Goal: Information Seeking & Learning: Learn about a topic

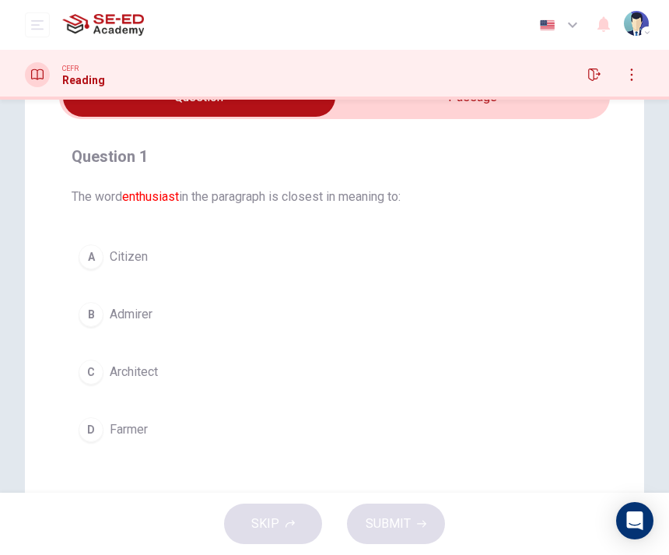
scroll to position [86, 0]
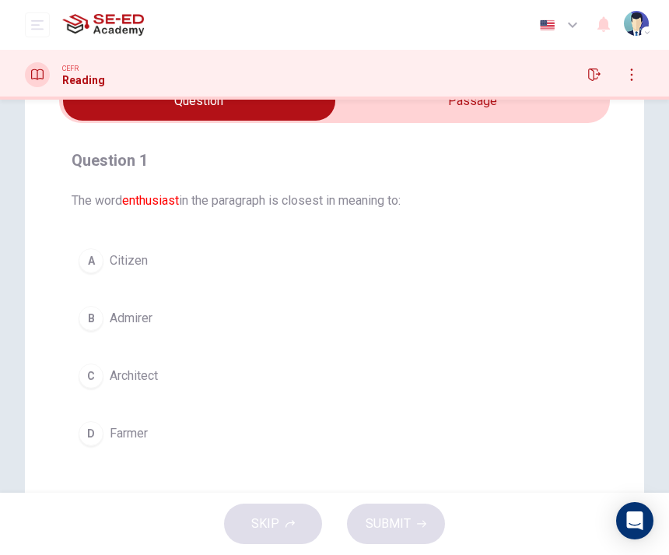
click at [364, 111] on input "checkbox" at bounding box center [199, 101] width 827 height 39
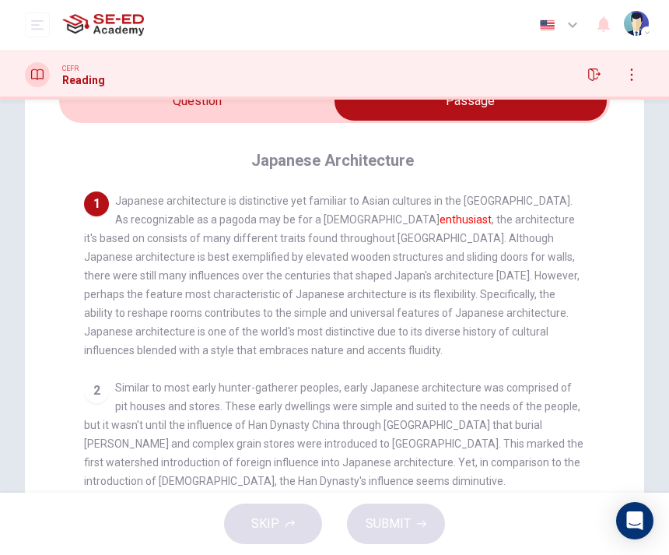
click at [298, 100] on input "checkbox" at bounding box center [471, 101] width 827 height 39
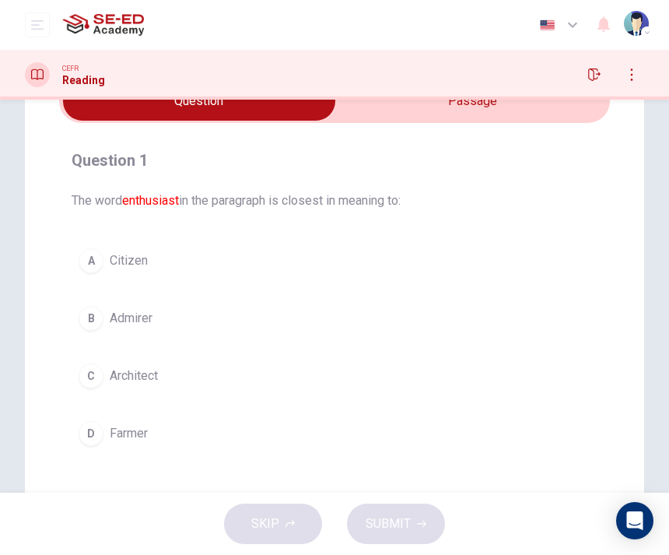
scroll to position [118, 0]
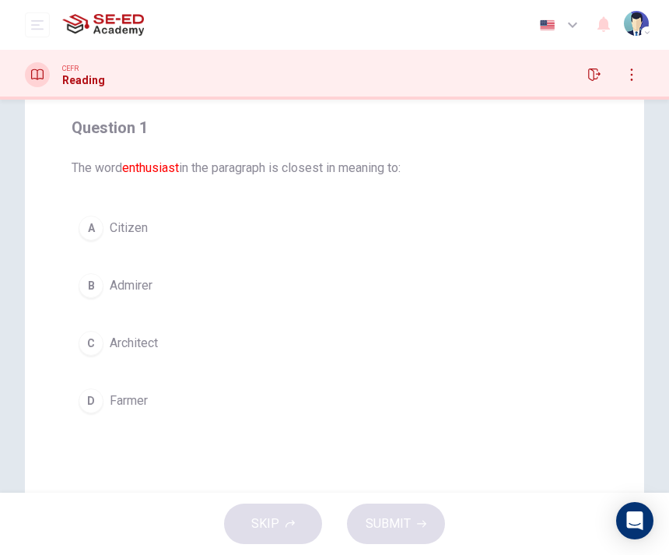
click at [318, 209] on button "A Citizen" at bounding box center [335, 228] width 526 height 39
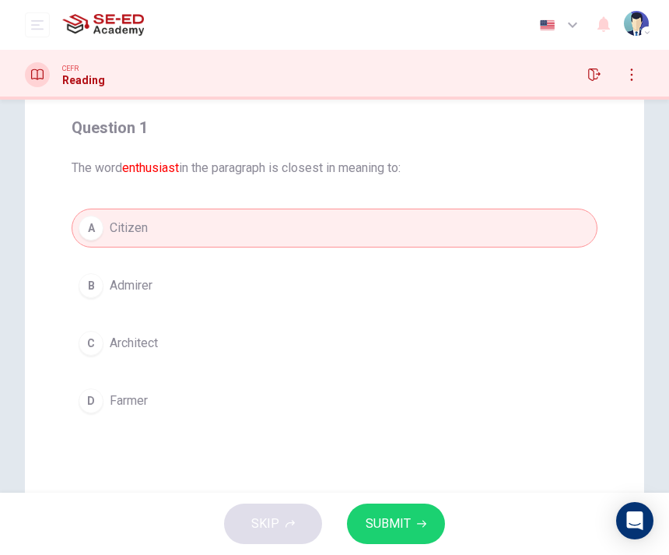
click at [413, 527] on button "SUBMIT" at bounding box center [396, 524] width 98 height 40
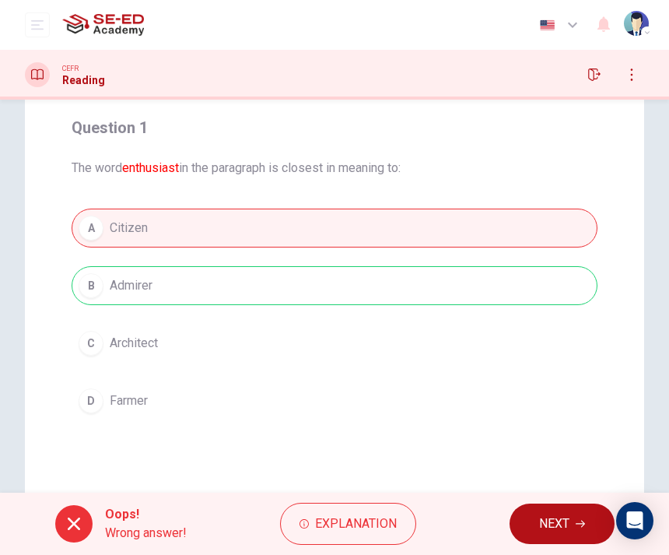
click at [567, 531] on span "NEXT" at bounding box center [554, 524] width 30 height 22
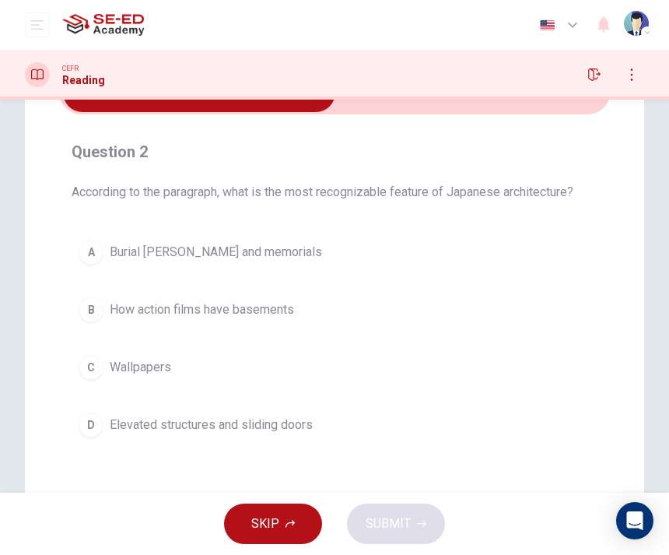
scroll to position [92, 0]
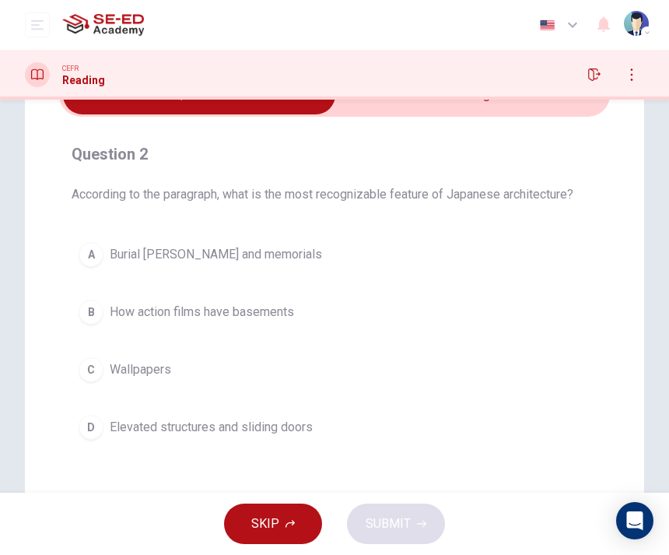
click at [384, 100] on input "checkbox" at bounding box center [199, 94] width 827 height 39
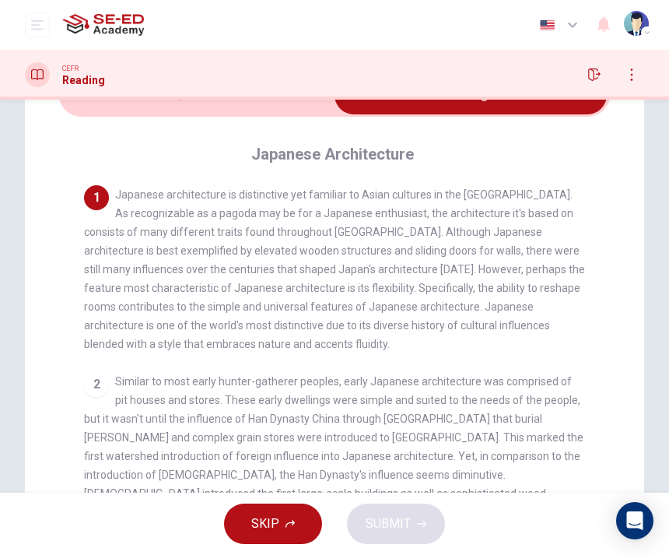
click at [389, 469] on span "Similar to most early hunter-gatherer peoples, early Japanese architecture was …" at bounding box center [334, 484] width 500 height 218
click at [280, 88] on div "CEFR Reading" at bounding box center [334, 75] width 669 height 50
click at [292, 100] on input "checkbox" at bounding box center [471, 94] width 827 height 39
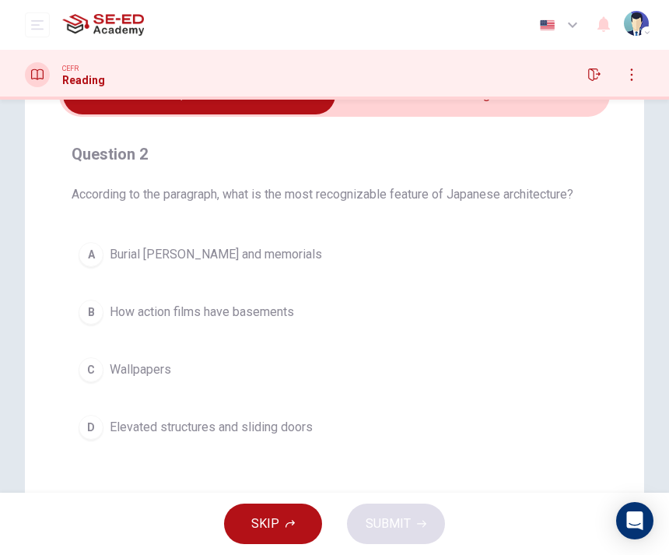
click at [423, 235] on button "A Burial [PERSON_NAME] and memorials" at bounding box center [335, 254] width 526 height 39
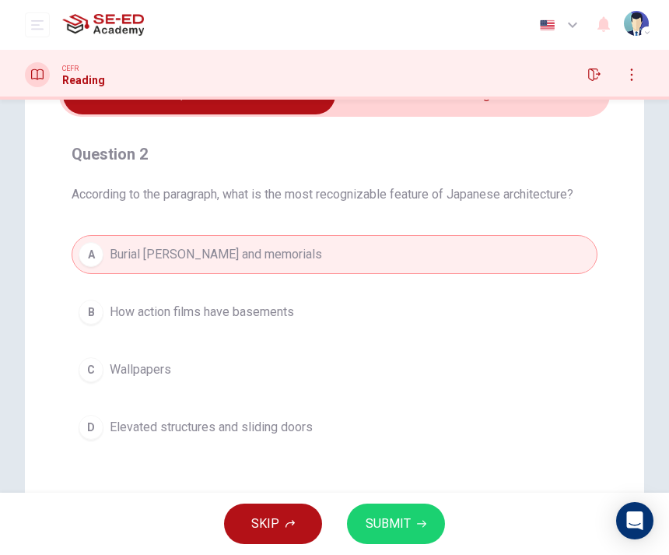
click at [420, 525] on icon "button" at bounding box center [421, 523] width 9 height 9
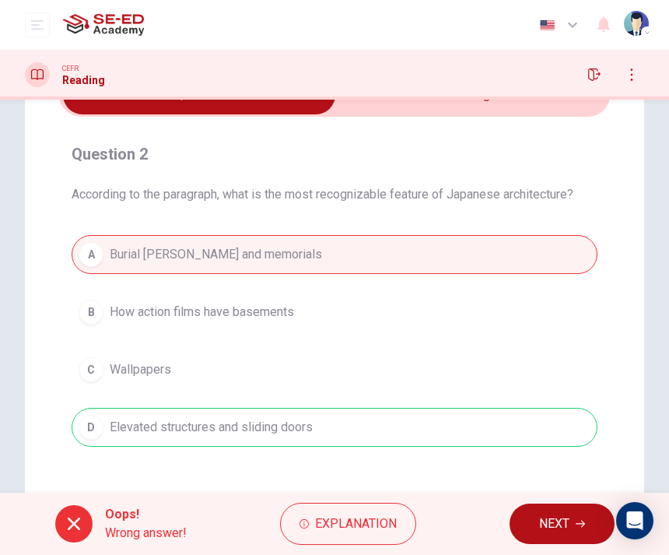
click at [563, 540] on button "NEXT" at bounding box center [562, 524] width 105 height 40
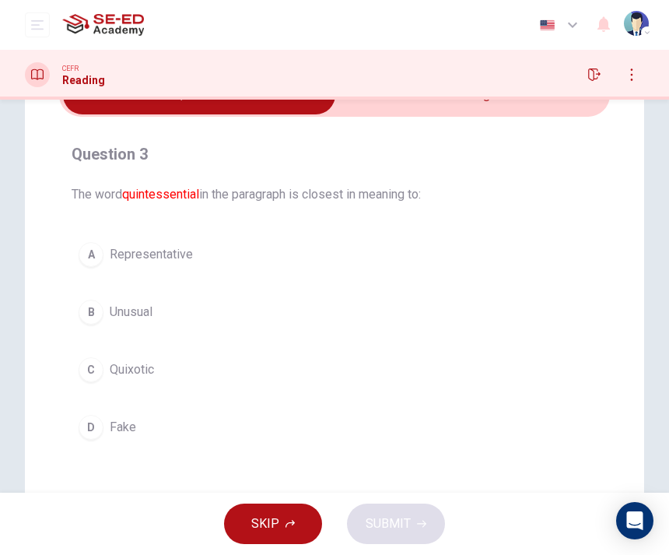
click at [401, 111] on input "checkbox" at bounding box center [199, 94] width 827 height 39
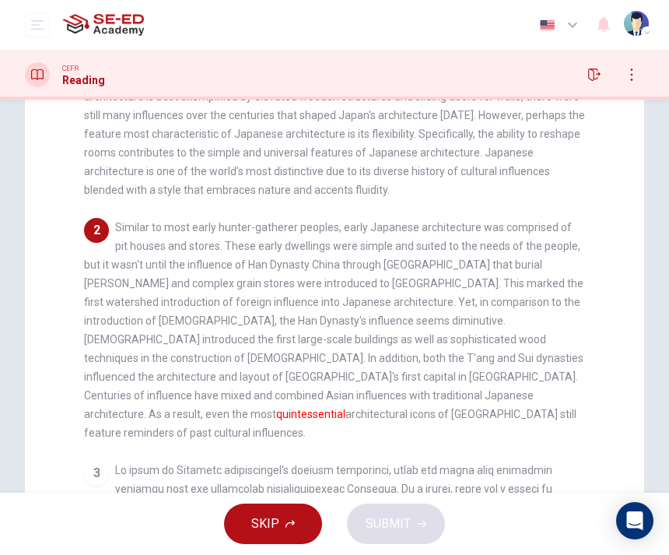
scroll to position [229, 0]
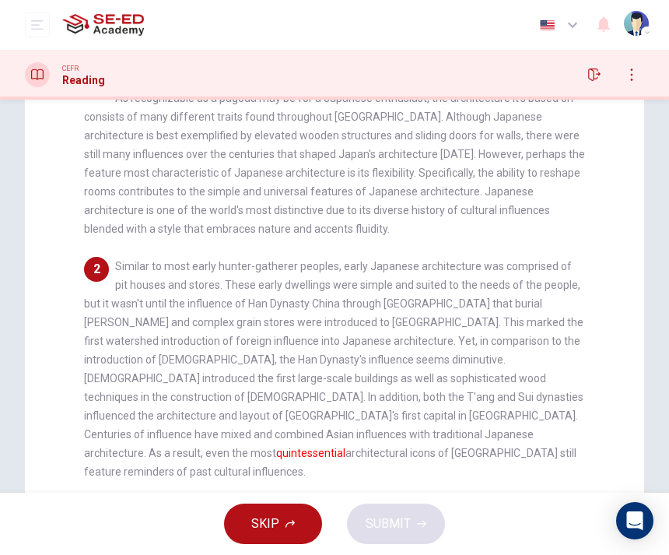
click at [377, 142] on div "1 Japanese architecture is distinctive yet familiar to Asian cultures in the [G…" at bounding box center [335, 154] width 502 height 168
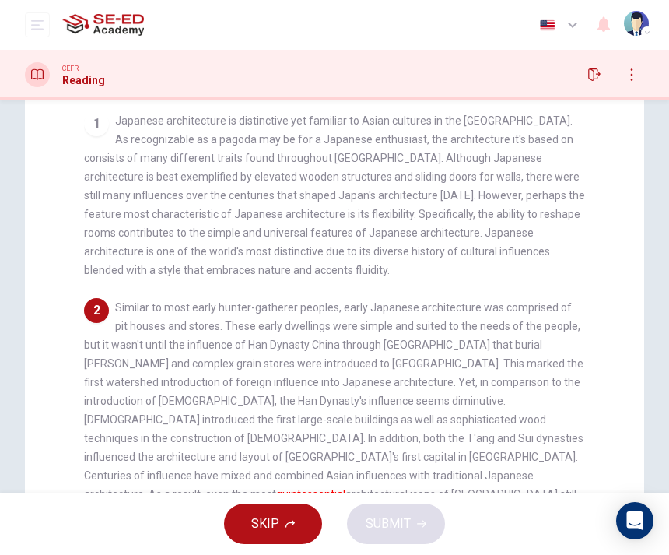
click at [378, 156] on span "Japanese architecture is distinctive yet familiar to Asian cultures in the [GEO…" at bounding box center [334, 195] width 501 height 162
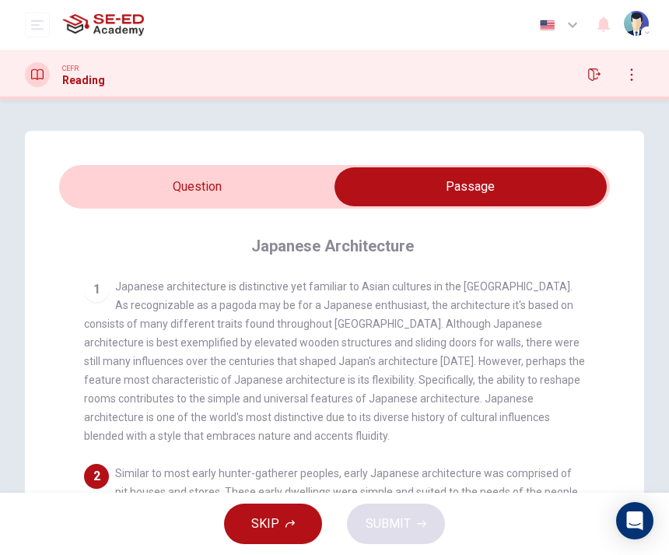
scroll to position [0, 0]
click at [325, 174] on input "checkbox" at bounding box center [471, 186] width 827 height 39
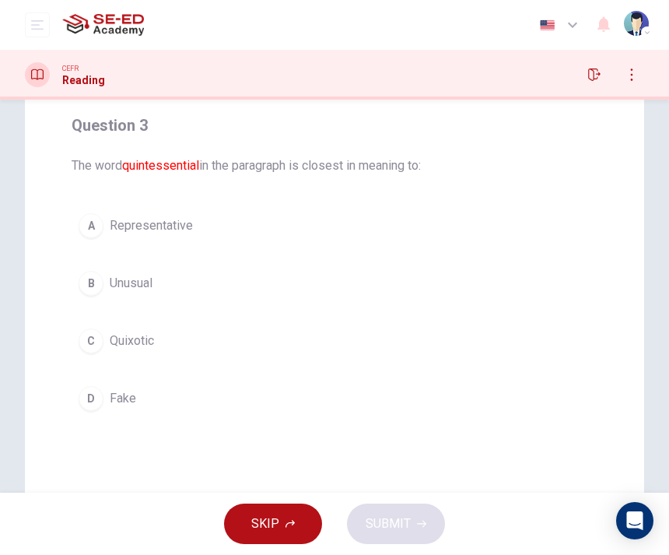
scroll to position [126, 0]
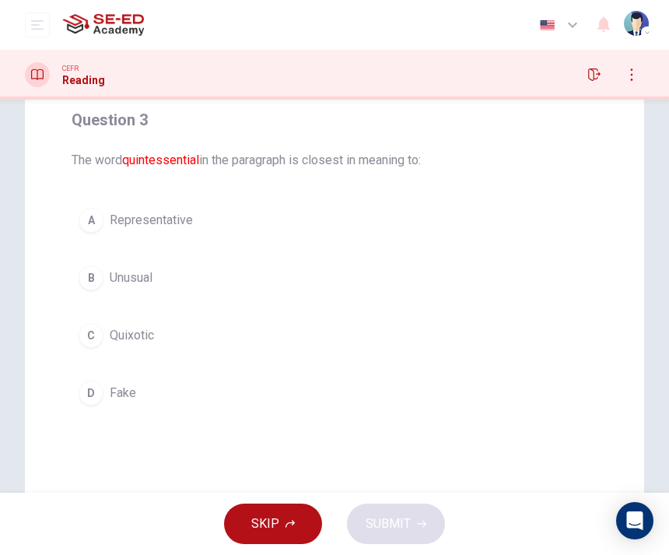
click at [411, 192] on div "Question 3 The word quintessential in the paragraph is closest in meaning to: A…" at bounding box center [334, 260] width 551 height 330
click at [408, 221] on button "A Representative" at bounding box center [335, 220] width 526 height 39
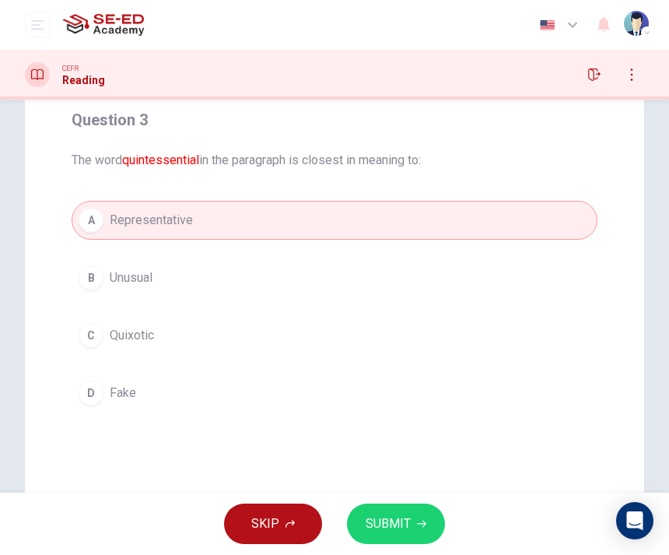
click at [473, 531] on div "SKIP SUBMIT" at bounding box center [334, 524] width 669 height 62
click at [420, 540] on button "SUBMIT" at bounding box center [396, 524] width 98 height 40
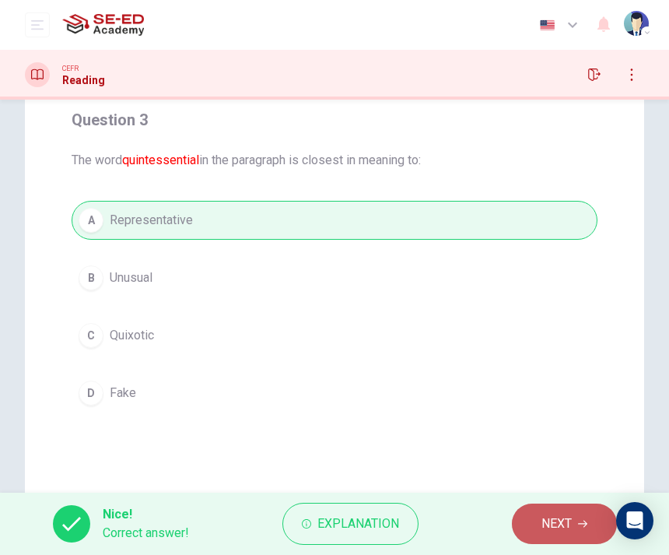
click at [557, 539] on button "NEXT" at bounding box center [564, 524] width 105 height 40
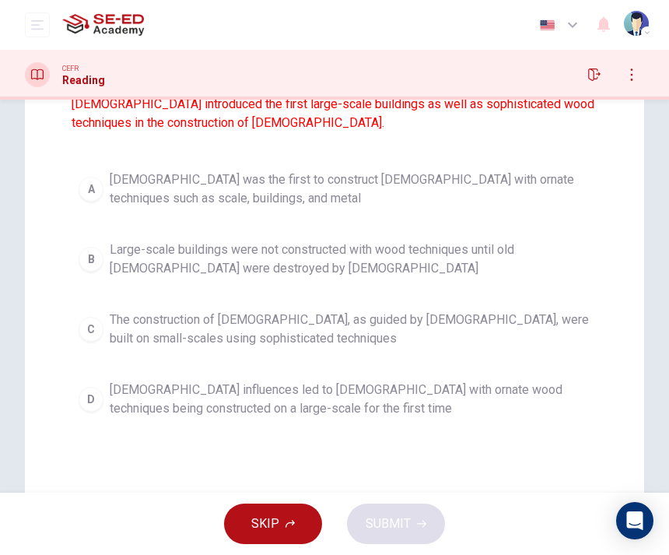
scroll to position [220, 0]
click at [451, 105] on font "[DEMOGRAPHIC_DATA] introduced the first large-scale buildings as well as sophis…" at bounding box center [333, 112] width 523 height 33
click at [594, 74] on icon "button" at bounding box center [594, 74] width 12 height 12
click at [115, 208] on button "A [DEMOGRAPHIC_DATA] was the first to construct [DEMOGRAPHIC_DATA] with ornate …" at bounding box center [335, 188] width 526 height 51
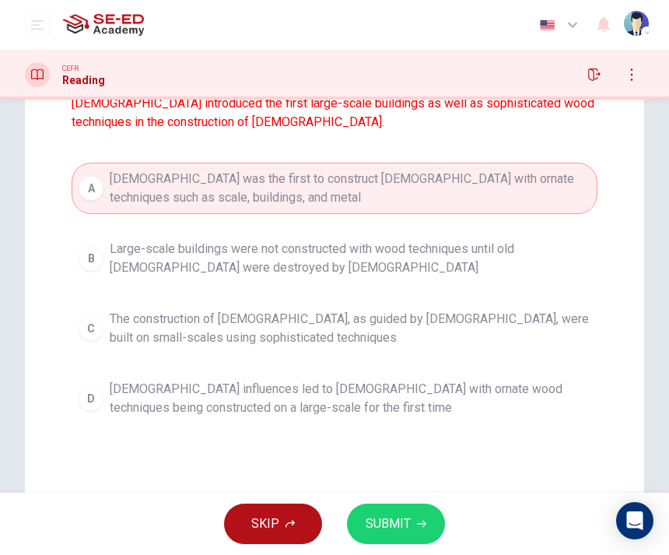
click at [401, 508] on button "SUBMIT" at bounding box center [396, 524] width 98 height 40
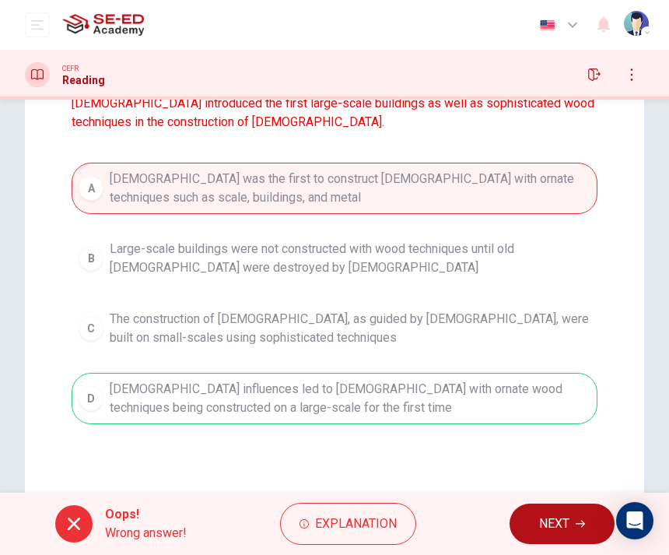
click at [557, 543] on button "NEXT" at bounding box center [562, 524] width 105 height 40
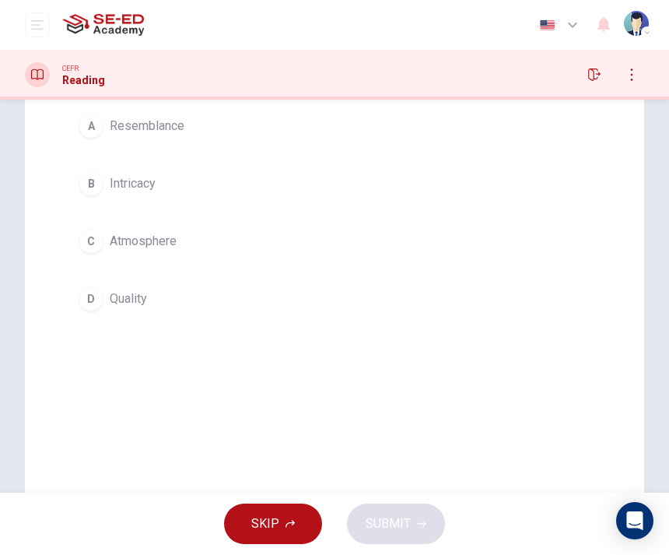
click at [559, 545] on div "SKIP SUBMIT" at bounding box center [334, 524] width 669 height 62
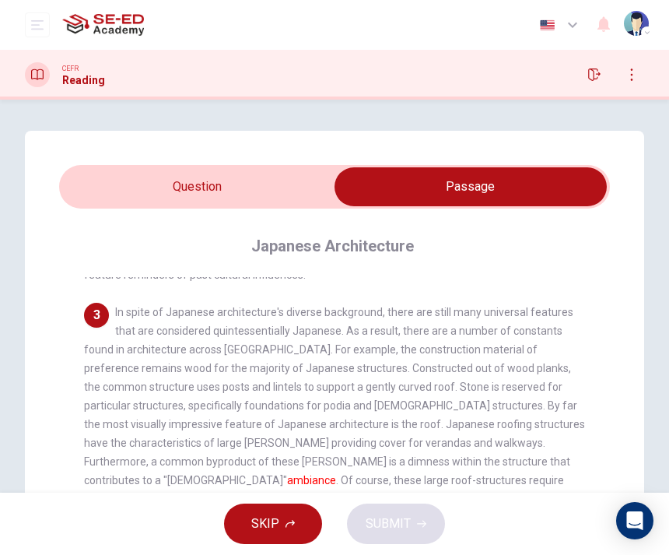
scroll to position [424, 0]
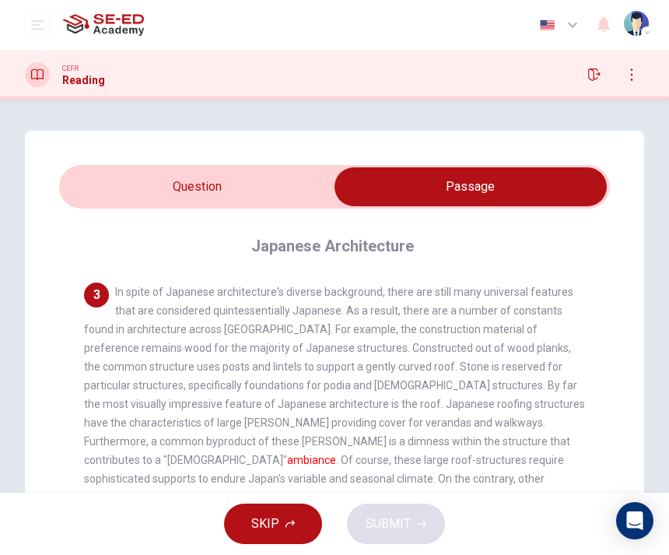
click at [185, 195] on input "checkbox" at bounding box center [471, 186] width 827 height 39
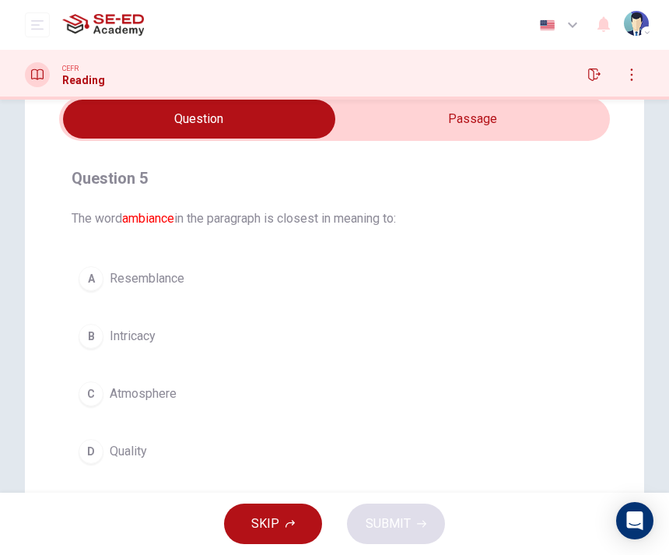
scroll to position [73, 0]
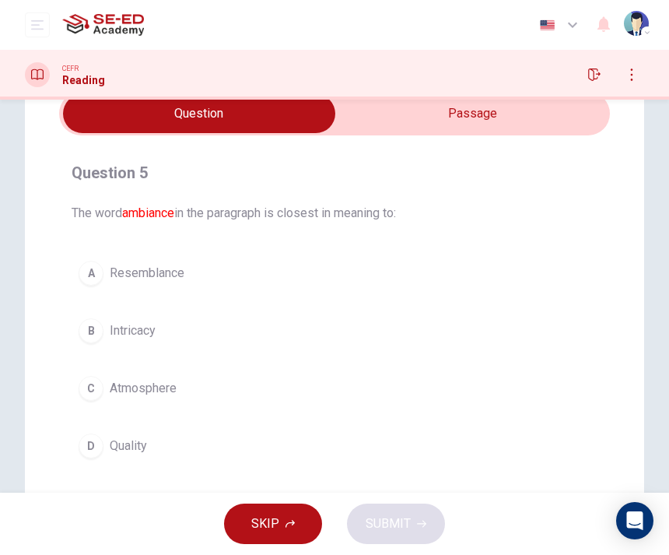
click at [86, 279] on div "A" at bounding box center [91, 273] width 25 height 25
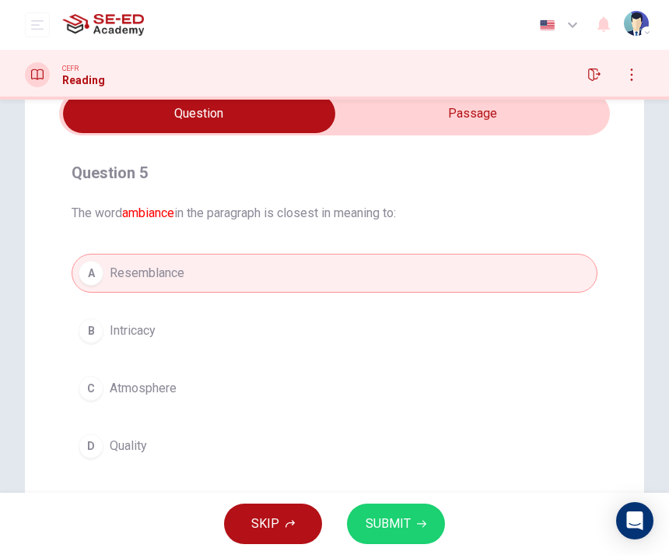
click at [92, 326] on div "B" at bounding box center [91, 330] width 25 height 25
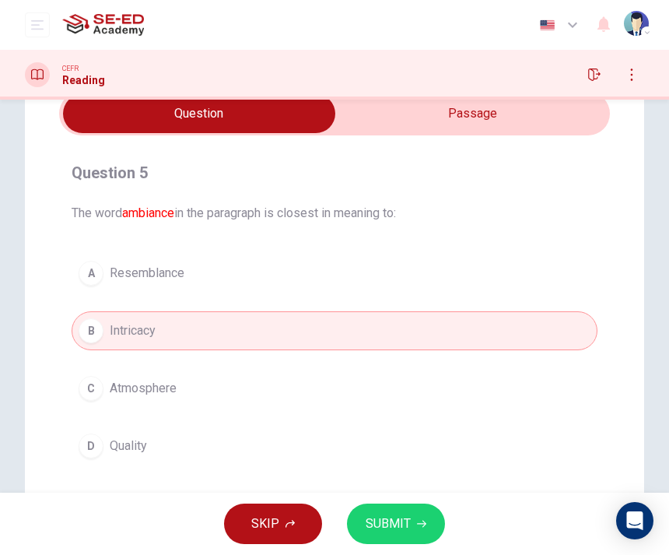
click at [110, 382] on span "Atmosphere" at bounding box center [143, 388] width 67 height 19
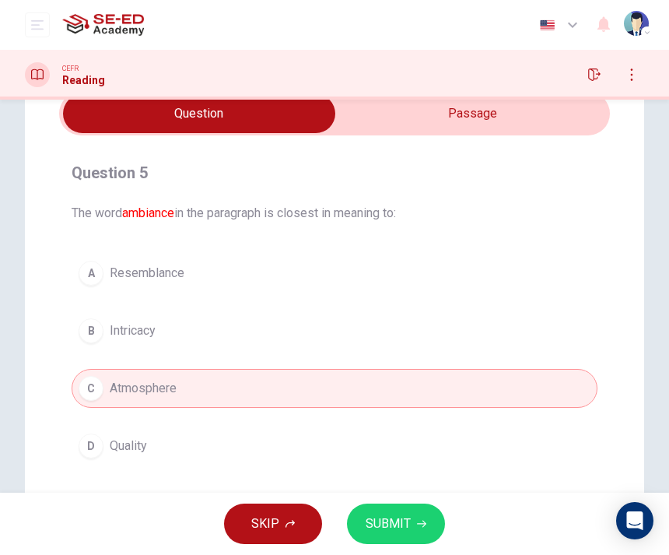
click at [93, 339] on div "B" at bounding box center [91, 330] width 25 height 25
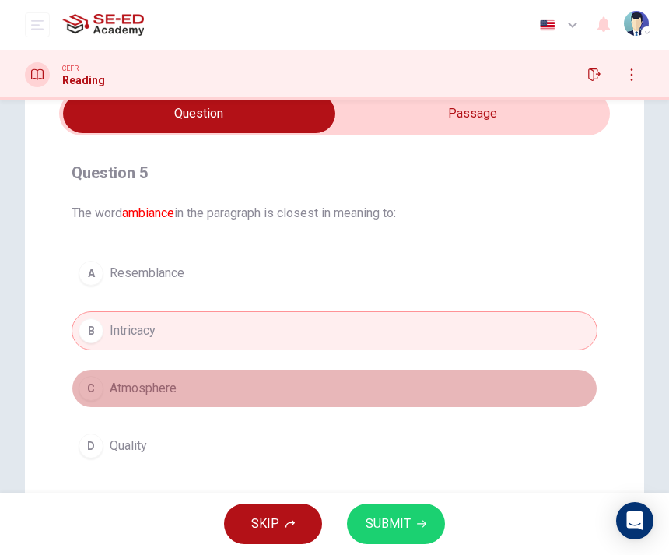
click at [114, 393] on span "Atmosphere" at bounding box center [143, 388] width 67 height 19
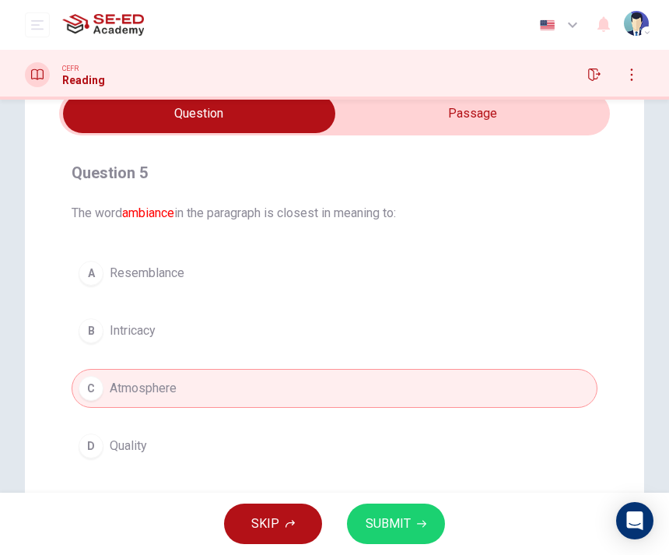
click at [393, 535] on button "SUBMIT" at bounding box center [396, 524] width 98 height 40
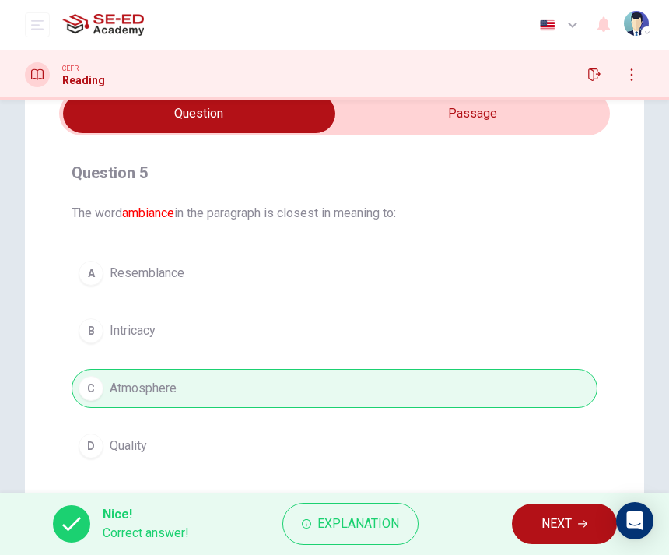
click at [525, 531] on button "NEXT" at bounding box center [564, 524] width 105 height 40
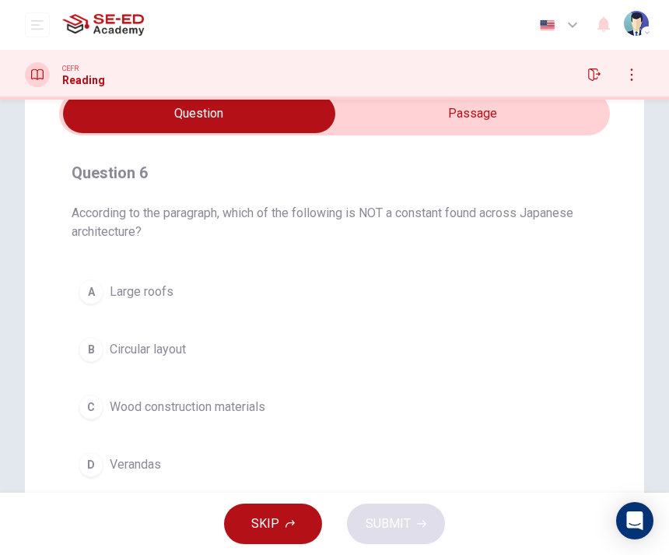
click at [397, 112] on input "checkbox" at bounding box center [199, 113] width 827 height 39
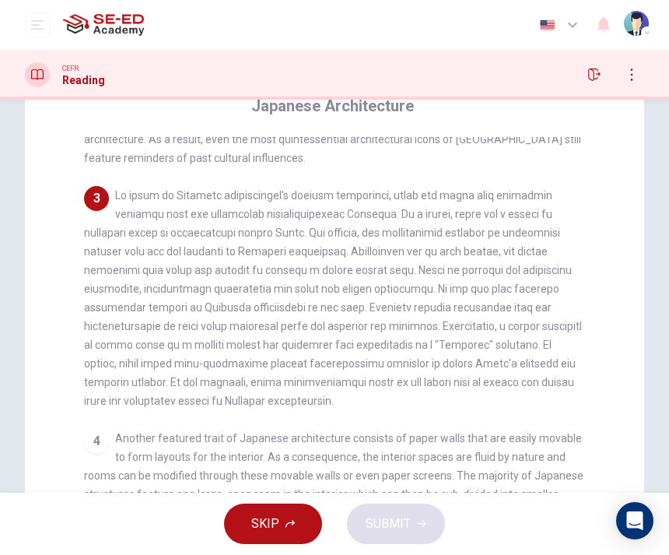
scroll to position [142, 0]
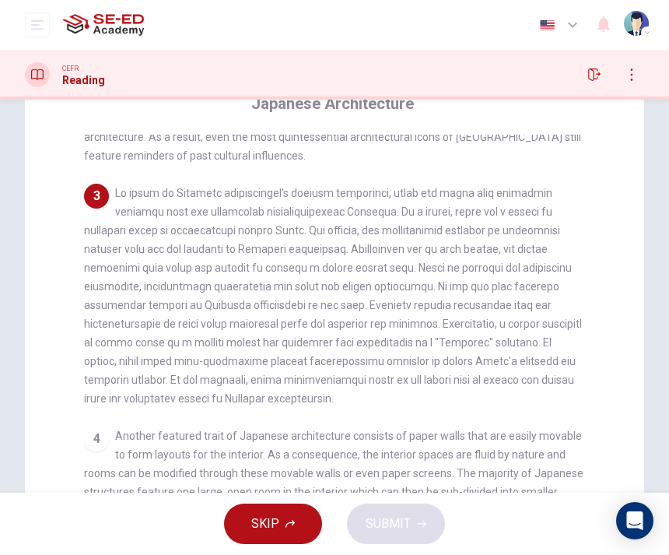
click at [581, 64] on div "CEFR Reading" at bounding box center [334, 74] width 669 height 25
click at [596, 83] on button "button" at bounding box center [594, 74] width 25 height 25
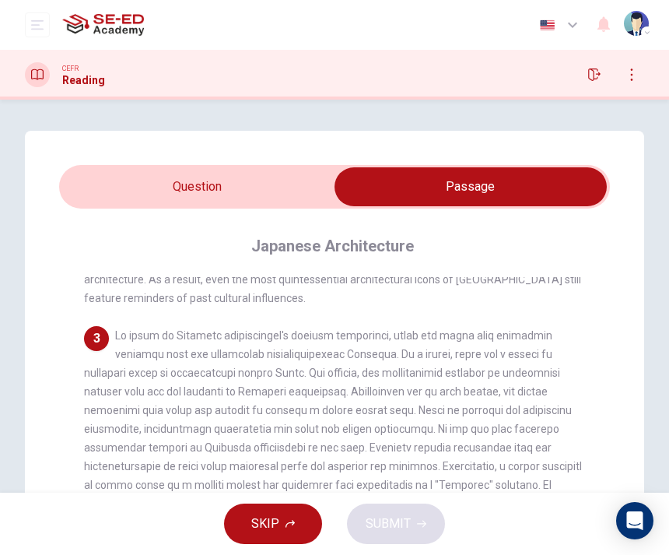
scroll to position [0, 0]
click at [323, 170] on input "checkbox" at bounding box center [471, 186] width 827 height 39
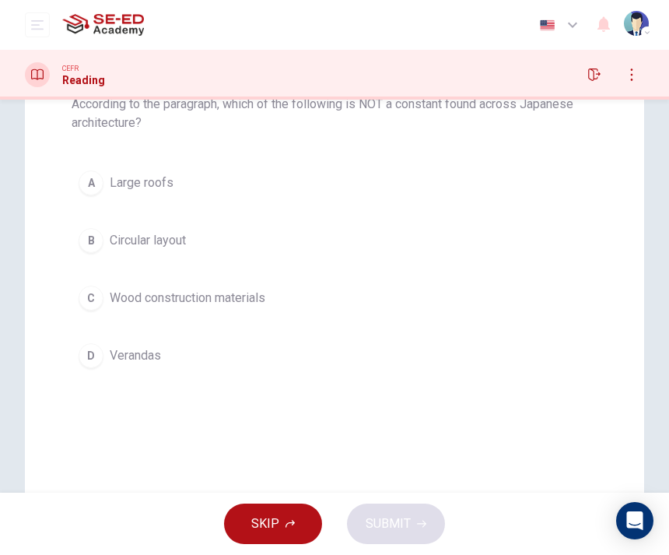
scroll to position [190, 0]
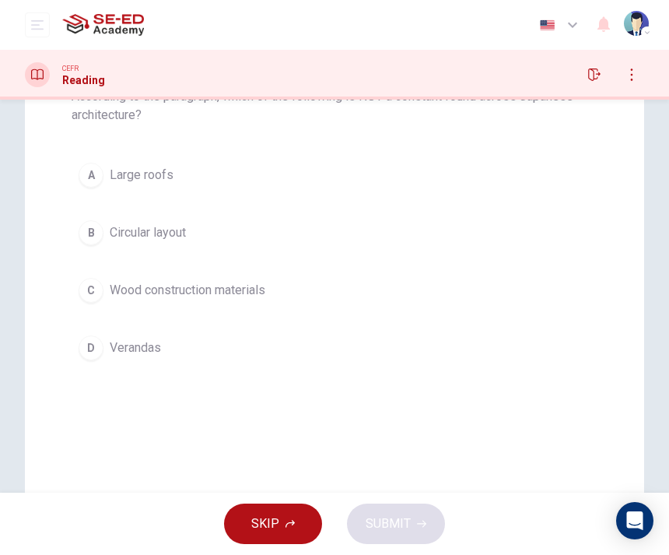
click at [124, 226] on span "Circular layout" at bounding box center [148, 232] width 76 height 19
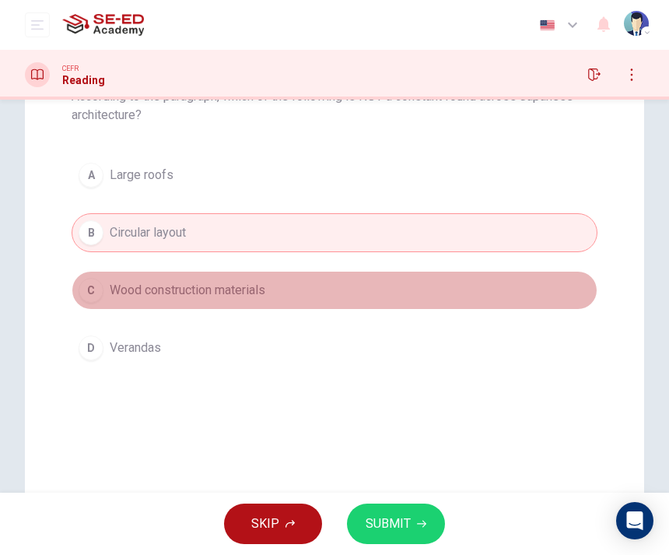
click at [168, 292] on span "Wood construction materials" at bounding box center [188, 290] width 156 height 19
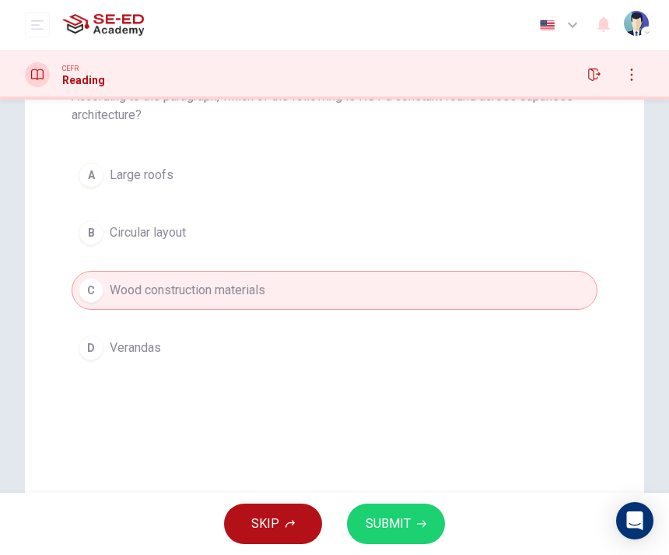
click at [227, 360] on button "D Verandas" at bounding box center [335, 347] width 526 height 39
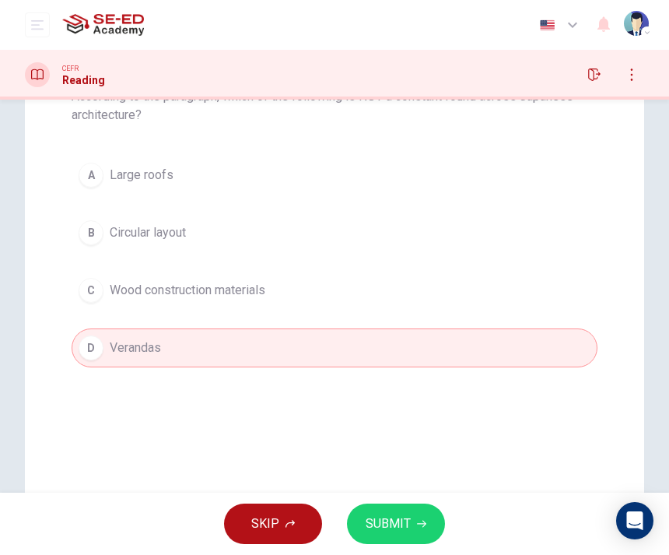
click at [287, 303] on button "C Wood construction materials" at bounding box center [335, 290] width 526 height 39
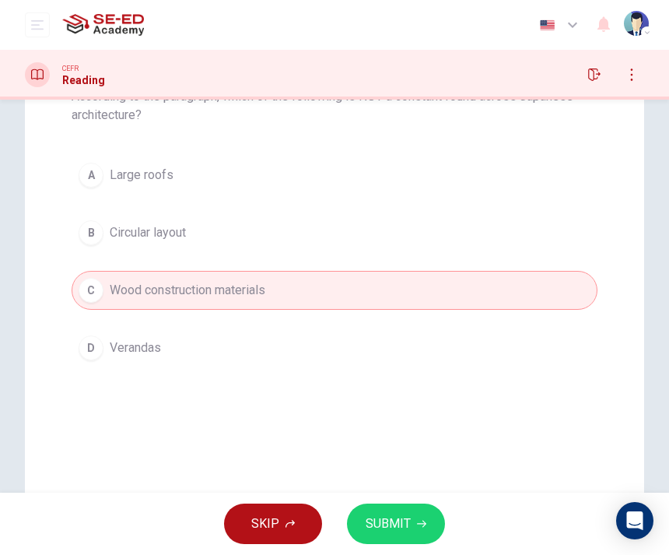
click at [298, 381] on div "Question 6 According to the paragraph, which of the following is NOT a constant…" at bounding box center [334, 211] width 551 height 361
click at [269, 349] on button "D Verandas" at bounding box center [335, 347] width 526 height 39
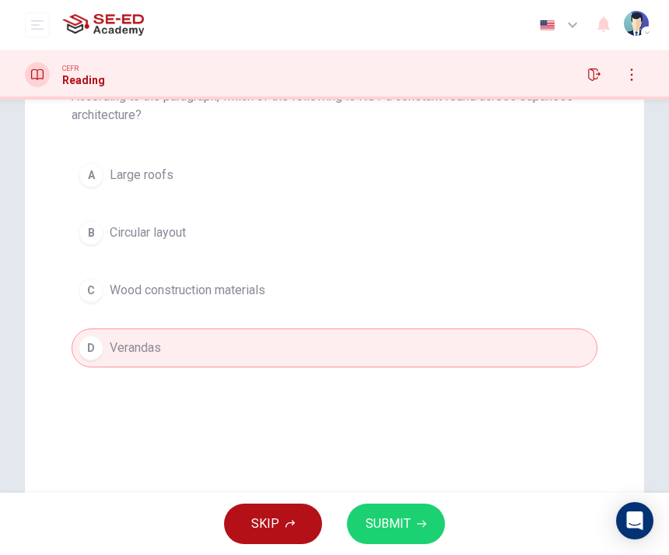
click at [395, 525] on span "SUBMIT" at bounding box center [388, 524] width 45 height 22
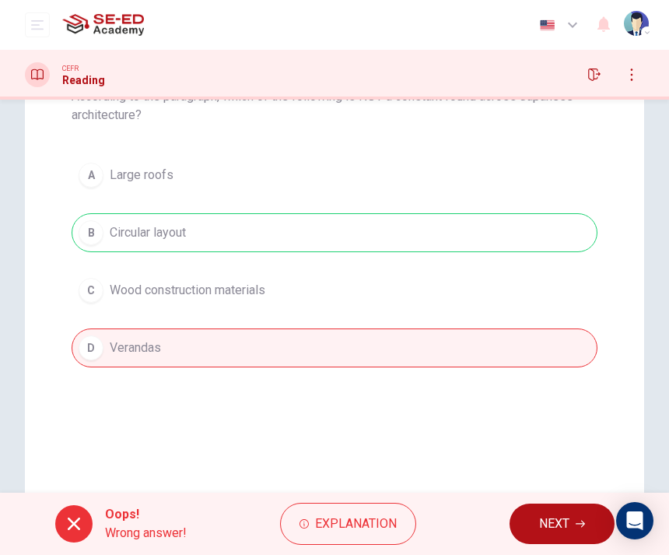
click at [528, 516] on button "NEXT" at bounding box center [562, 524] width 105 height 40
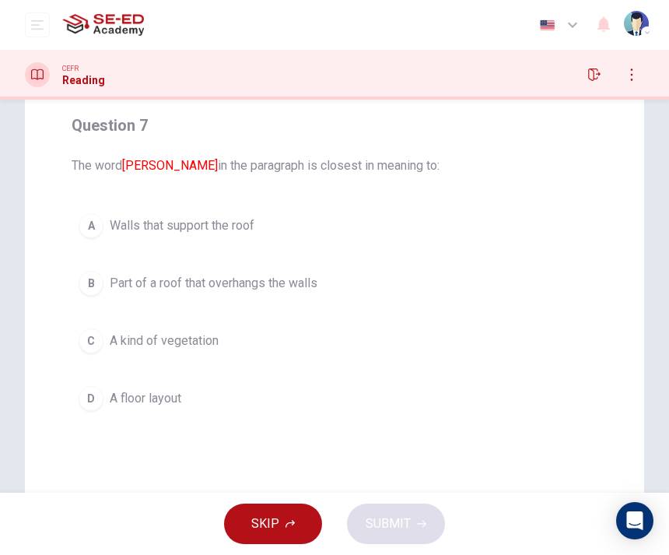
scroll to position [86, 0]
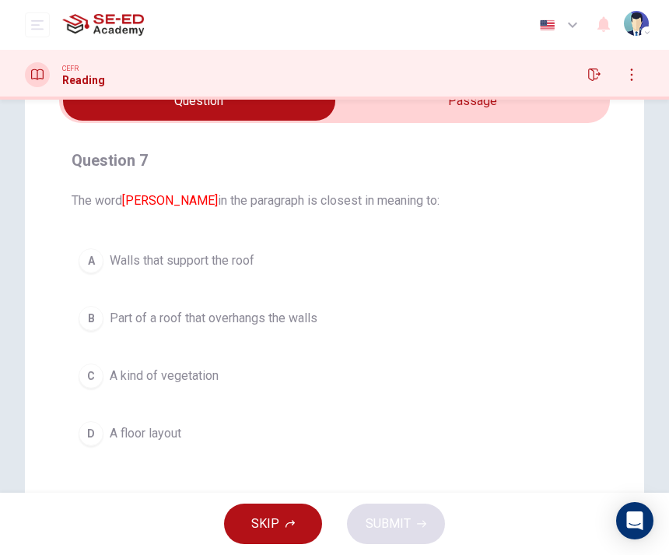
click at [354, 113] on input "checkbox" at bounding box center [199, 101] width 827 height 39
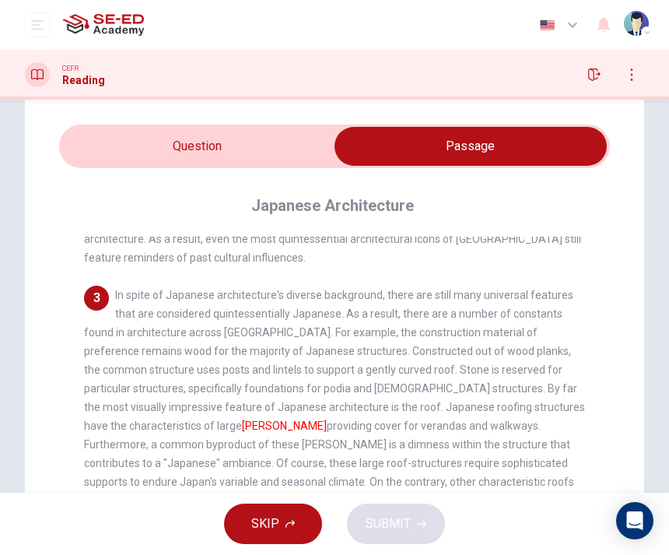
scroll to position [23, 0]
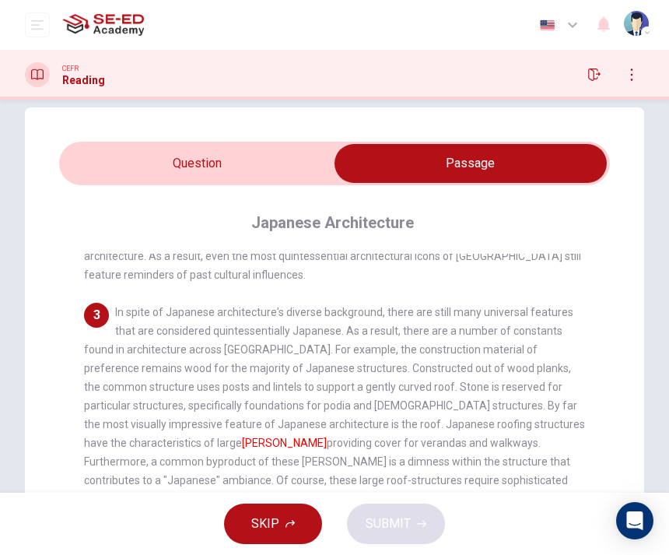
click at [326, 166] on input "checkbox" at bounding box center [471, 163] width 827 height 39
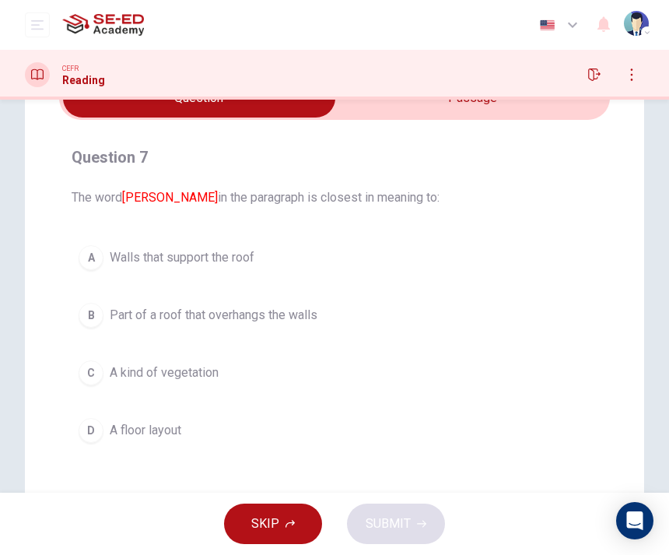
scroll to position [95, 0]
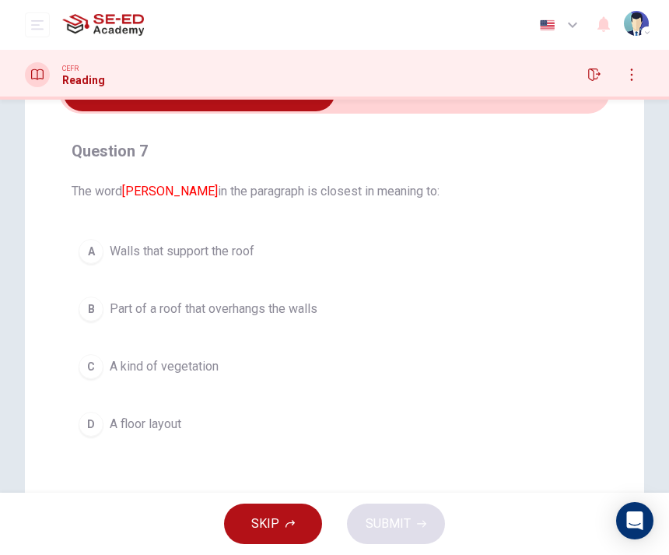
click at [381, 262] on button "A Walls that support the roof" at bounding box center [335, 251] width 526 height 39
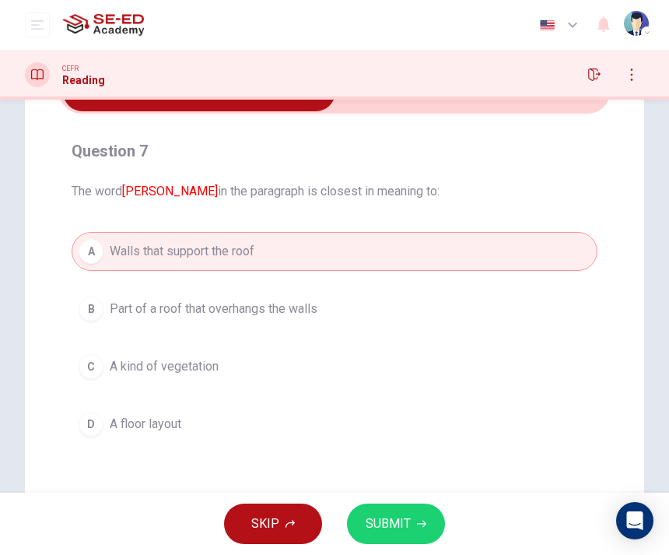
click at [381, 262] on button "A Walls that support the roof" at bounding box center [335, 251] width 526 height 39
click at [398, 292] on button "B Part of a roof that overhangs the walls" at bounding box center [335, 309] width 526 height 39
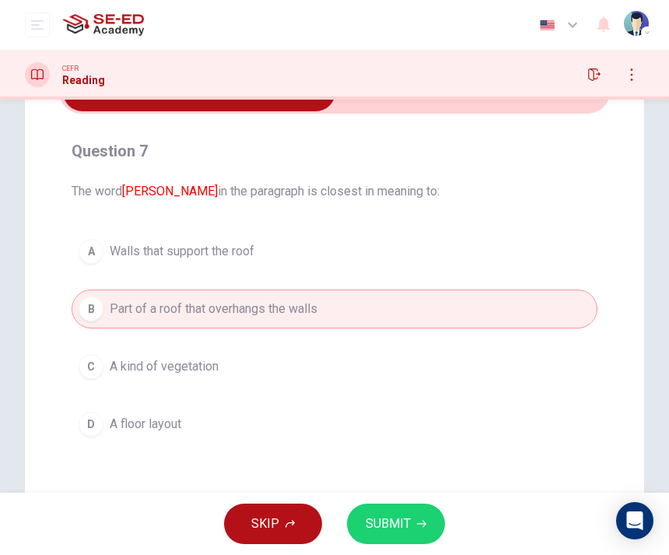
click at [370, 527] on span "SUBMIT" at bounding box center [388, 524] width 45 height 22
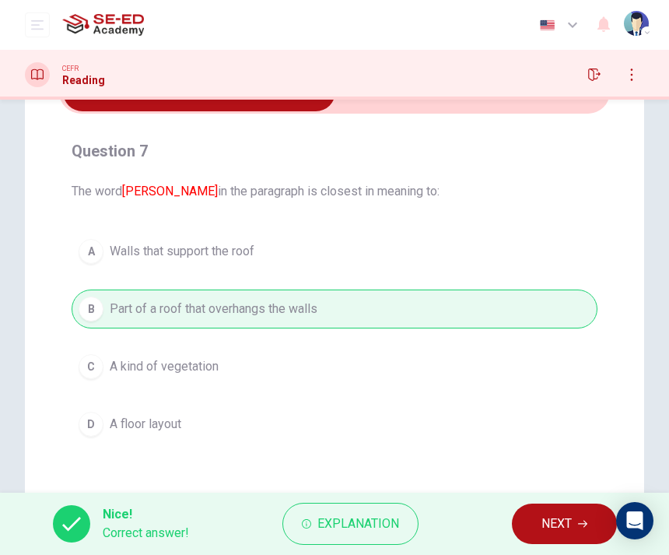
click at [521, 515] on button "NEXT" at bounding box center [564, 524] width 105 height 40
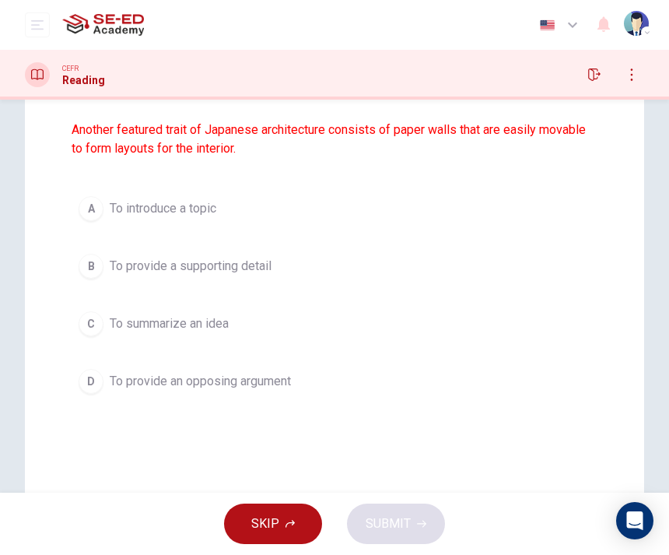
scroll to position [198, 0]
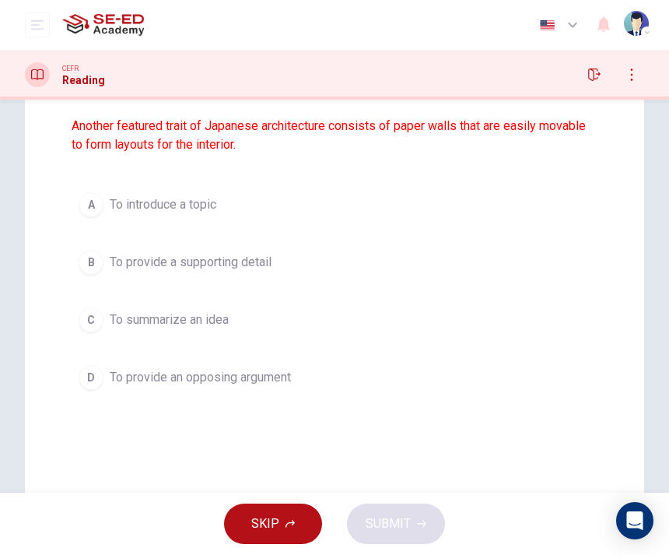
click at [71, 271] on div "Question 8 What is the author's purpose for the following sentence from the par…" at bounding box center [334, 216] width 551 height 386
click at [104, 260] on button "B To provide a supporting detail" at bounding box center [335, 262] width 526 height 39
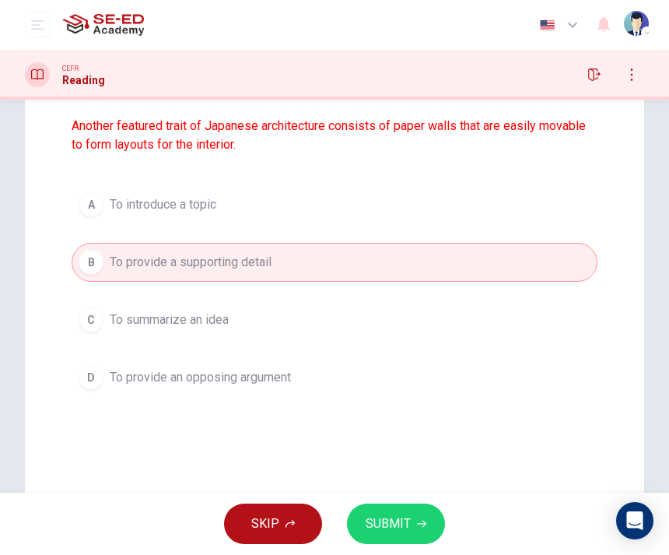
click at [356, 527] on button "SUBMIT" at bounding box center [396, 524] width 98 height 40
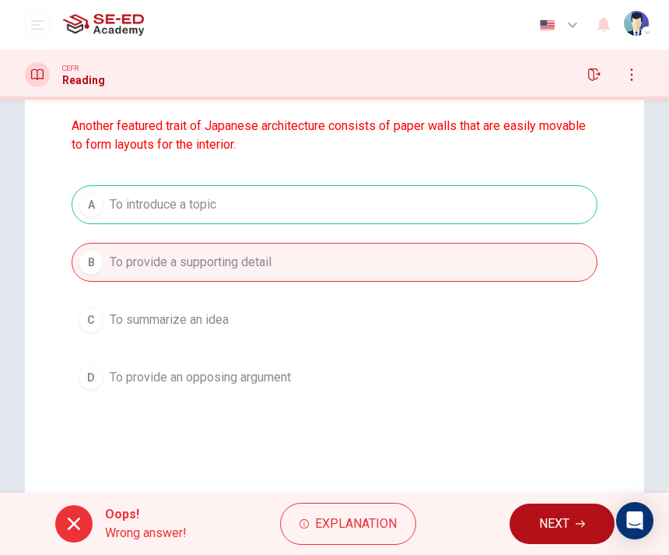
click at [511, 527] on button "NEXT" at bounding box center [562, 524] width 105 height 40
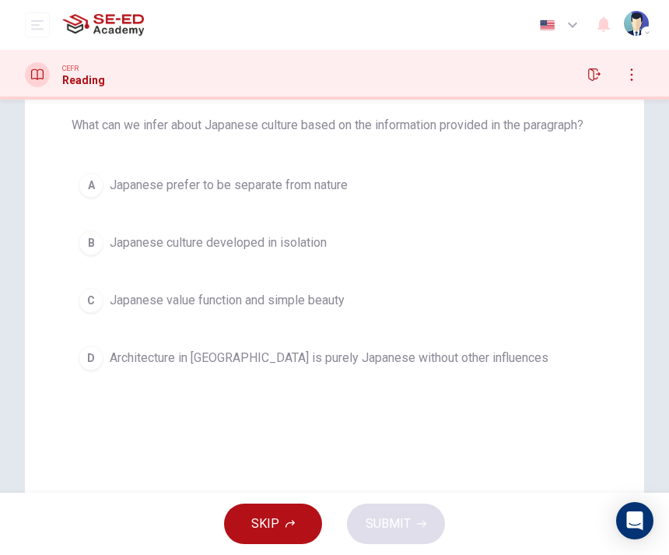
scroll to position [76, 0]
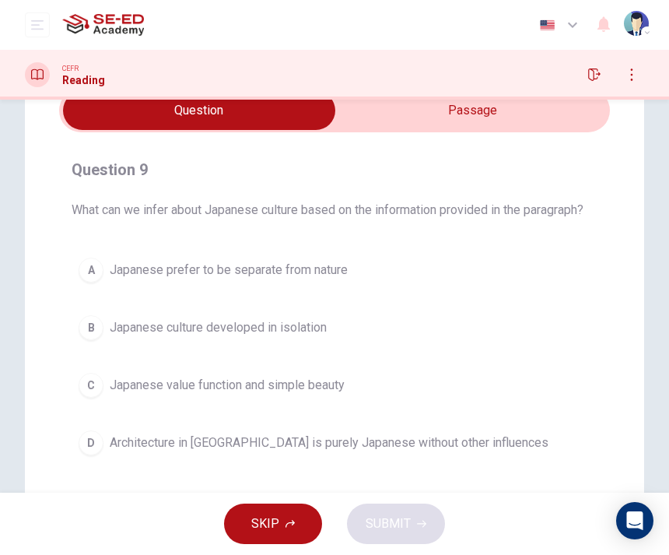
click at [361, 106] on input "checkbox" at bounding box center [199, 110] width 827 height 39
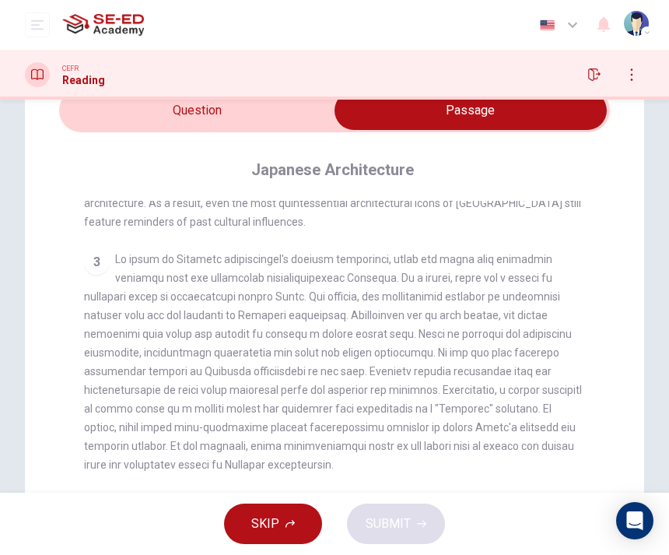
click at [360, 105] on input "checkbox" at bounding box center [471, 110] width 827 height 39
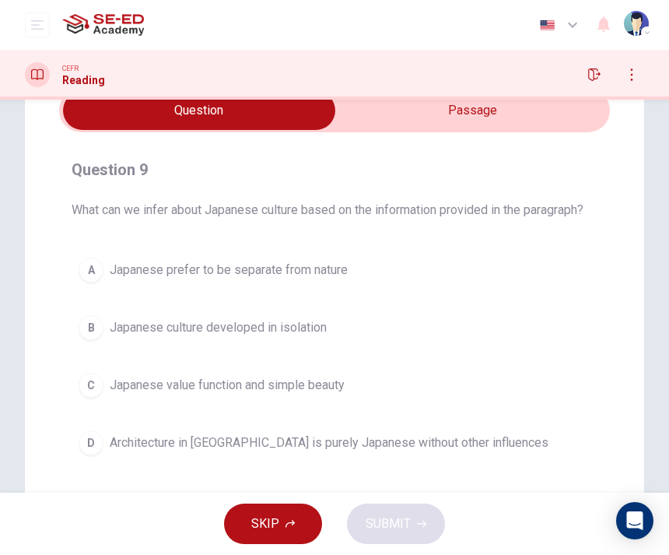
click at [362, 114] on input "checkbox" at bounding box center [199, 110] width 827 height 39
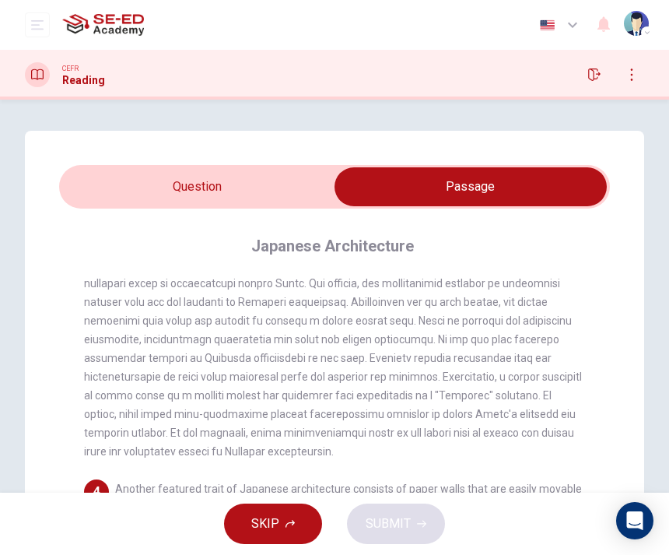
scroll to position [0, 0]
click at [318, 174] on input "checkbox" at bounding box center [471, 186] width 827 height 39
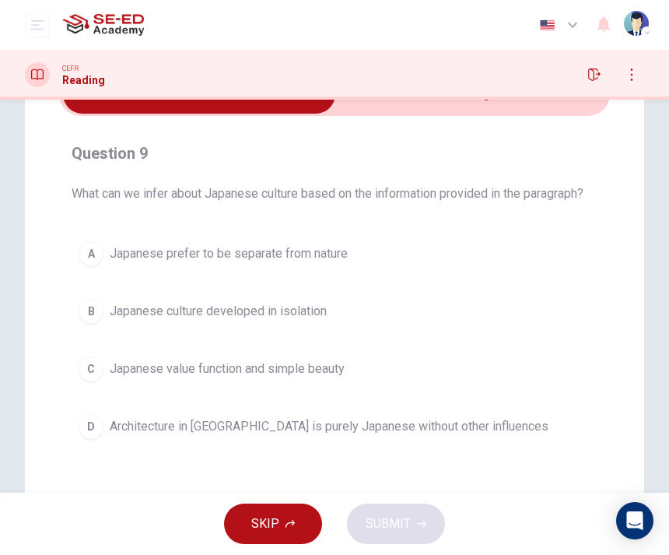
scroll to position [97, 0]
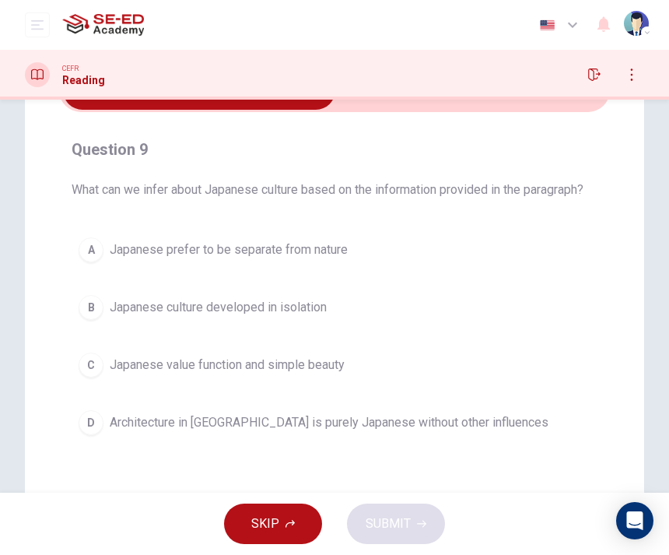
click at [95, 414] on div "D" at bounding box center [91, 422] width 25 height 25
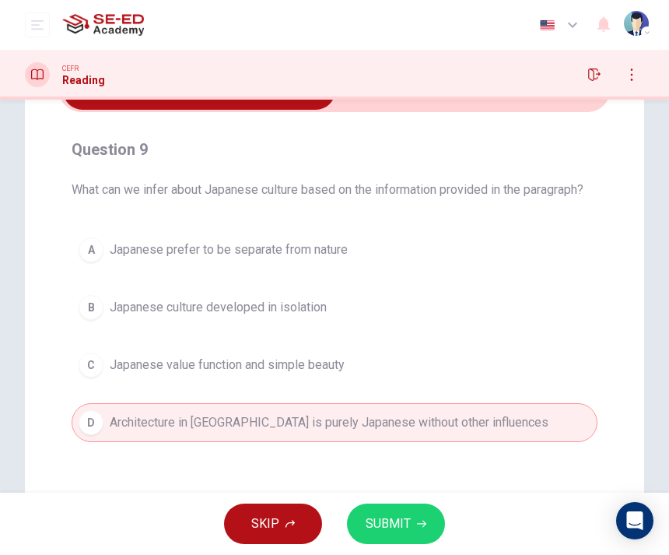
click at [75, 367] on button "C Japanese value function and simple beauty" at bounding box center [335, 365] width 526 height 39
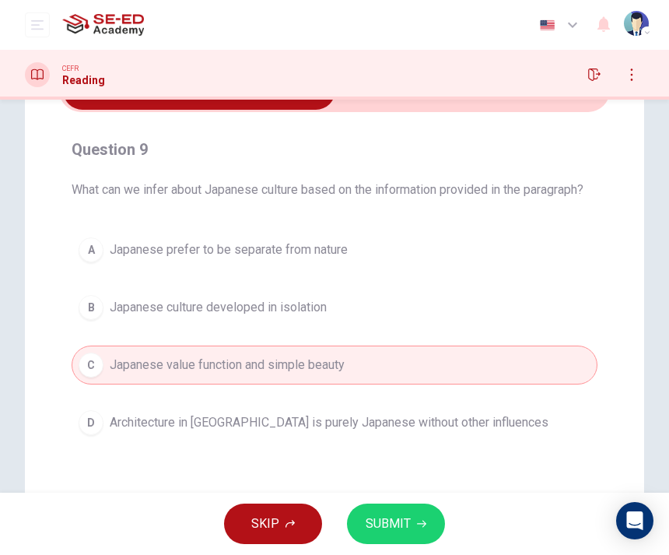
click at [72, 311] on button "B Japanese culture developed in isolation" at bounding box center [335, 307] width 526 height 39
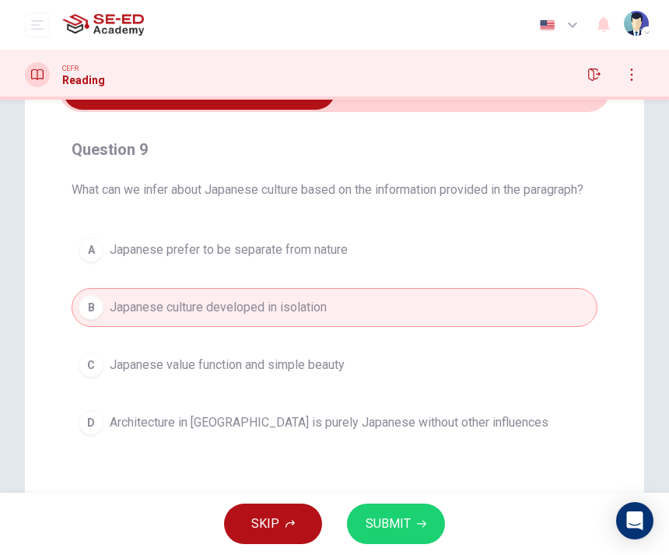
click at [373, 528] on span "SUBMIT" at bounding box center [388, 524] width 45 height 22
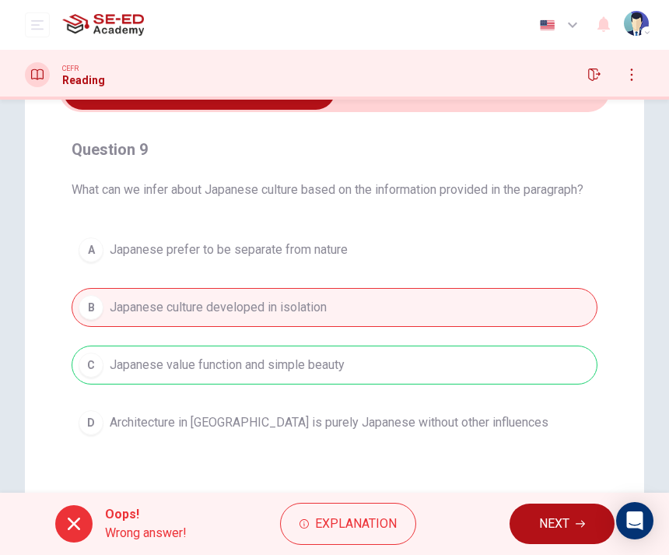
click at [532, 523] on button "NEXT" at bounding box center [562, 524] width 105 height 40
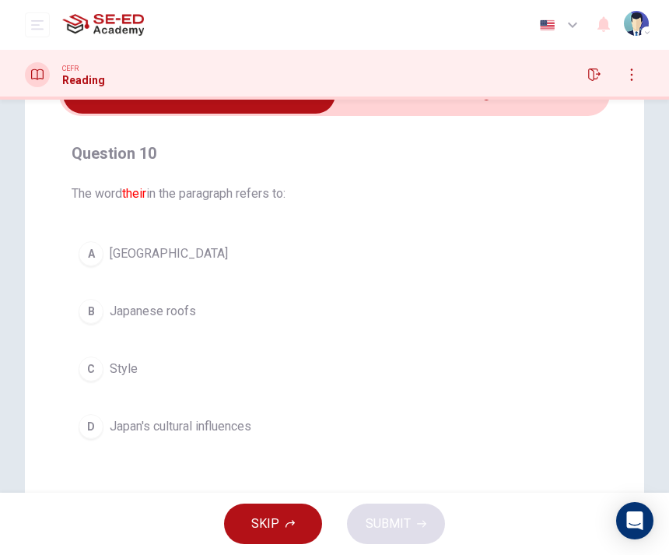
scroll to position [66, 0]
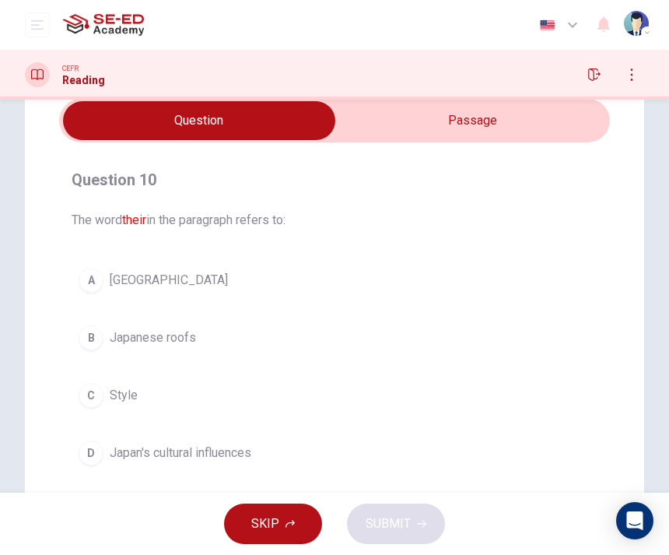
click at [377, 118] on input "checkbox" at bounding box center [199, 120] width 827 height 39
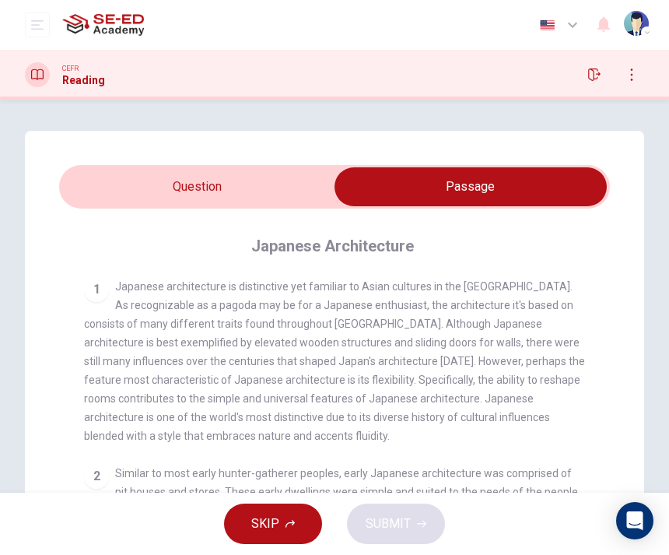
scroll to position [0, 0]
click at [307, 178] on input "checkbox" at bounding box center [471, 186] width 827 height 39
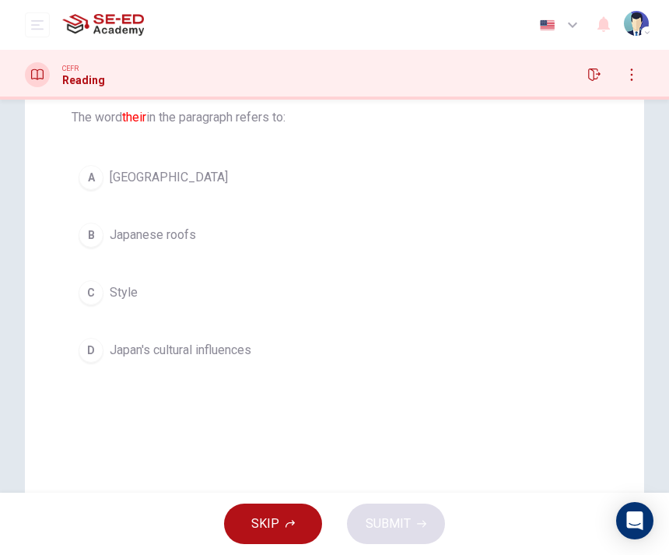
scroll to position [174, 0]
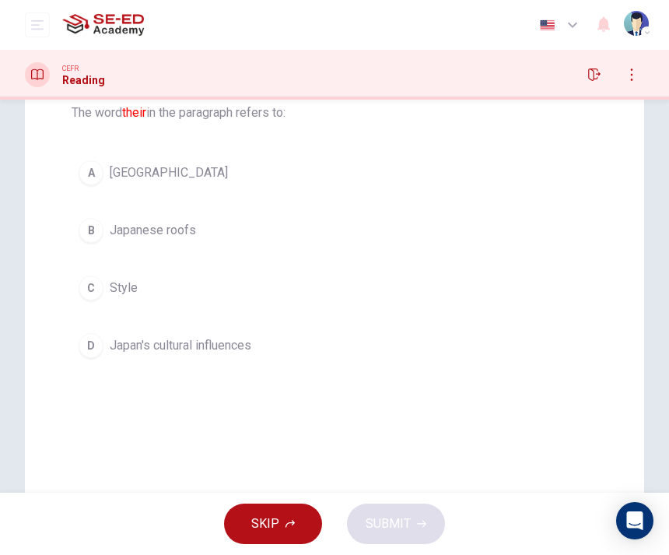
click at [399, 135] on div "Question 10 The word their in the paragraph refers to: A Japan B Japanese roofs…" at bounding box center [334, 212] width 551 height 330
click at [399, 146] on div "Question 10 The word their in the paragraph refers to: A Japan B Japanese roofs…" at bounding box center [334, 212] width 551 height 330
click at [416, 166] on button "A [GEOGRAPHIC_DATA]" at bounding box center [335, 172] width 526 height 39
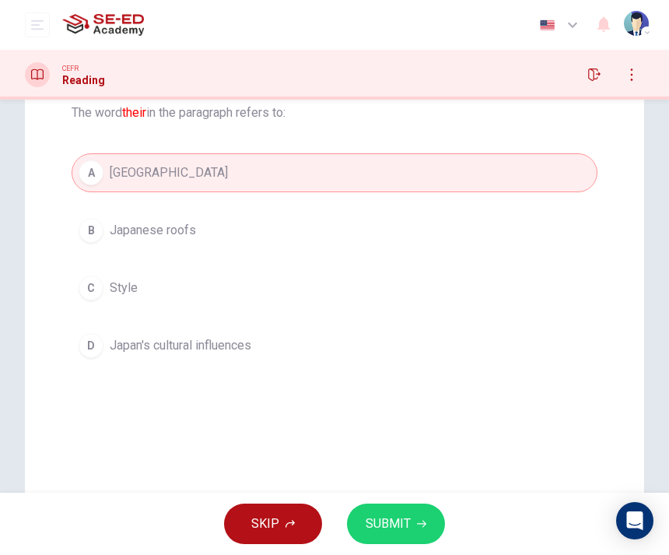
click at [391, 543] on button "SUBMIT" at bounding box center [396, 524] width 98 height 40
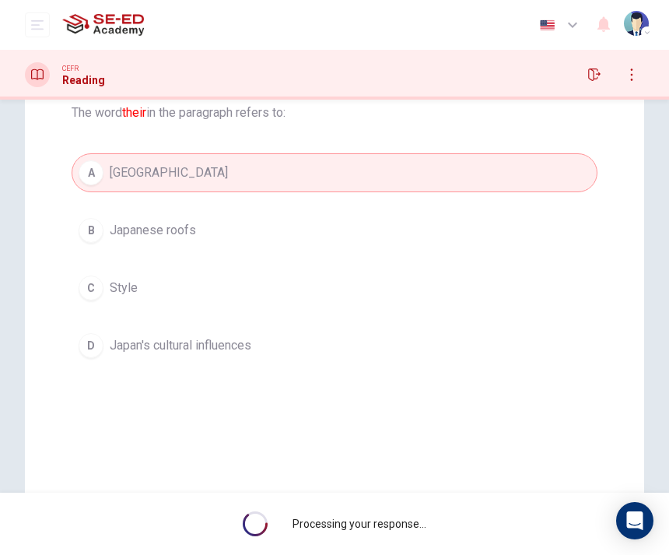
click at [396, 548] on div "Processing your response..." at bounding box center [334, 524] width 669 height 62
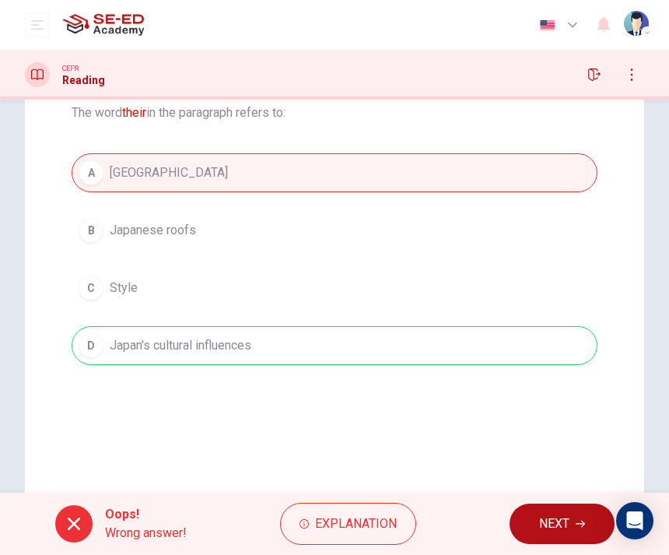
click at [585, 543] on button "NEXT" at bounding box center [562, 524] width 105 height 40
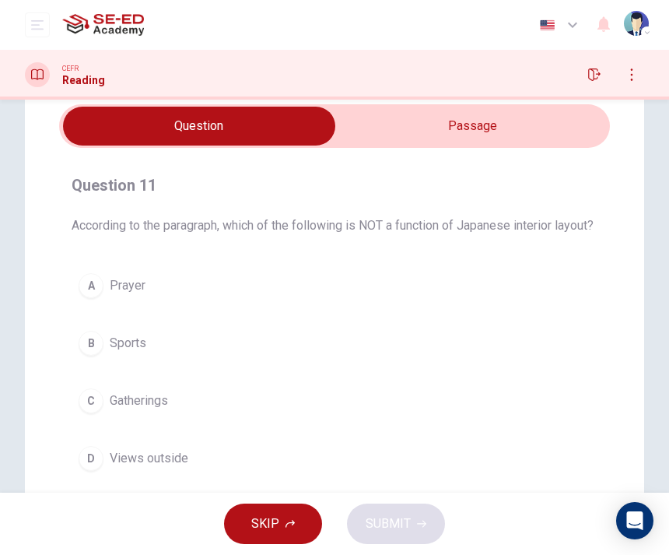
scroll to position [60, 0]
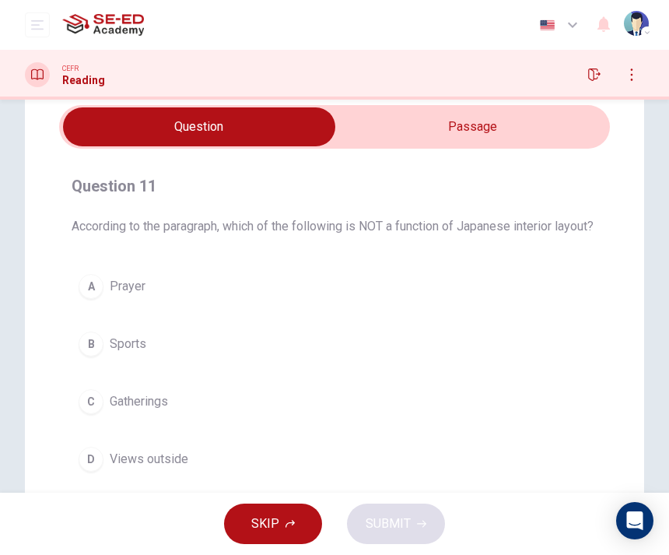
click at [360, 113] on input "checkbox" at bounding box center [199, 126] width 827 height 39
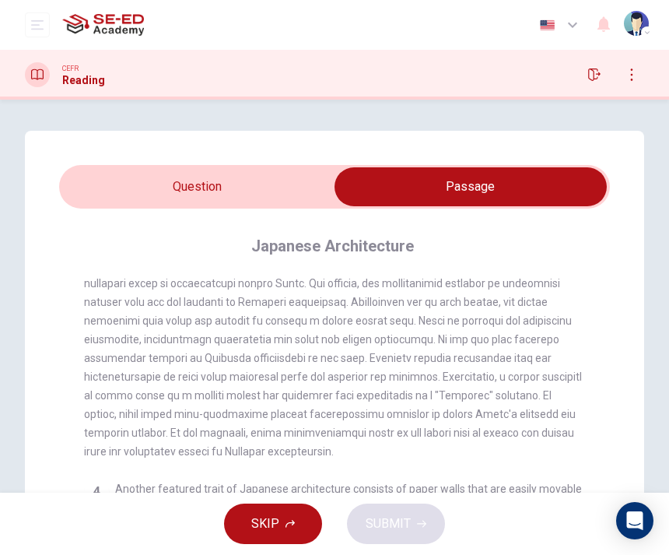
scroll to position [0, 0]
click at [97, 203] on input "checkbox" at bounding box center [471, 186] width 827 height 39
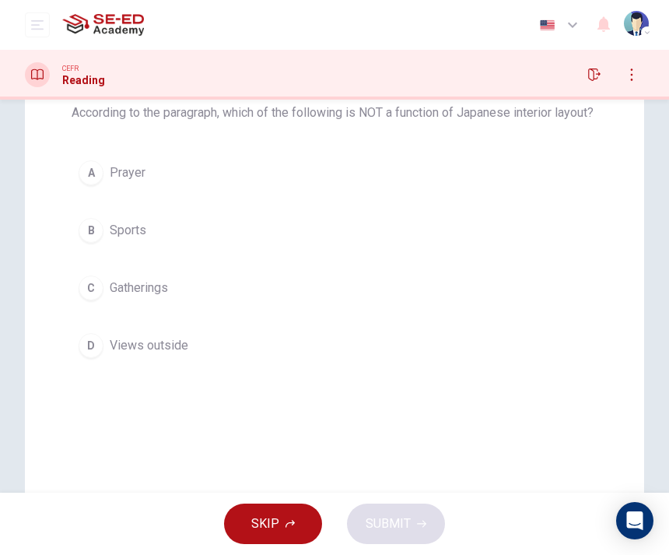
scroll to position [199, 0]
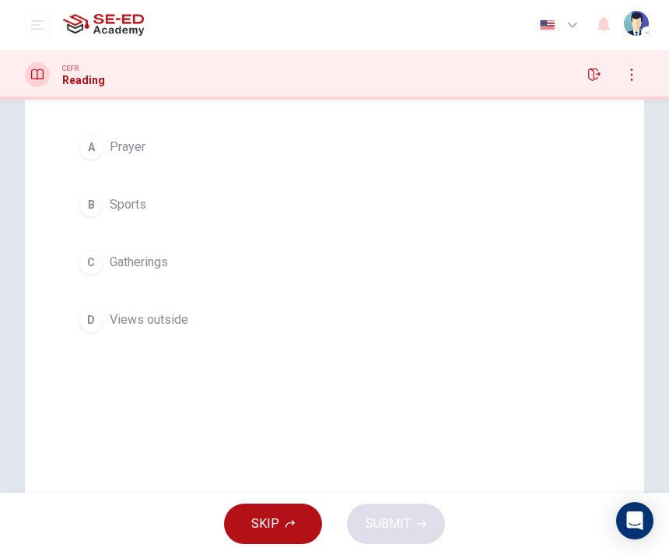
click at [97, 275] on div "C" at bounding box center [91, 262] width 25 height 25
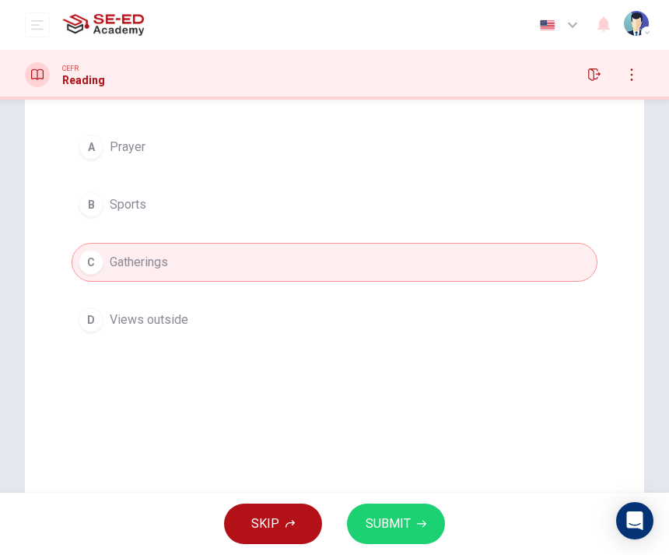
click at [60, 297] on div "Question 11 According to the paragraph, which of the following is NOT a functio…" at bounding box center [334, 187] width 551 height 330
click at [83, 325] on button "D Views outside" at bounding box center [335, 319] width 526 height 39
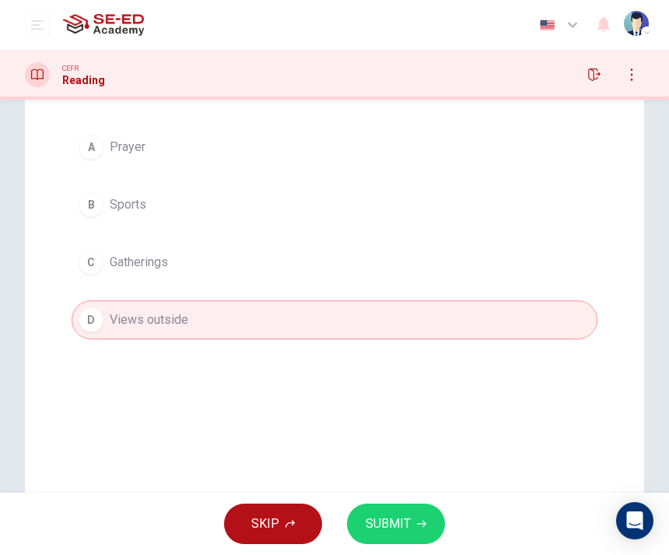
click at [76, 239] on div "A Prayer B Sports C Gatherings D Views outside" at bounding box center [335, 234] width 526 height 212
click at [79, 224] on button "B Sports" at bounding box center [335, 204] width 526 height 39
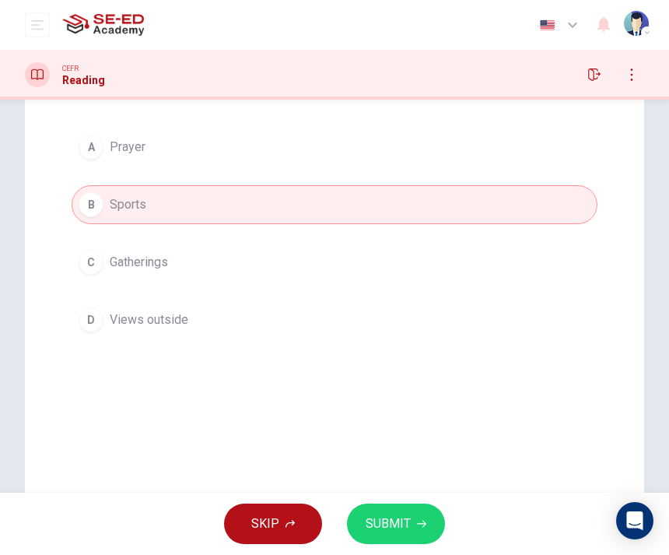
click at [404, 506] on button "SUBMIT" at bounding box center [396, 524] width 98 height 40
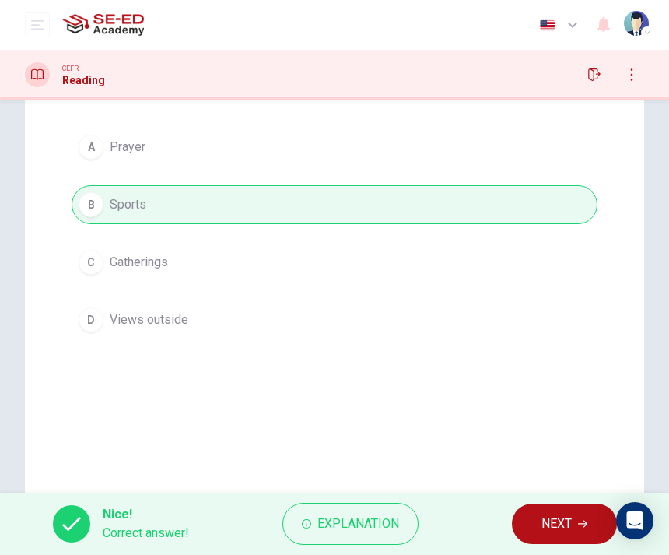
click at [474, 539] on div "Nice! Correct answer! Explanation NEXT" at bounding box center [334, 524] width 669 height 62
click at [529, 542] on button "NEXT" at bounding box center [564, 524] width 105 height 40
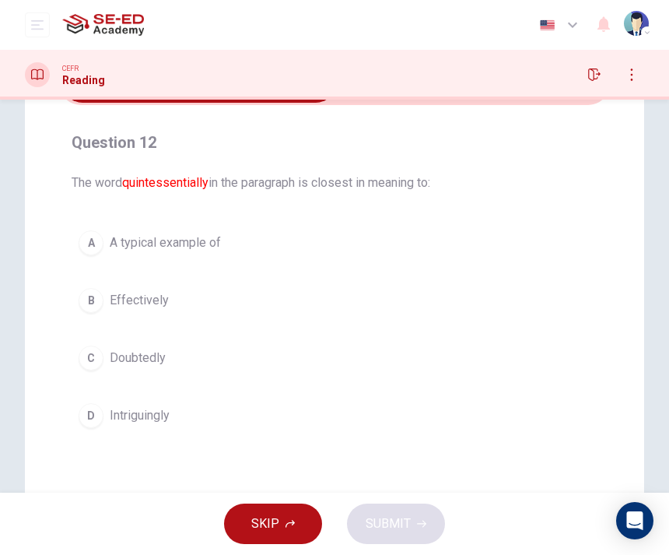
scroll to position [94, 0]
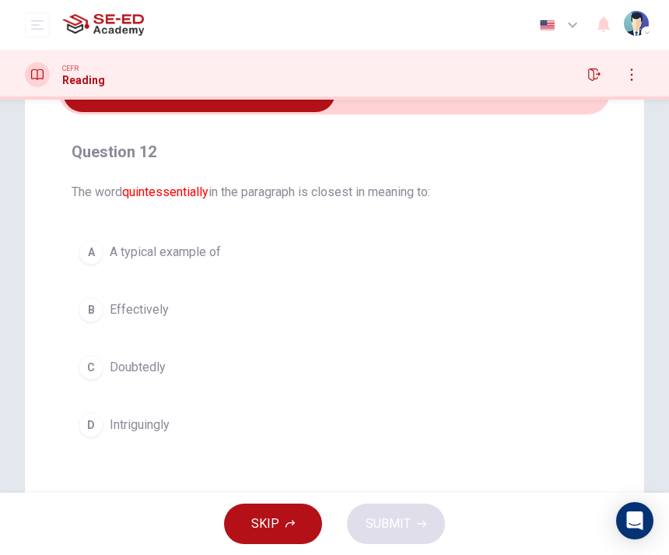
click at [360, 102] on input "checkbox" at bounding box center [199, 92] width 827 height 39
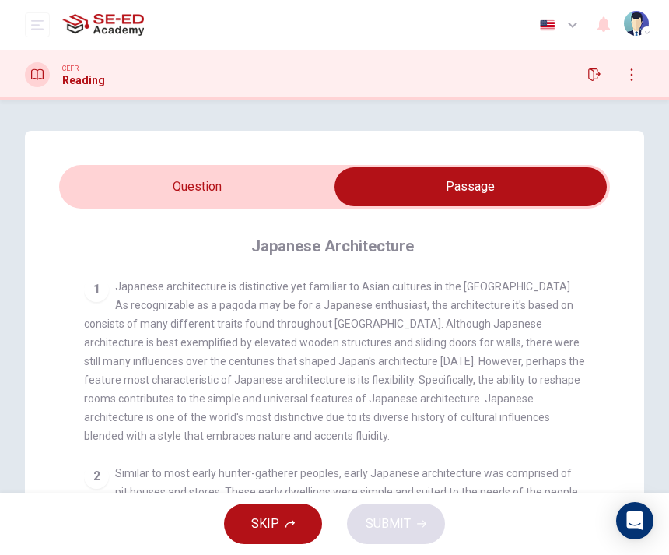
scroll to position [0, 0]
click at [321, 175] on input "checkbox" at bounding box center [471, 186] width 827 height 39
checkbox input "false"
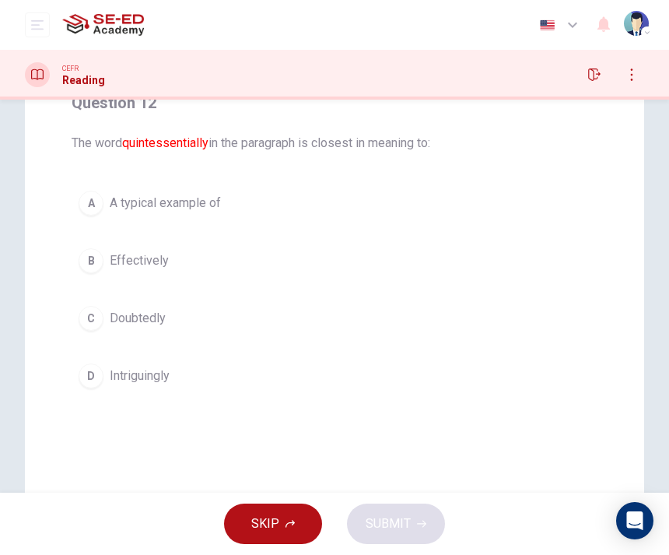
scroll to position [148, 0]
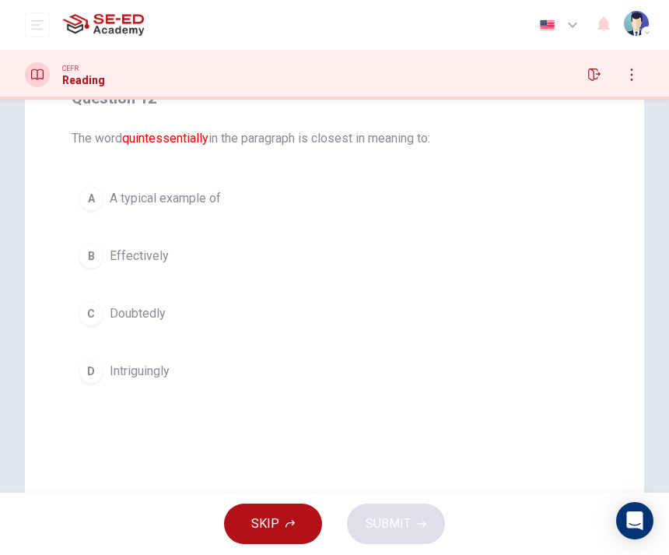
click at [409, 226] on div "A A typical example of B Effectively C Doubtedly D Intriguingly" at bounding box center [335, 285] width 526 height 212
click at [404, 226] on div "A A typical example of B Effectively C Doubtedly D Intriguingly" at bounding box center [335, 285] width 526 height 212
click at [136, 252] on span "Effectively" at bounding box center [139, 256] width 59 height 19
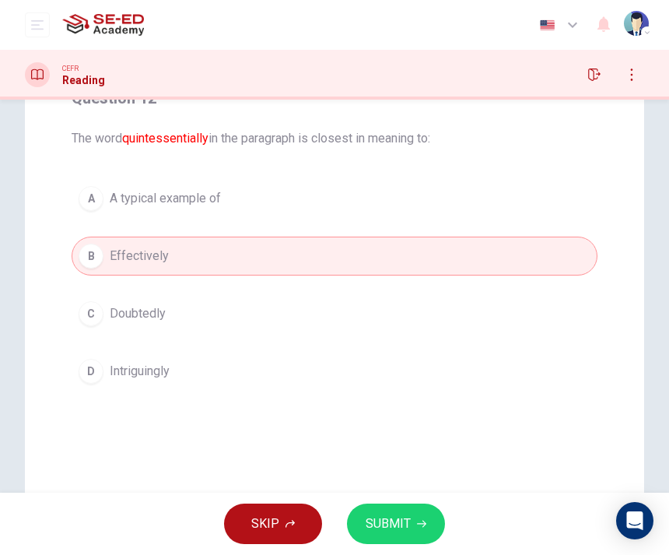
click at [410, 542] on button "SUBMIT" at bounding box center [396, 524] width 98 height 40
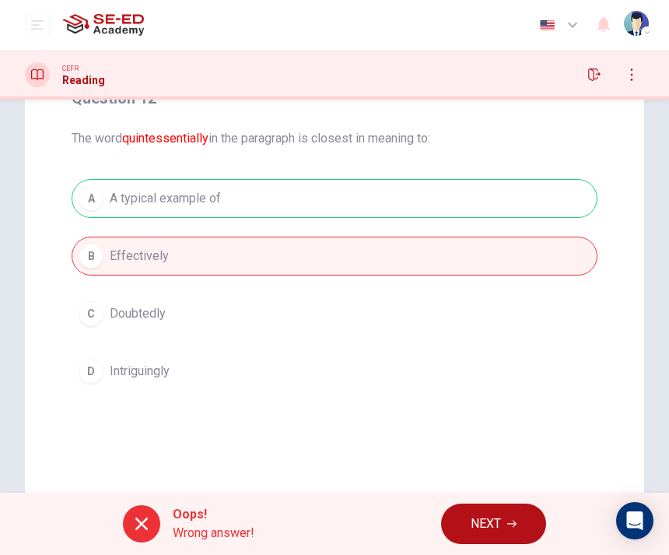
click at [469, 530] on button "NEXT" at bounding box center [493, 524] width 105 height 40
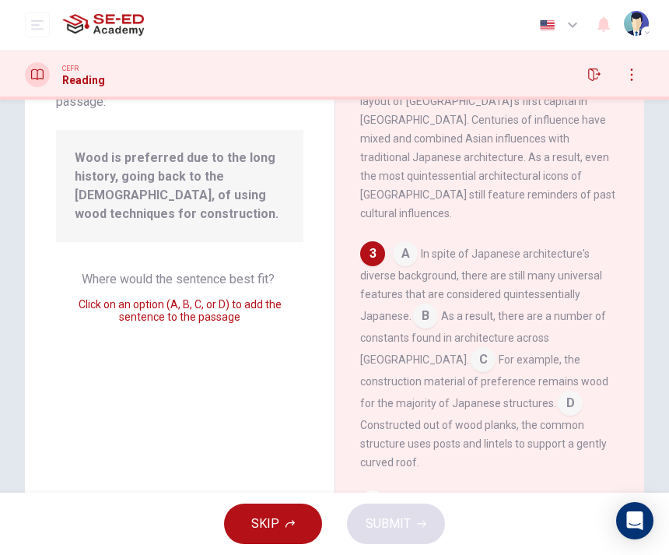
scroll to position [627, 0]
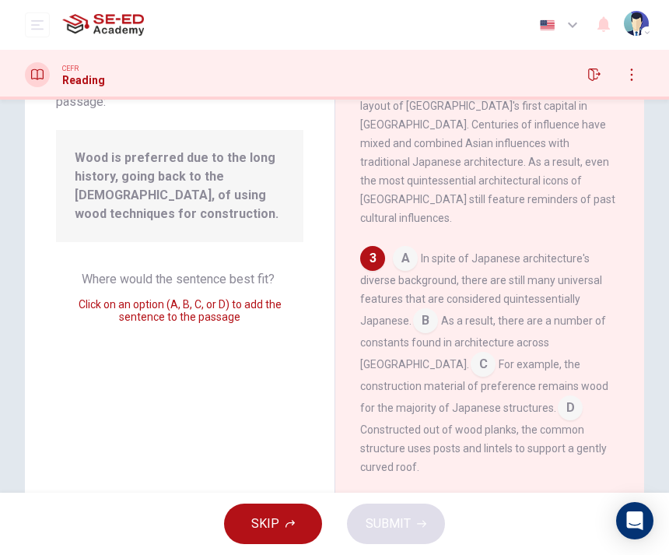
click at [403, 248] on input at bounding box center [405, 260] width 25 height 25
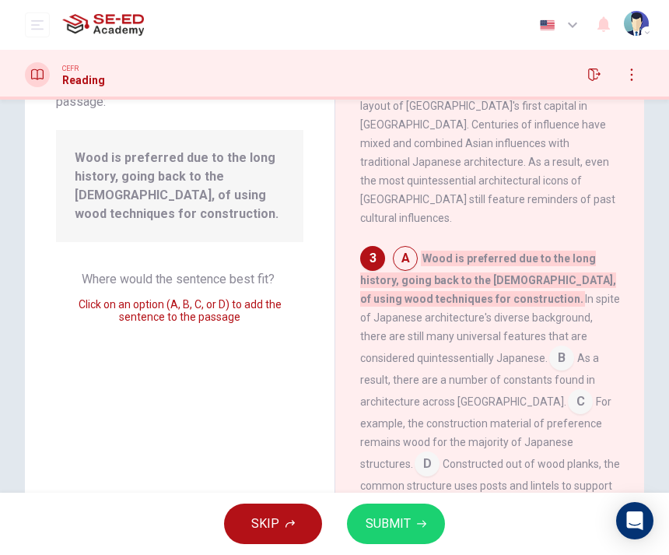
click at [489, 255] on div "A Wood is preferred due to the long history, going back to the [DEMOGRAPHIC_DAT…" at bounding box center [490, 380] width 260 height 268
click at [526, 352] on span "As a result, there are a number of constants found in architecture across [GEOG…" at bounding box center [479, 380] width 239 height 56
click at [549, 347] on input at bounding box center [561, 359] width 25 height 25
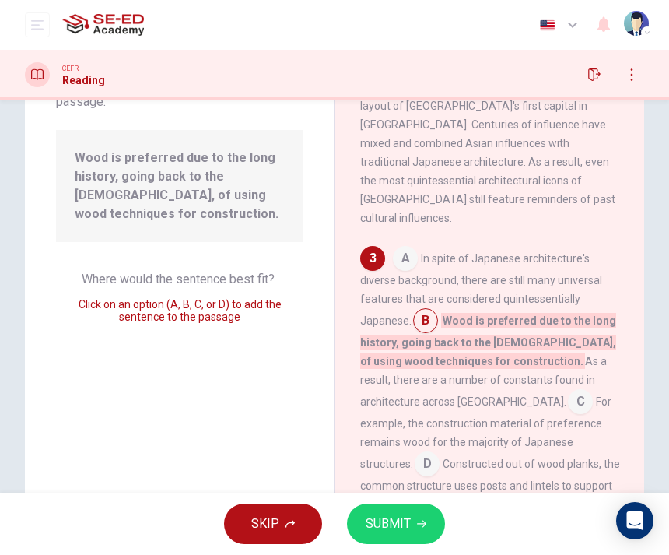
click at [377, 528] on span "SUBMIT" at bounding box center [388, 524] width 45 height 22
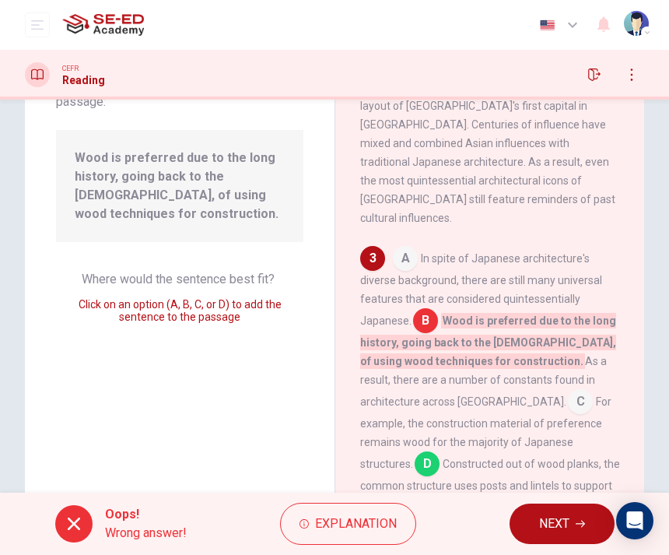
click at [543, 524] on span "NEXT" at bounding box center [554, 524] width 30 height 22
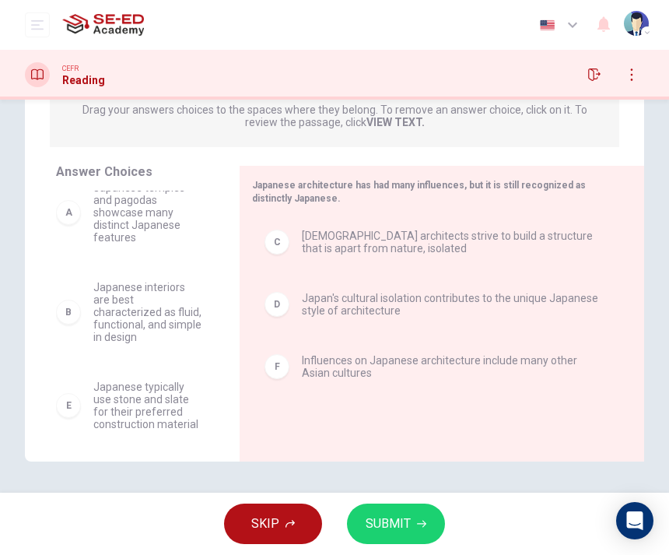
scroll to position [22, 0]
click at [392, 530] on span "SUBMIT" at bounding box center [388, 524] width 45 height 22
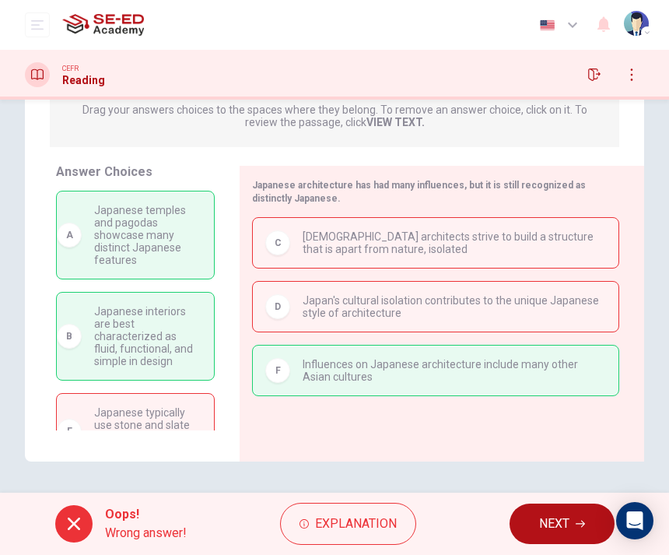
scroll to position [0, 0]
click at [538, 527] on button "NEXT" at bounding box center [562, 524] width 105 height 40
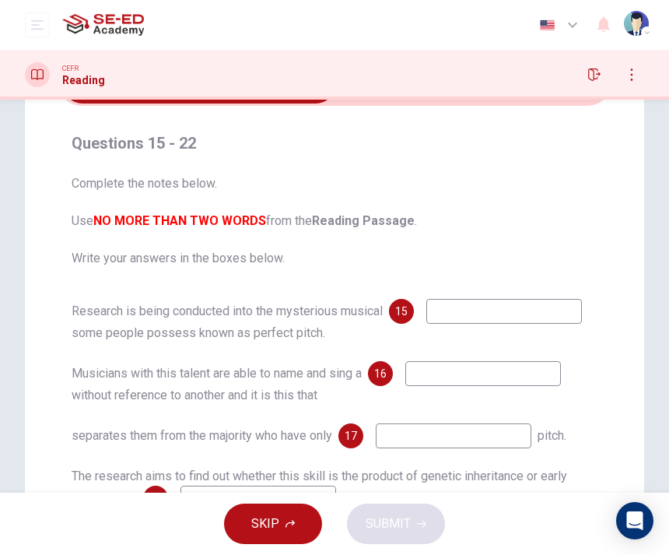
click at [312, 150] on h4 "Questions 15 - 22" at bounding box center [335, 143] width 526 height 25
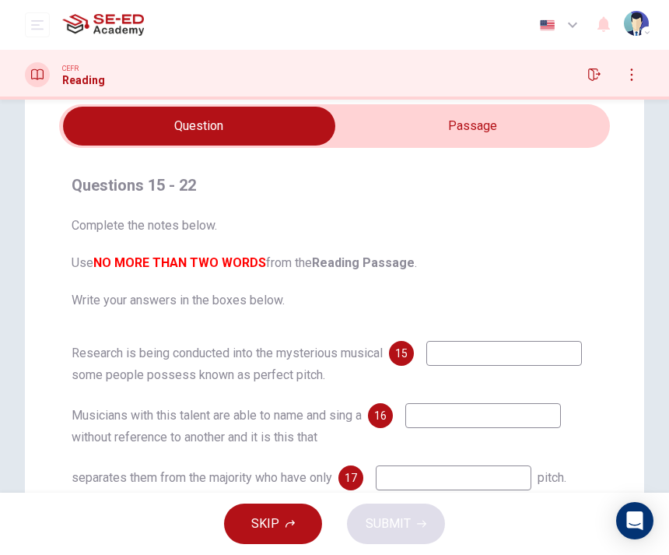
scroll to position [49, 0]
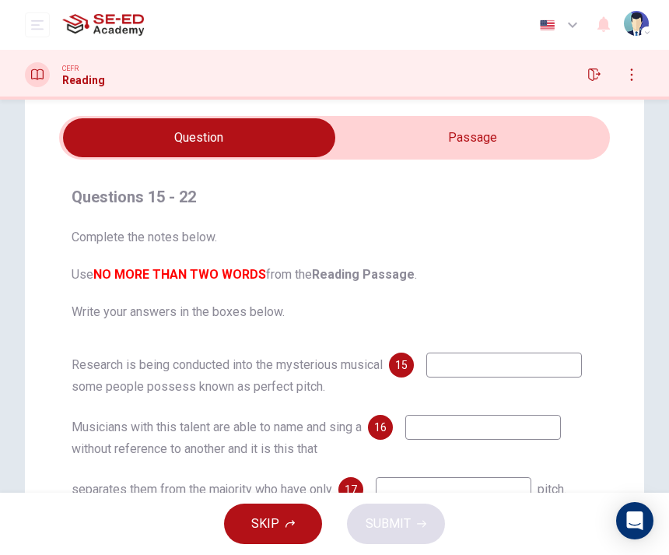
click at [360, 127] on input "checkbox" at bounding box center [199, 137] width 827 height 39
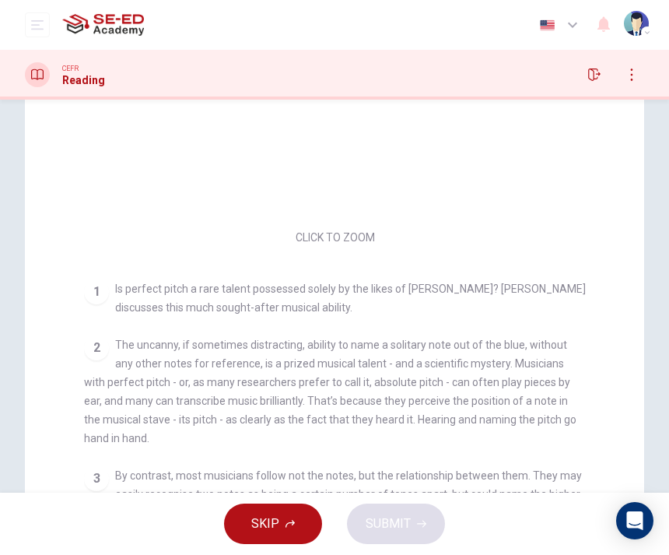
scroll to position [252, 0]
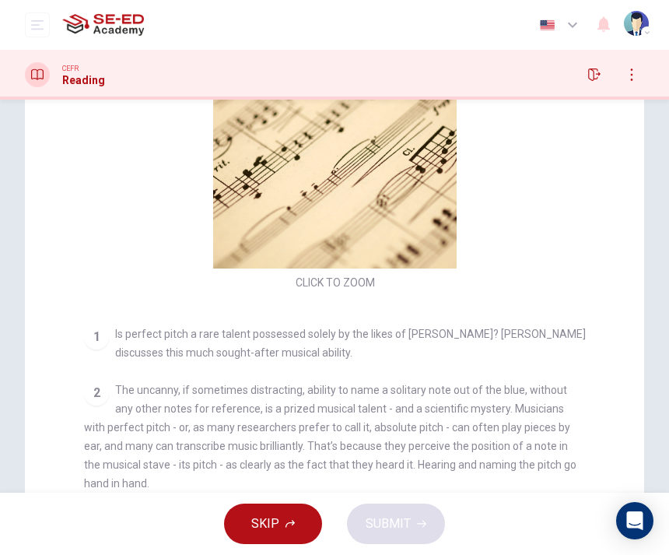
click at [600, 81] on button "button" at bounding box center [594, 74] width 25 height 25
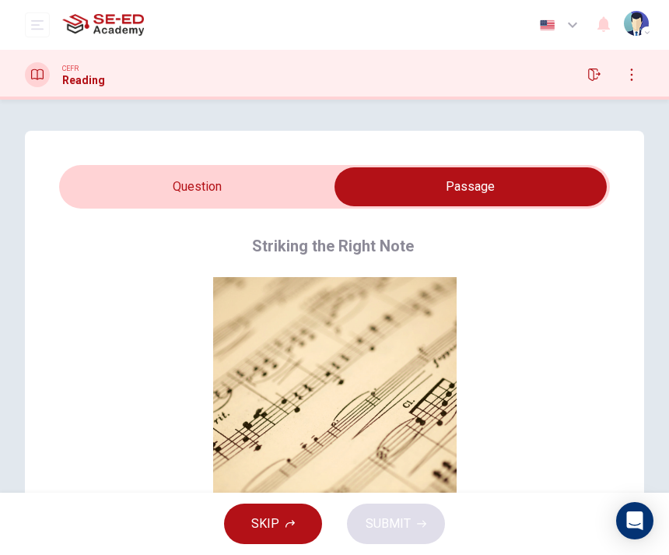
scroll to position [0, 0]
click at [167, 184] on input "checkbox" at bounding box center [471, 186] width 827 height 39
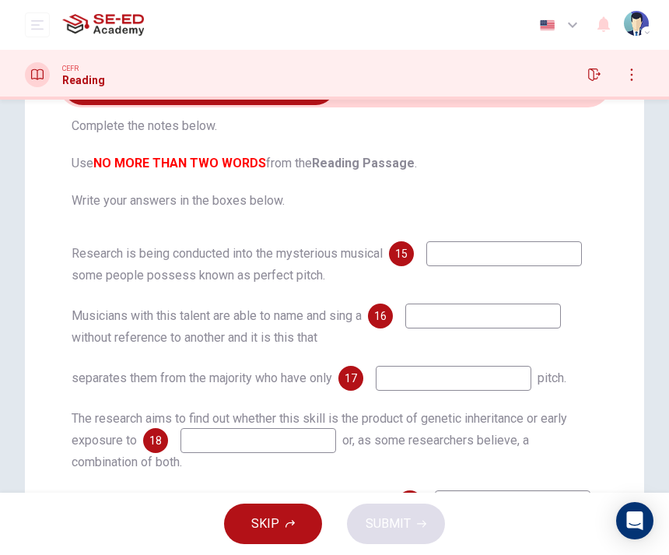
scroll to position [94, 0]
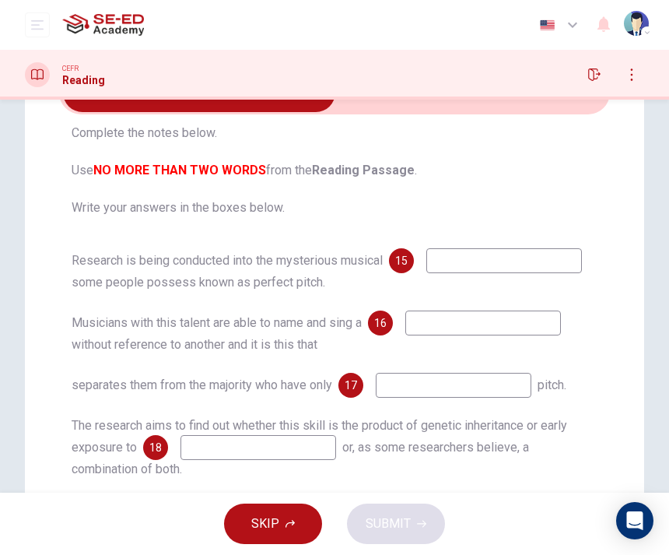
click at [338, 159] on span "Complete the notes below. Use NO MORE THAN TWO WORDS from the Reading Passage .…" at bounding box center [335, 170] width 526 height 93
click at [466, 249] on input at bounding box center [505, 260] width 156 height 25
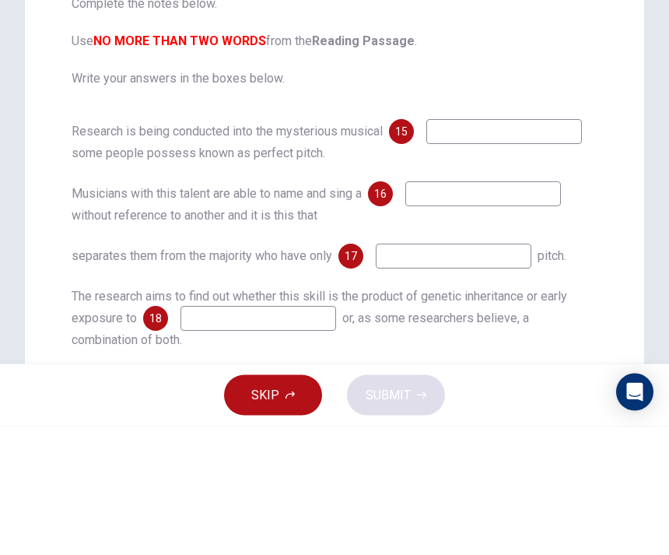
click at [379, 124] on span "Complete the notes below. Use NO MORE THAN TWO WORDS from the Reading Passage .…" at bounding box center [335, 170] width 526 height 93
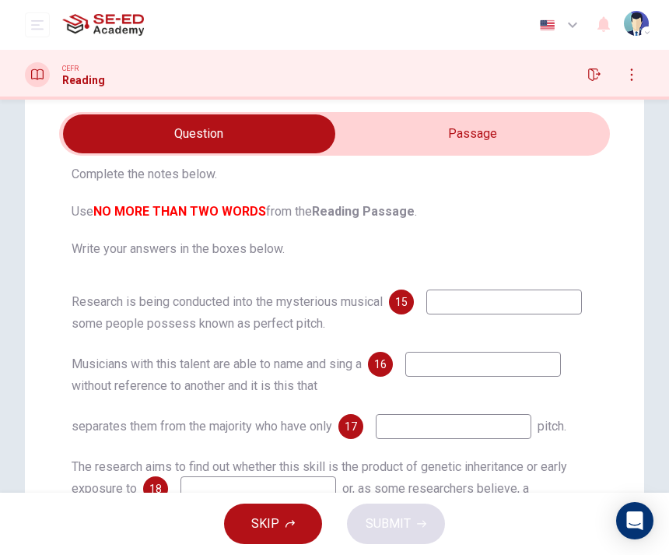
scroll to position [47, 0]
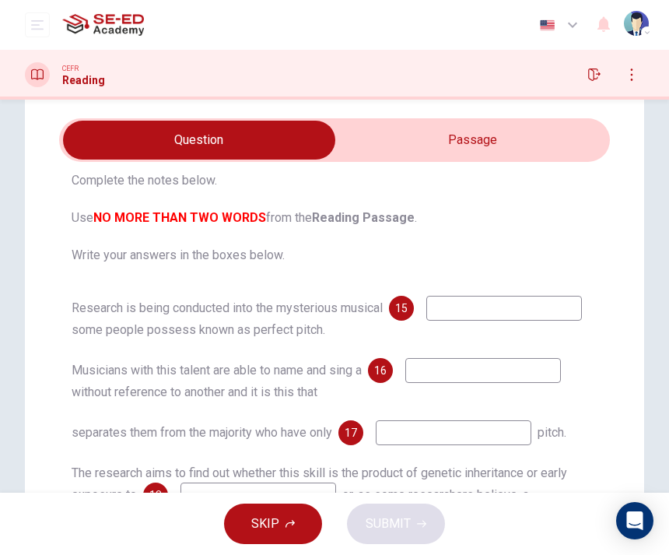
click at [367, 110] on div "Questions 15 - 22 Complete the notes below. Use NO MORE THAN TWO WORDS from the…" at bounding box center [335, 459] width 620 height 750
click at [368, 125] on input "checkbox" at bounding box center [199, 140] width 827 height 39
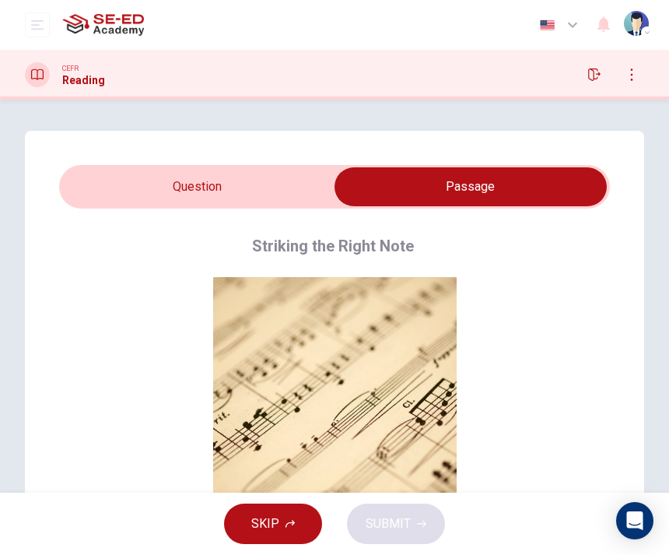
scroll to position [0, 0]
click at [303, 184] on input "checkbox" at bounding box center [471, 186] width 827 height 39
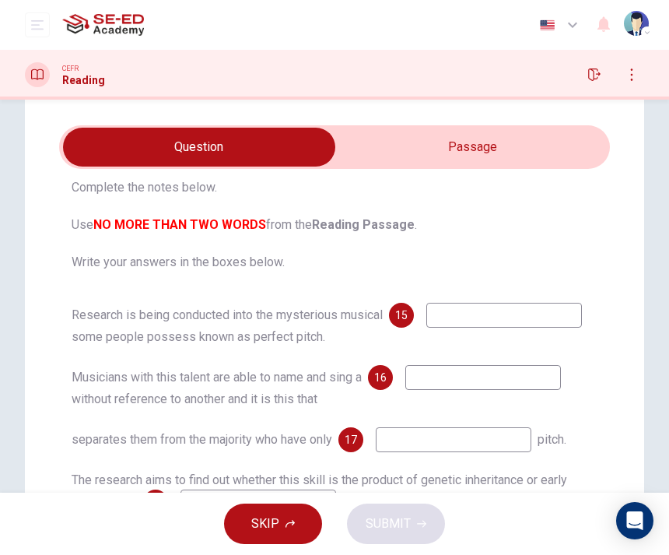
scroll to position [40, 0]
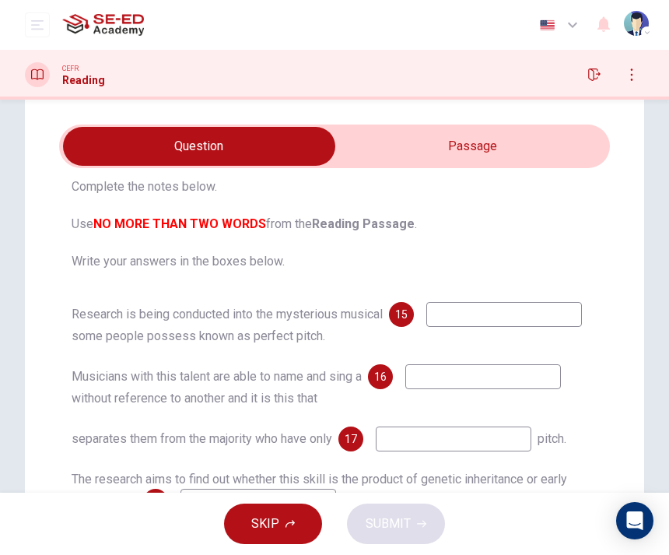
click at [371, 140] on input "checkbox" at bounding box center [199, 146] width 827 height 39
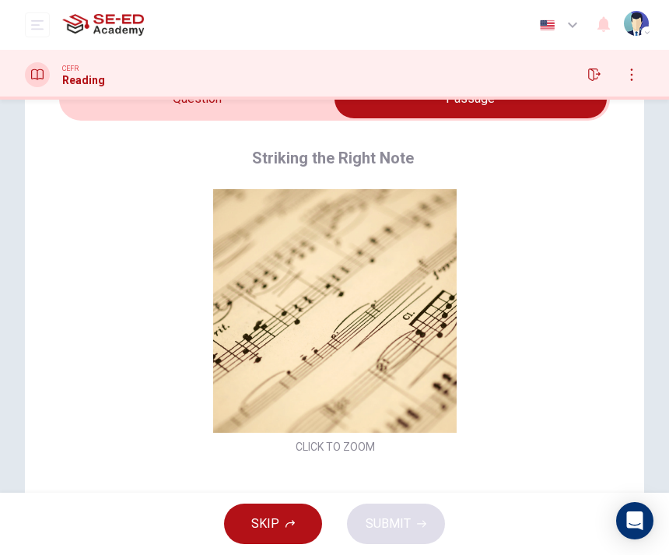
scroll to position [59, 0]
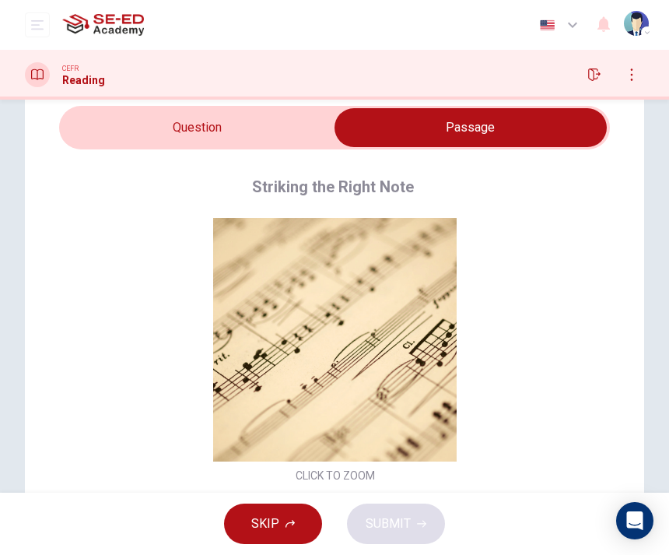
click at [317, 167] on div "Striking the Right Note CLICK TO ZOOM Click to Zoom 1 Is perfect pitch a rare t…" at bounding box center [334, 474] width 551 height 651
click at [286, 110] on input "checkbox" at bounding box center [471, 127] width 827 height 39
checkbox input "false"
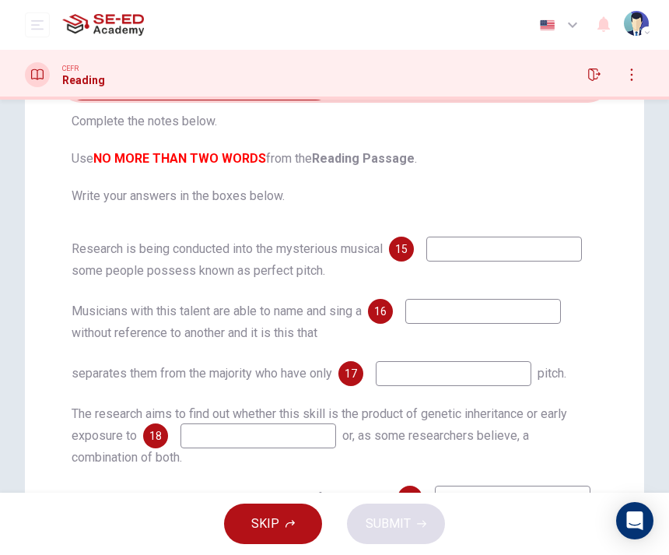
scroll to position [107, 0]
click at [443, 298] on input at bounding box center [484, 310] width 156 height 25
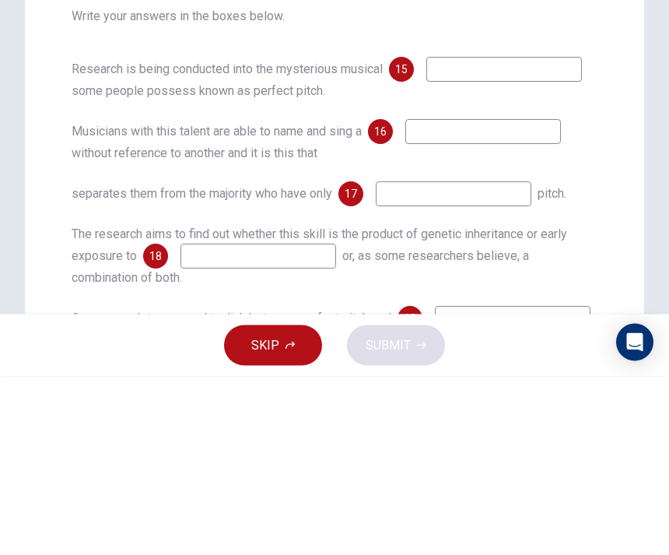
type input "N"
type input "note"
click at [625, 133] on div "Questions 15 - 22 Complete the notes below. Use NO MORE THAN TWO WORDS from the…" at bounding box center [335, 399] width 620 height 750
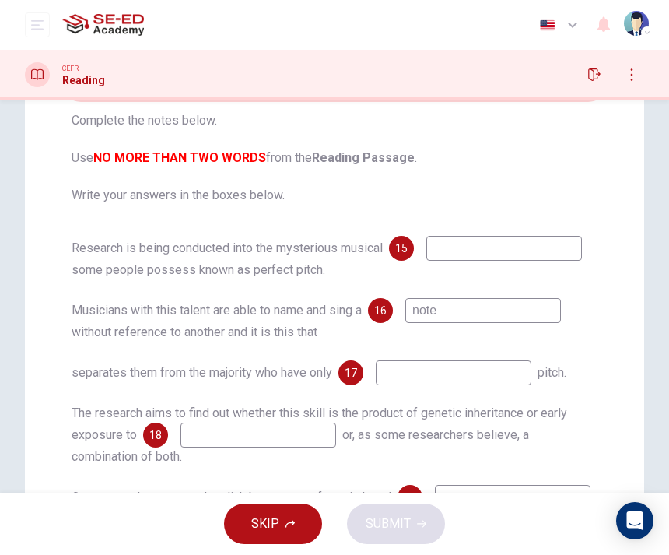
click at [416, 360] on input at bounding box center [454, 372] width 156 height 25
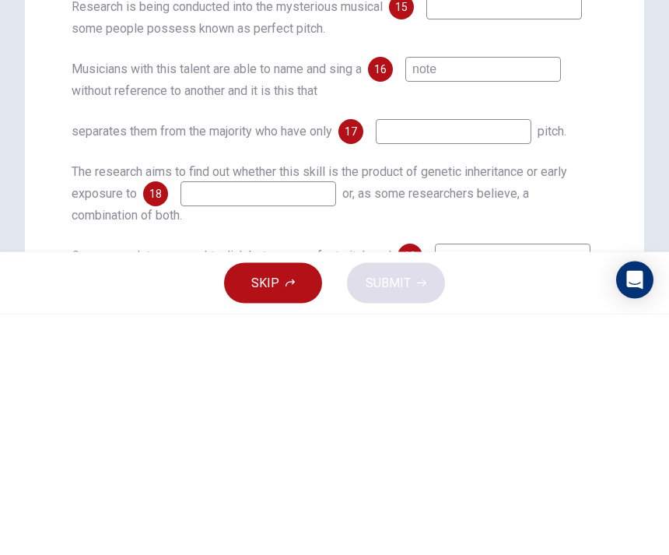
type input "P"
type input "p"
click at [598, 156] on div "Questions 15 - 22 Complete the notes below. Use NO MORE THAN TWO WORDS from the…" at bounding box center [334, 391] width 551 height 672
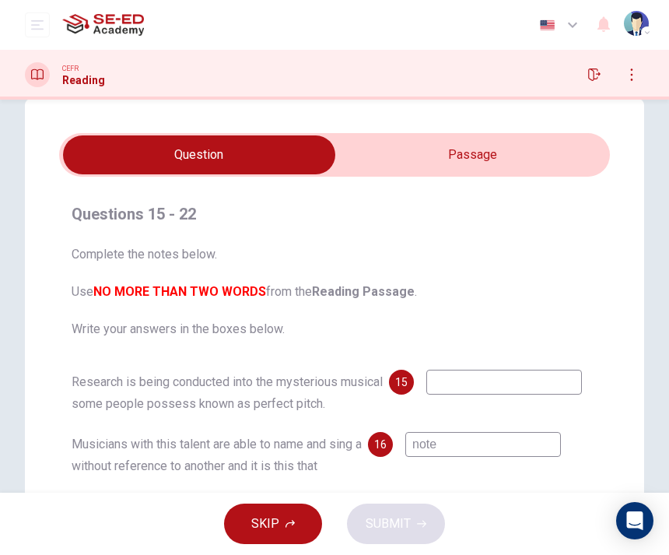
scroll to position [6, 0]
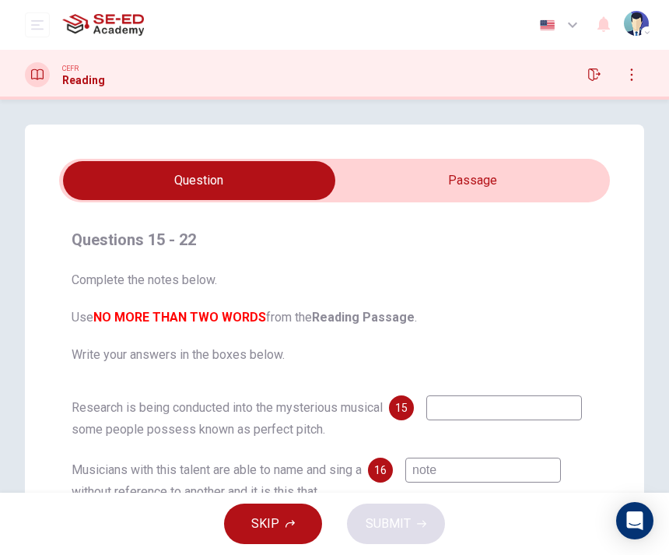
click at [403, 183] on input "checkbox" at bounding box center [199, 180] width 827 height 39
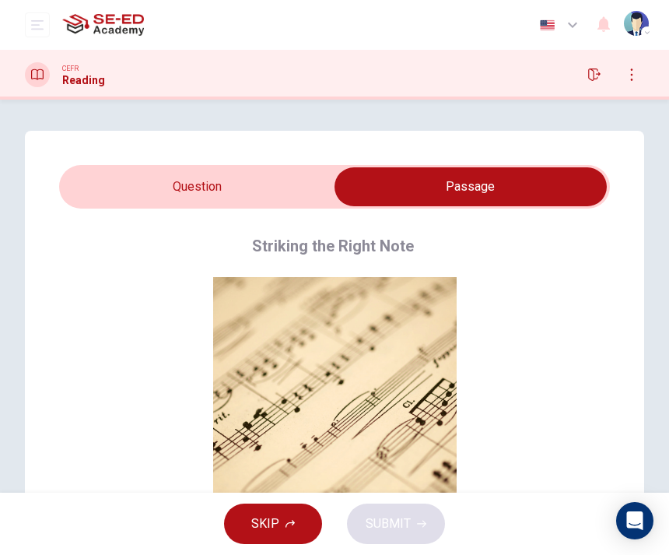
scroll to position [0, 0]
click at [265, 177] on input "checkbox" at bounding box center [471, 186] width 827 height 39
checkbox input "false"
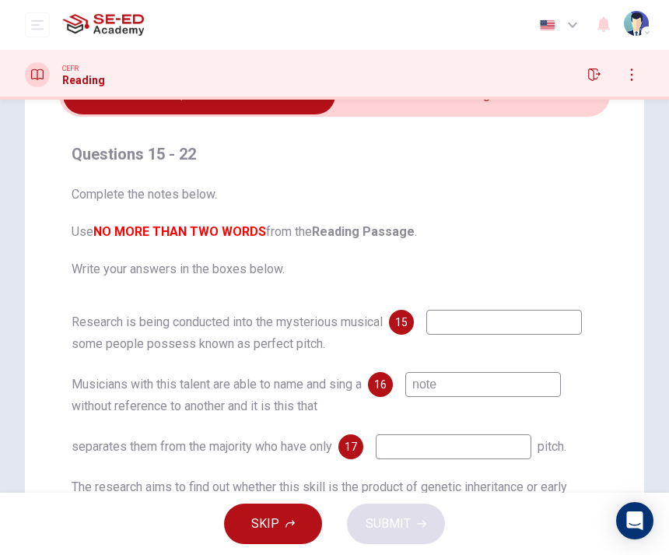
scroll to position [95, 0]
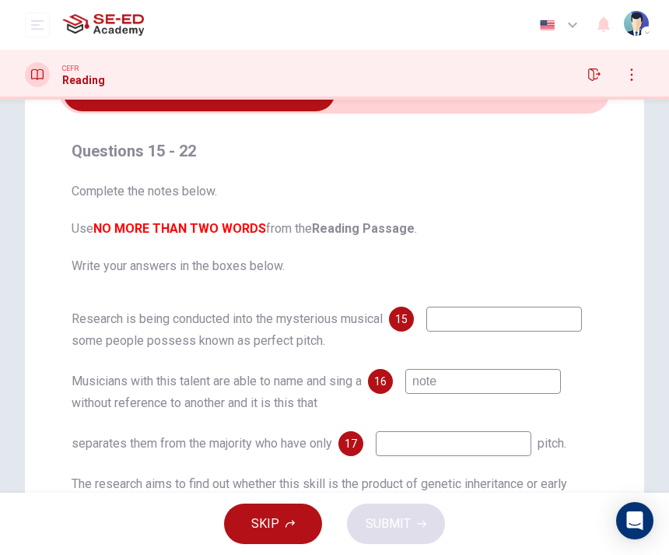
click at [359, 191] on span "Complete the notes below. Use NO MORE THAN TWO WORDS from the Reading Passage .…" at bounding box center [335, 228] width 526 height 93
click at [455, 314] on input at bounding box center [505, 319] width 156 height 25
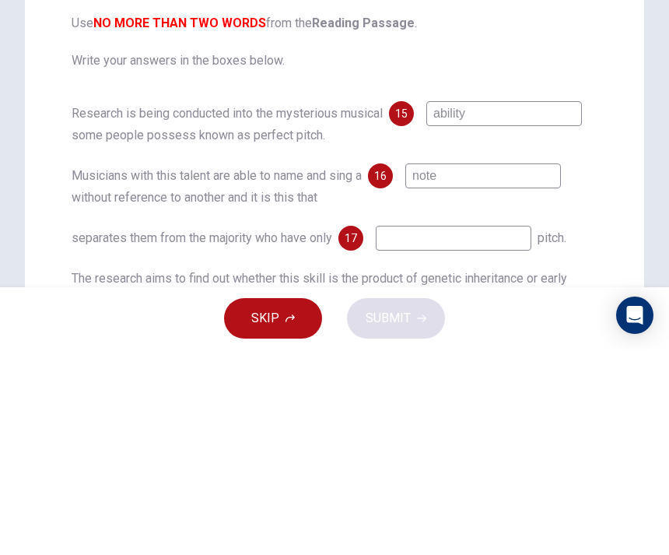
type input "ability"
click at [649, 135] on div "Questions 15 - 22 Complete the notes below. Use NO MORE THAN TWO WORDS from the…" at bounding box center [334, 411] width 669 height 750
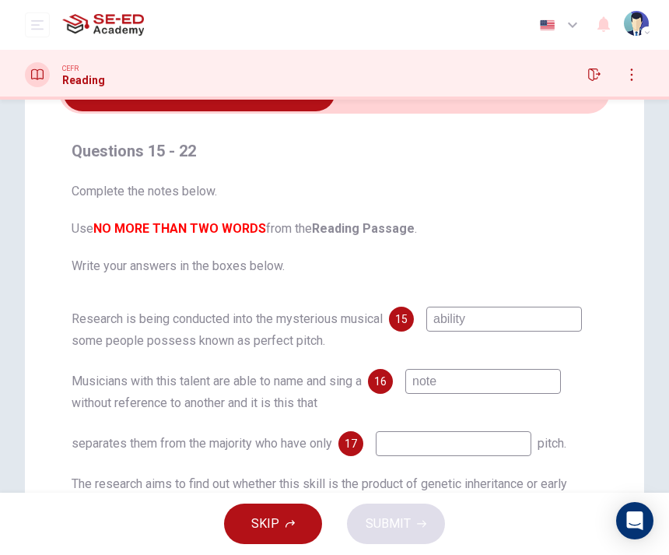
click at [388, 119] on div "Questions 15 - 22 Complete the notes below. Use NO MORE THAN TWO WORDS from the…" at bounding box center [334, 433] width 551 height 638
click at [384, 110] on input "checkbox" at bounding box center [199, 91] width 827 height 39
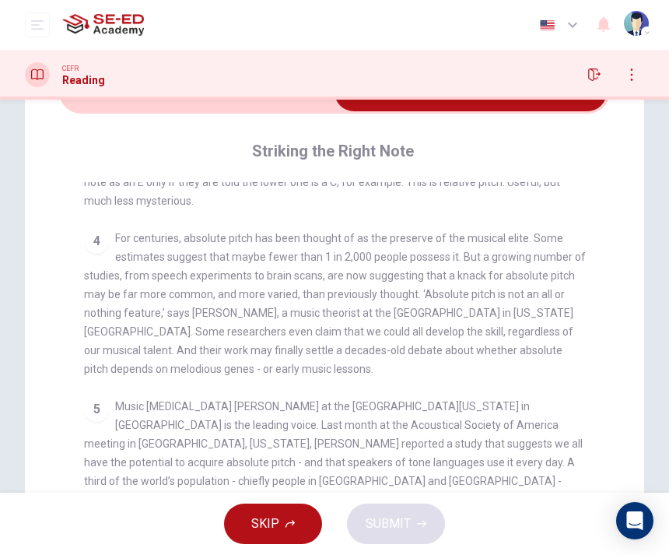
scroll to position [532, 0]
click at [288, 93] on div "CEFR Reading" at bounding box center [334, 75] width 669 height 50
click at [287, 93] on div "CEFR Reading" at bounding box center [334, 75] width 669 height 50
click at [286, 106] on input "checkbox" at bounding box center [471, 91] width 827 height 39
checkbox input "false"
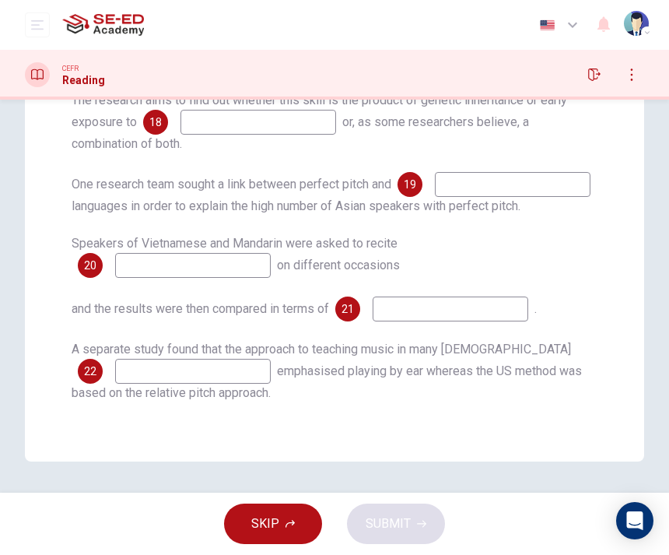
scroll to position [420, 0]
click at [252, 370] on input at bounding box center [193, 371] width 156 height 25
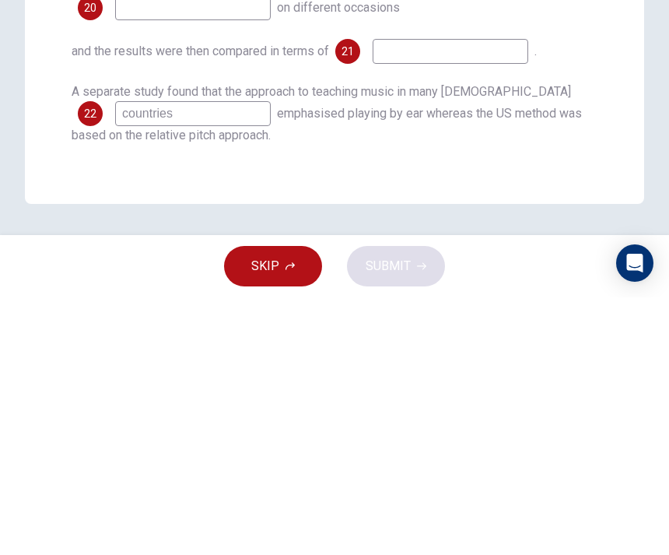
type input "countries"
click at [488, 153] on div "Questions 15 - 22 Complete the notes below. Use NO MORE THAN TWO WORDS from the…" at bounding box center [334, 78] width 551 height 672
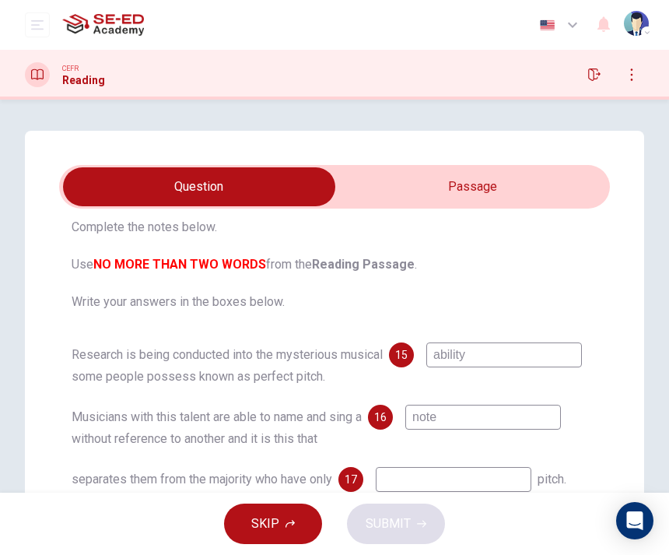
scroll to position [81, 0]
click at [532, 168] on input "checkbox" at bounding box center [199, 186] width 827 height 39
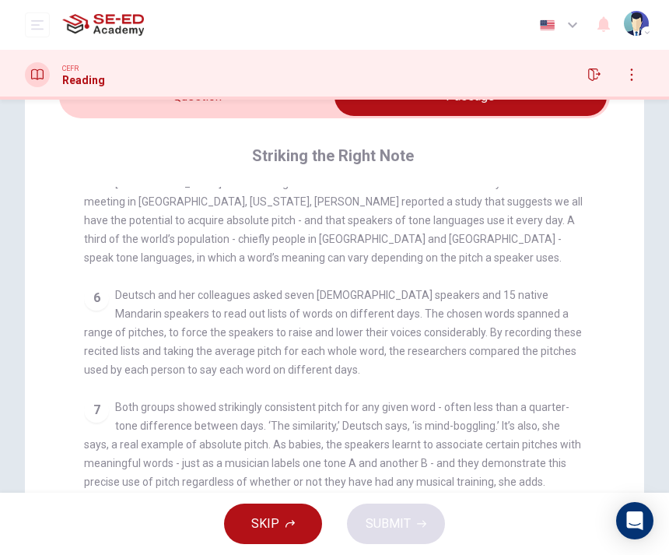
scroll to position [781, 0]
click at [312, 103] on input "checkbox" at bounding box center [471, 96] width 827 height 39
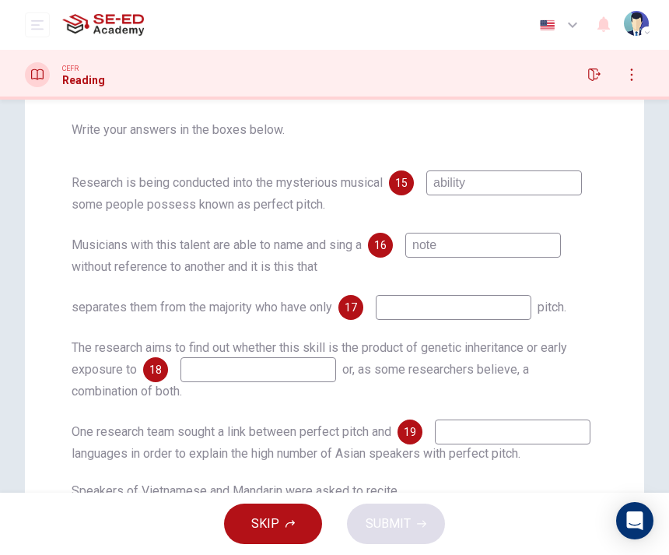
scroll to position [250, 0]
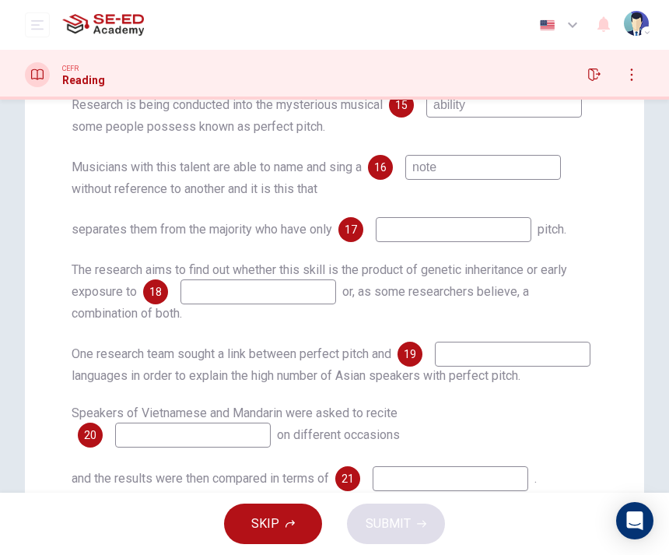
click at [337, 129] on div "Research is being conducted into the mysterious musical 15 ability some people …" at bounding box center [335, 332] width 526 height 479
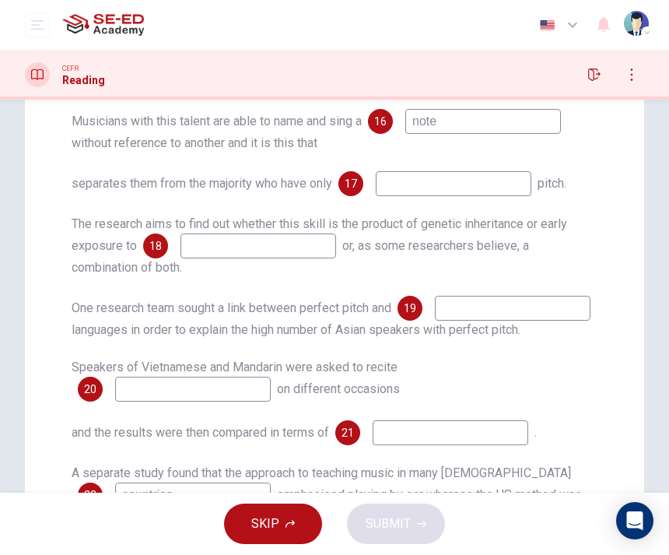
scroll to position [1, 0]
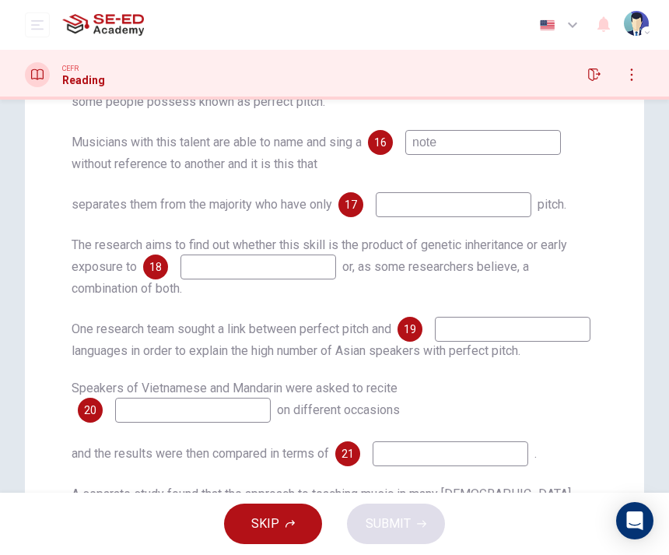
click at [340, 67] on div "CEFR Reading" at bounding box center [334, 74] width 669 height 25
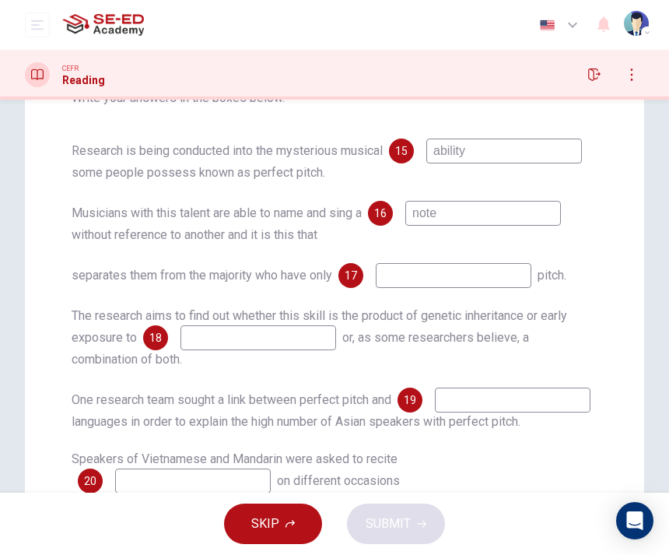
scroll to position [78, 0]
click at [111, 478] on div "20" at bounding box center [174, 481] width 193 height 25
click at [149, 487] on input at bounding box center [193, 481] width 156 height 25
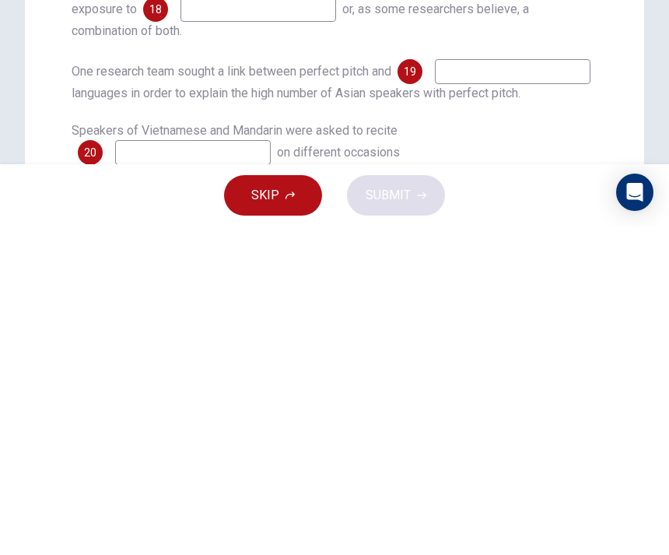
click at [564, 493] on div "SKIP SUBMIT" at bounding box center [334, 524] width 669 height 62
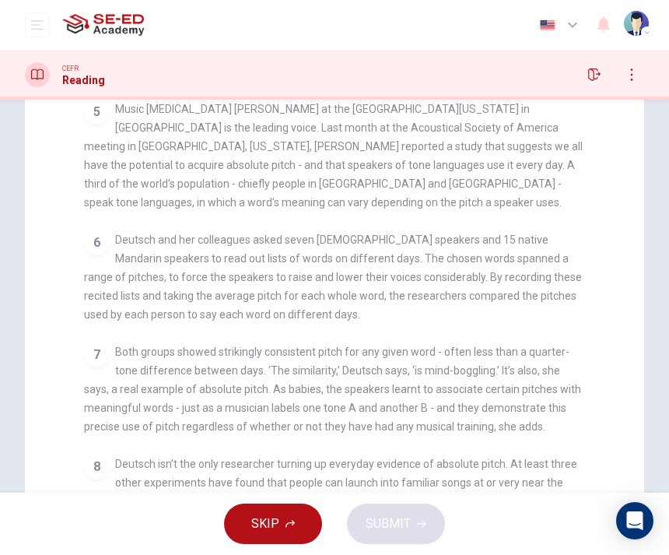
checkbox input "false"
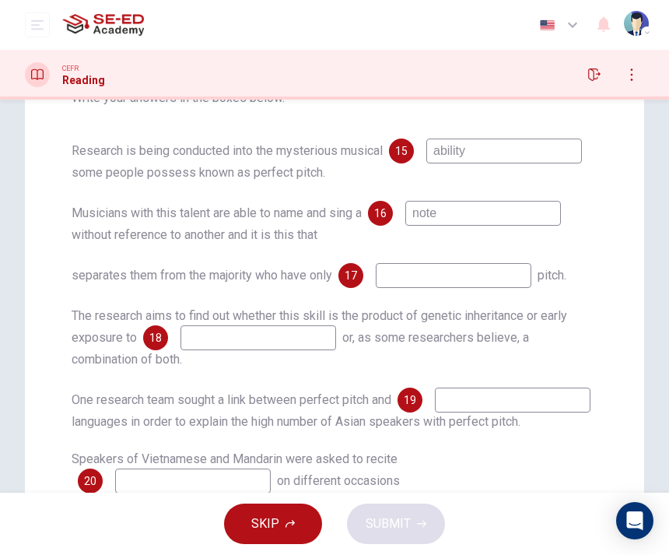
click at [136, 485] on input at bounding box center [193, 481] width 156 height 25
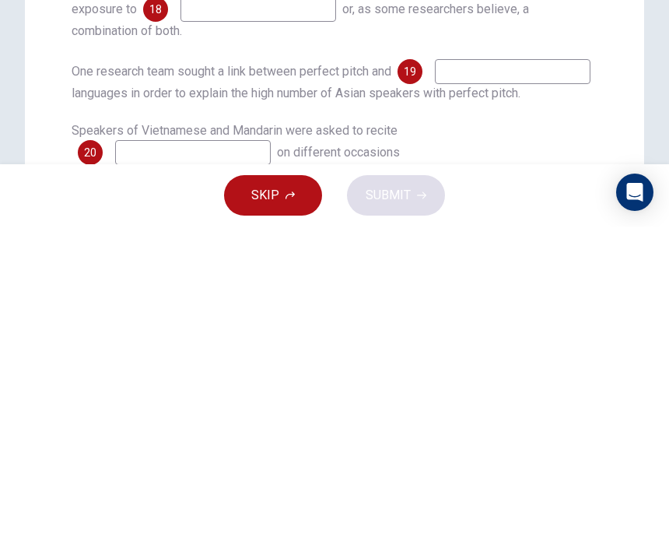
type input "“"
type input "lists of words"
click at [552, 450] on div "Speakers of Vietnamese and Mandarin were asked to recite 20 lists of words on d…" at bounding box center [335, 472] width 526 height 44
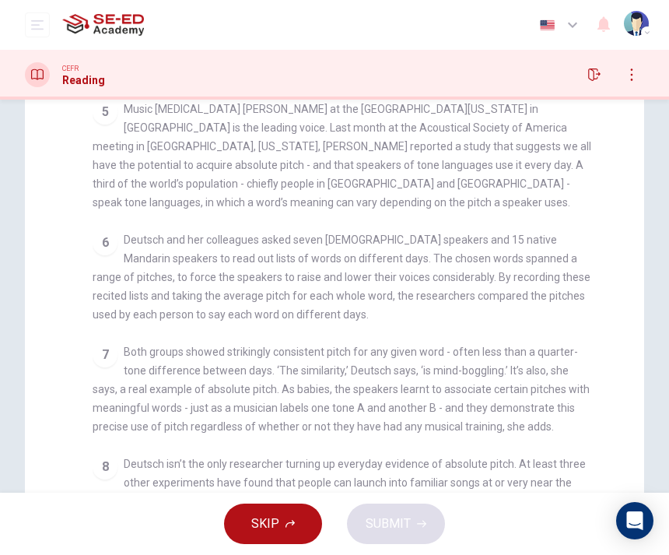
checkbox input "false"
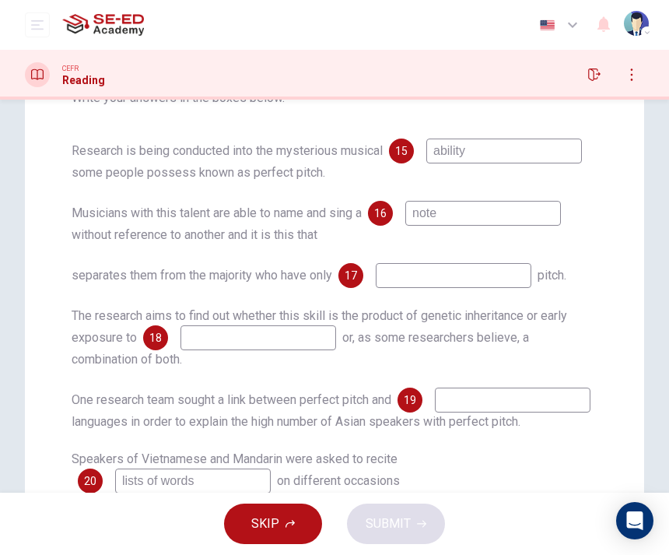
click at [170, 476] on input "lists of words" at bounding box center [193, 481] width 156 height 25
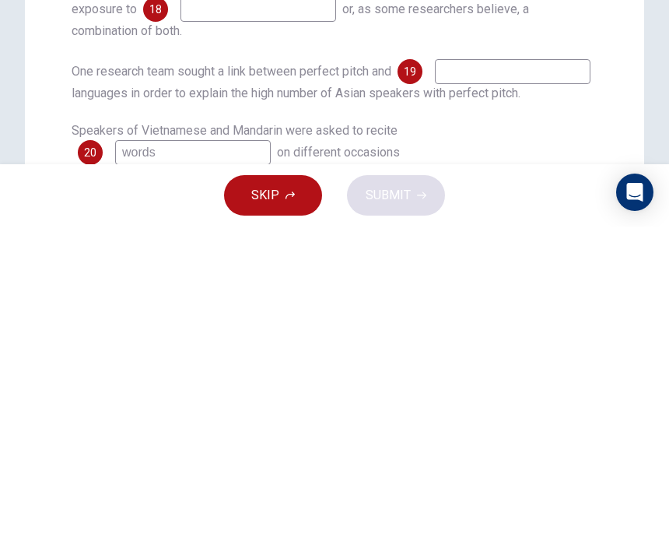
click at [164, 469] on input "words" at bounding box center [193, 481] width 156 height 25
click at [170, 469] on input "words" at bounding box center [193, 481] width 156 height 25
type input "words lists"
click at [564, 493] on div "SKIP SUBMIT" at bounding box center [334, 524] width 669 height 62
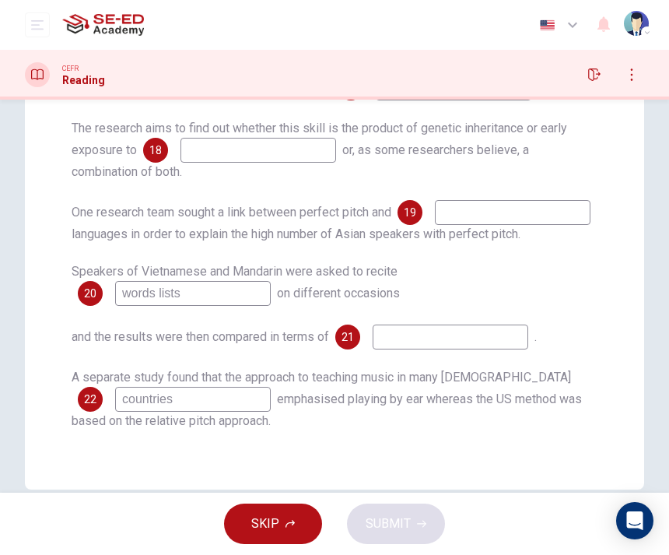
scroll to position [391, 0]
click at [397, 307] on div "Research is being conducted into the mysterious musical 15 ability some people …" at bounding box center [335, 191] width 526 height 479
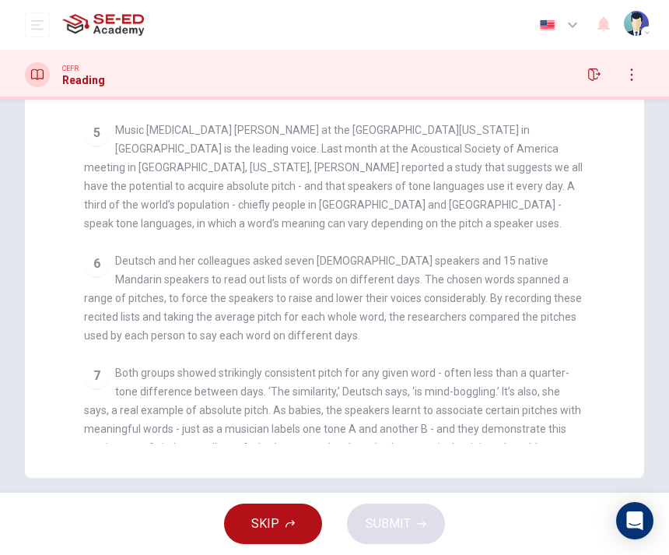
scroll to position [526, 0]
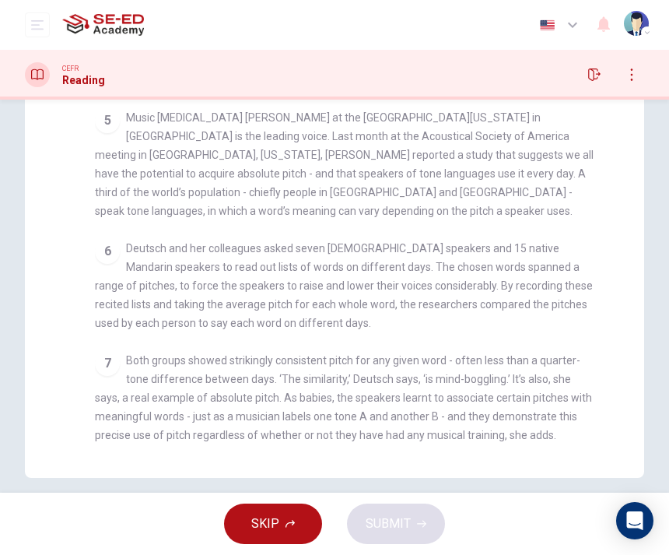
checkbox input "false"
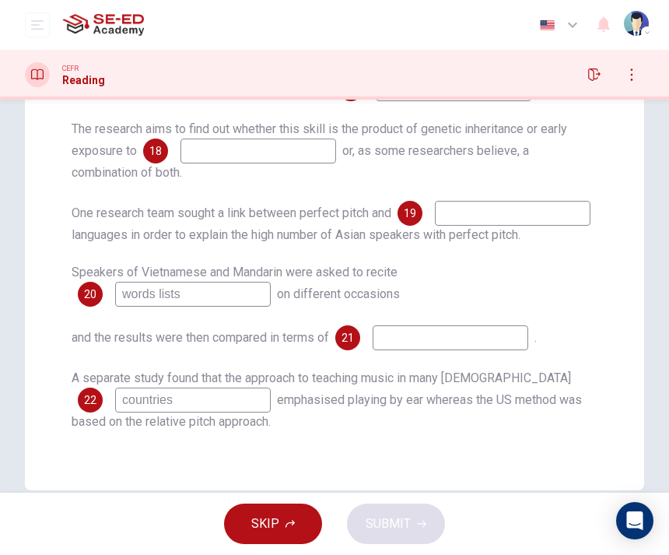
click at [421, 344] on input at bounding box center [451, 337] width 156 height 25
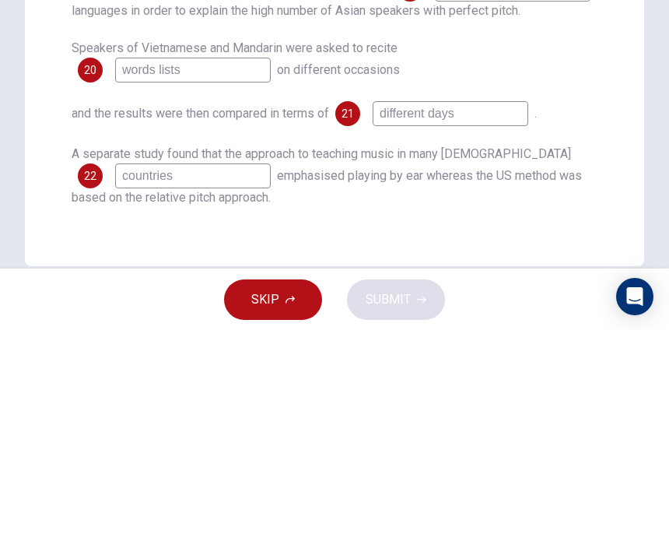
type input "different days"
click at [568, 392] on span "emphasised playing by ear whereas the US method was based on the relative pitch…" at bounding box center [327, 410] width 511 height 37
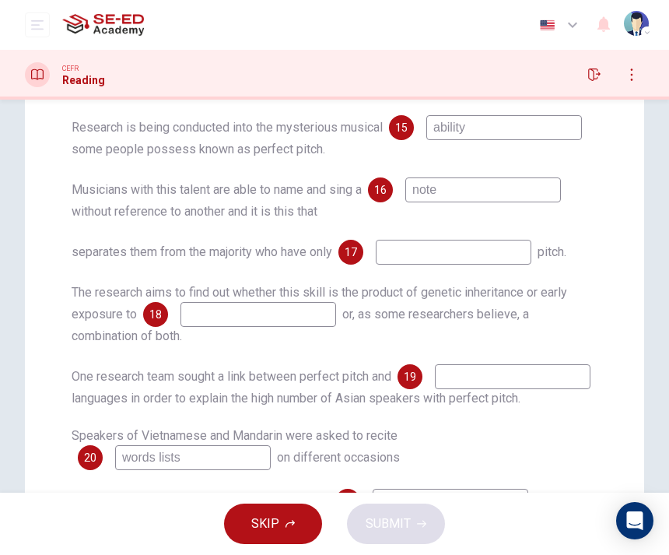
scroll to position [293, 0]
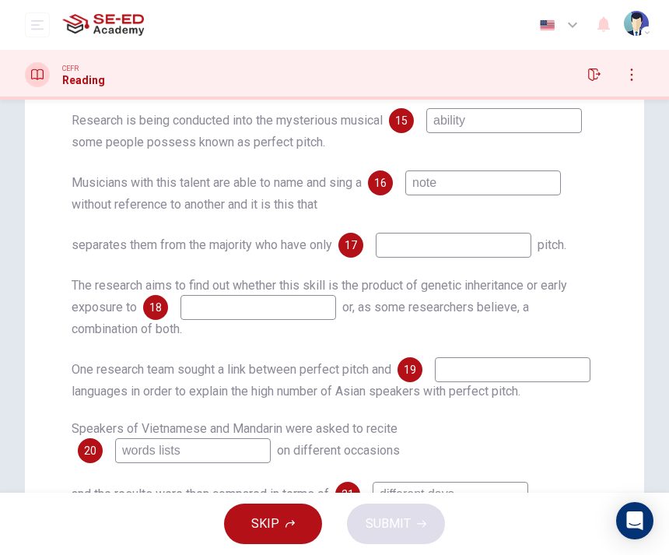
click at [521, 244] on input at bounding box center [454, 245] width 156 height 25
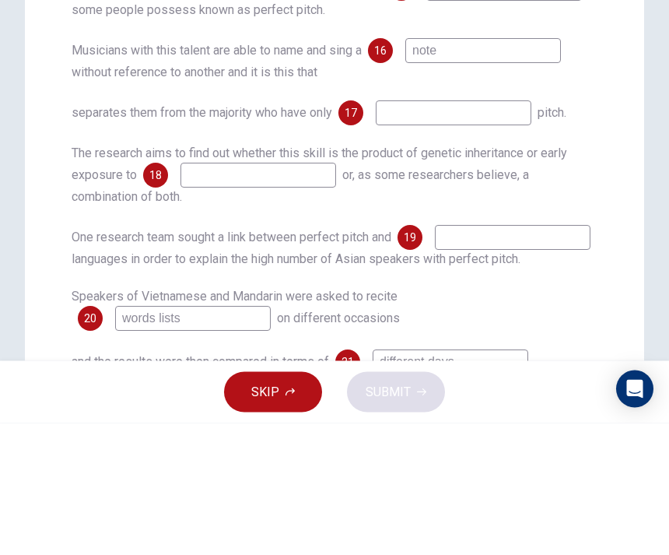
click at [585, 276] on div "The research aims to find out whether this skill is the product of genetic inhe…" at bounding box center [335, 307] width 526 height 62
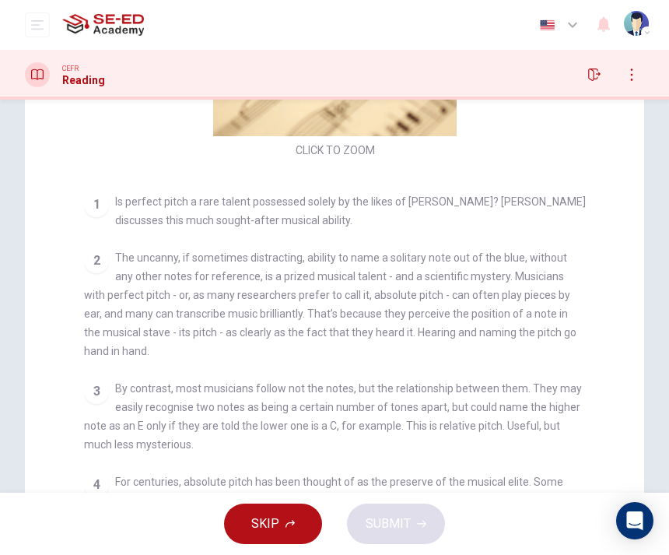
scroll to position [99, 0]
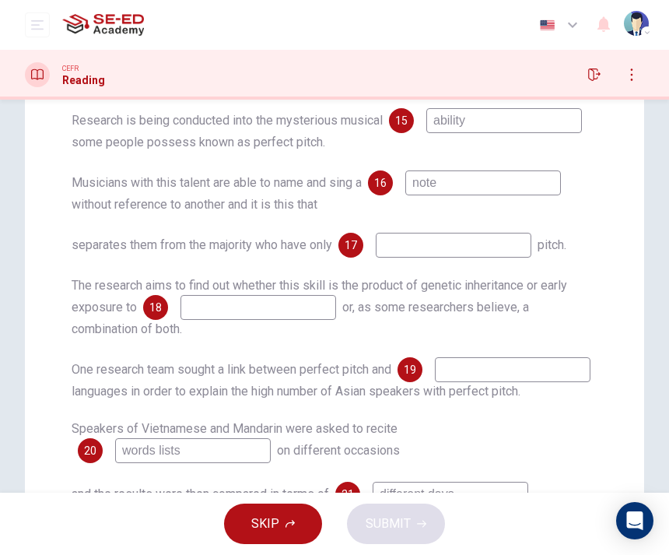
click at [489, 242] on input at bounding box center [454, 245] width 156 height 25
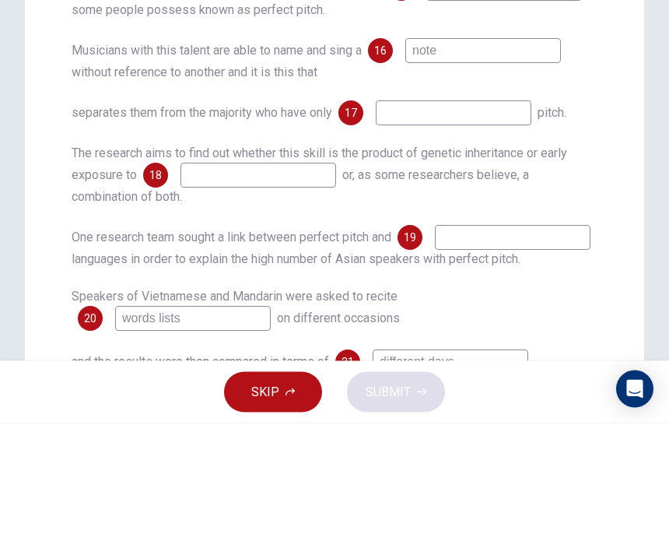
click at [598, 184] on div "Questions 15 - 22 Complete the notes below. Use NO MORE THAN TWO WORDS from the…" at bounding box center [334, 264] width 551 height 672
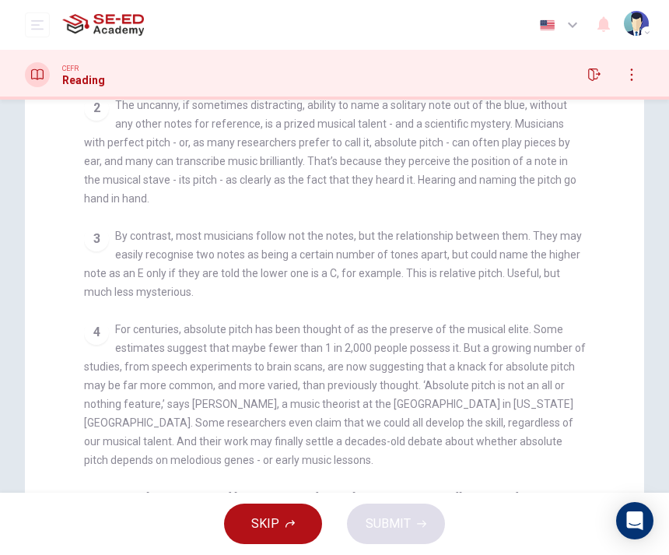
scroll to position [247, 0]
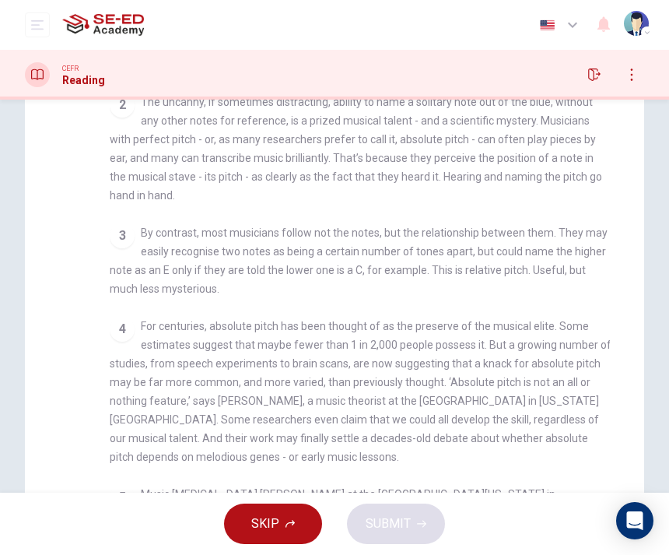
checkbox input "false"
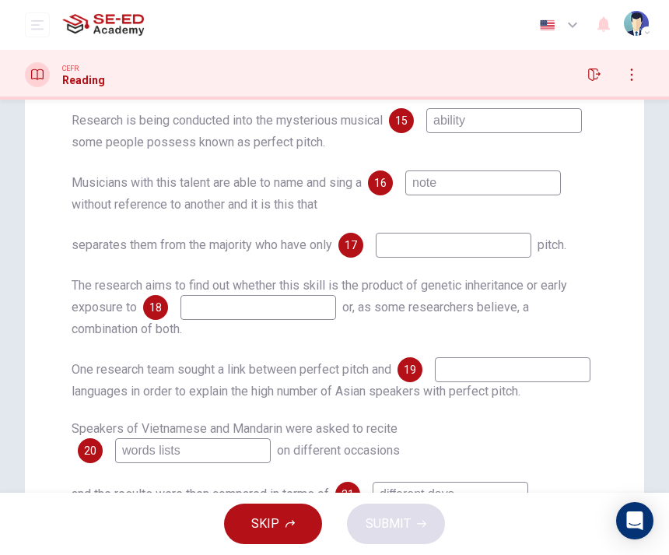
click at [458, 248] on input at bounding box center [454, 245] width 156 height 25
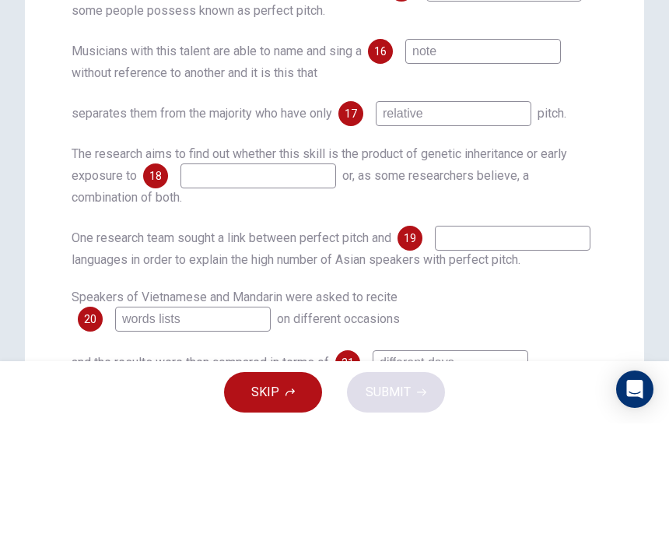
type input "relative"
click at [611, 180] on div "Questions 15 - 22 Complete the notes below. Use NO MORE THAN TWO WORDS from the…" at bounding box center [335, 212] width 620 height 750
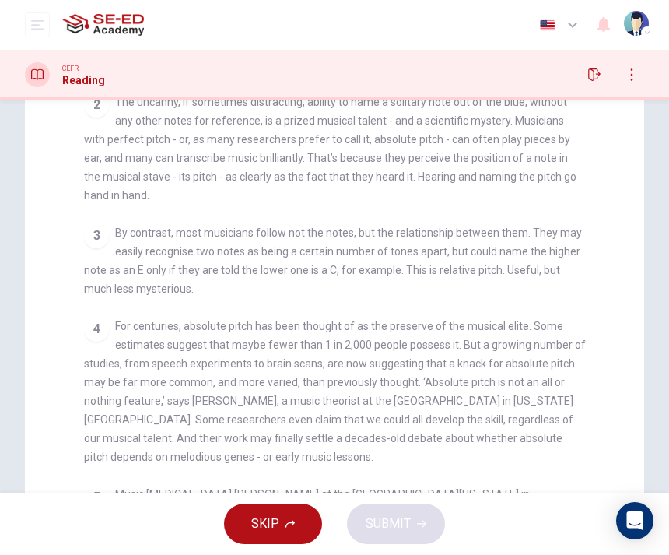
checkbox input "false"
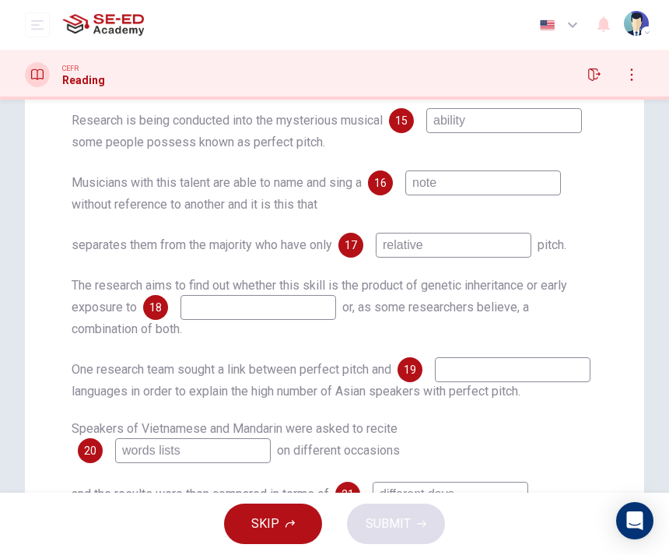
click at [336, 311] on input at bounding box center [259, 307] width 156 height 25
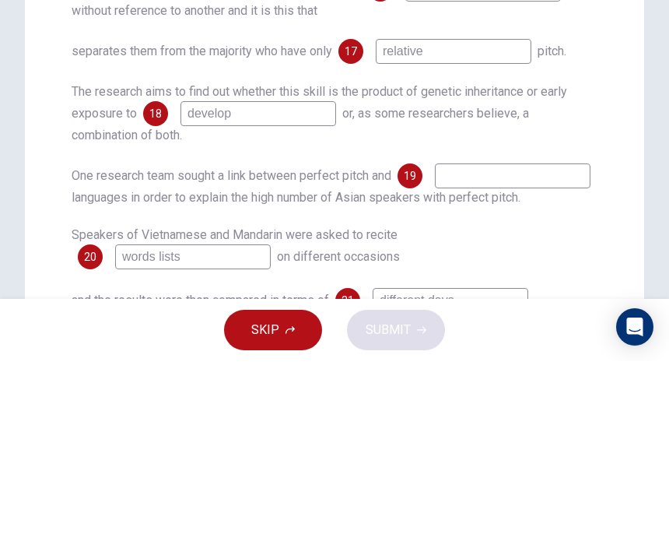
type input "develop"
click at [585, 357] on div "One research team sought a link between perfect pitch and 19 languages in order…" at bounding box center [335, 379] width 526 height 44
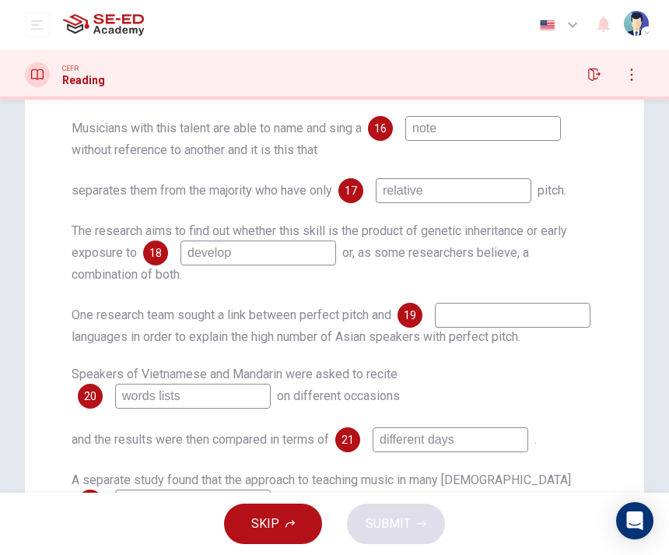
scroll to position [57, 0]
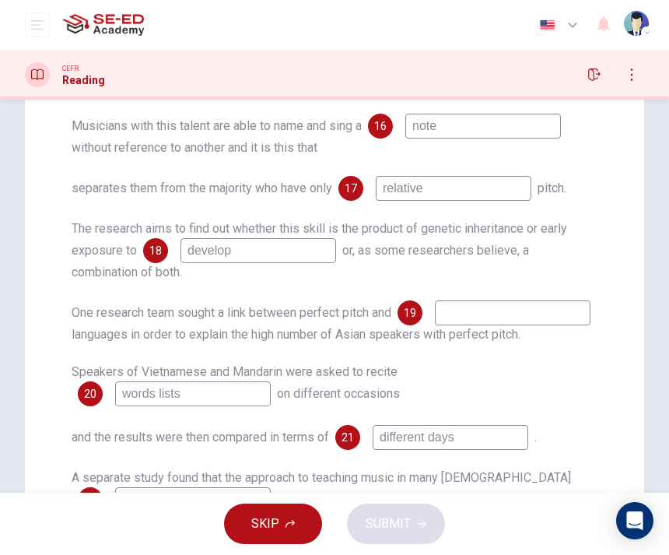
click at [435, 325] on input at bounding box center [513, 312] width 156 height 25
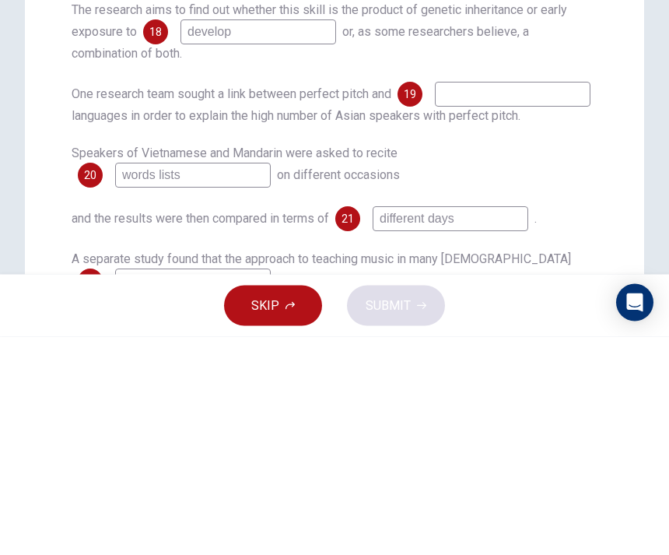
click at [574, 363] on div "Speakers of Vietnamese and Mandarin were asked to recite 20 words lists on diff…" at bounding box center [335, 385] width 526 height 44
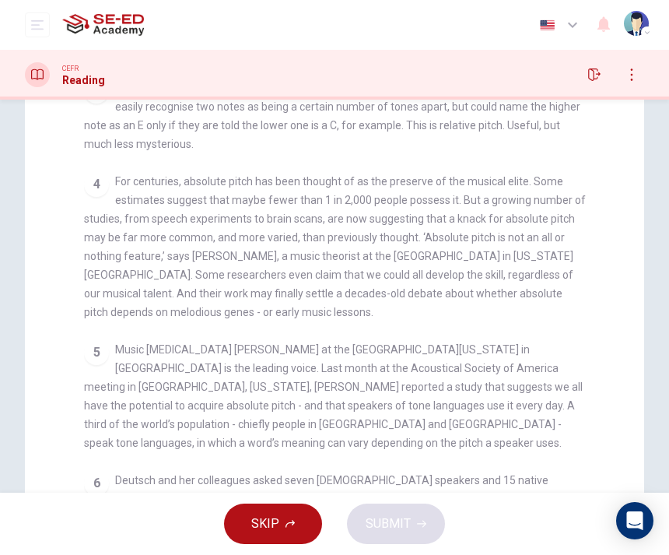
scroll to position [391, 0]
checkbox input "false"
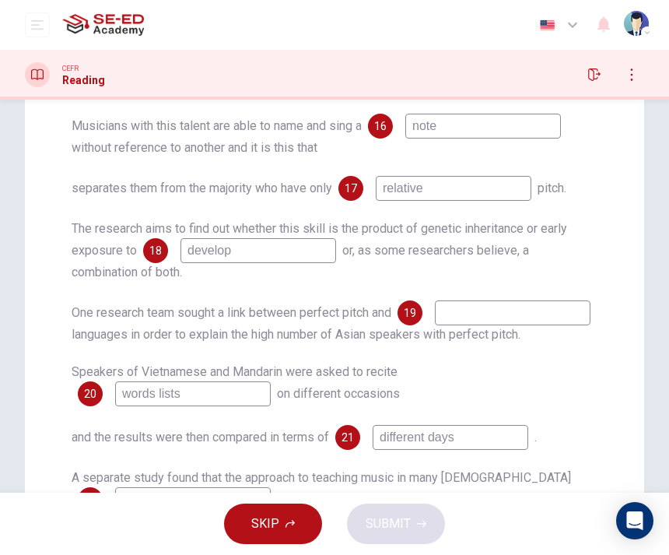
click at [435, 325] on input at bounding box center [513, 312] width 156 height 25
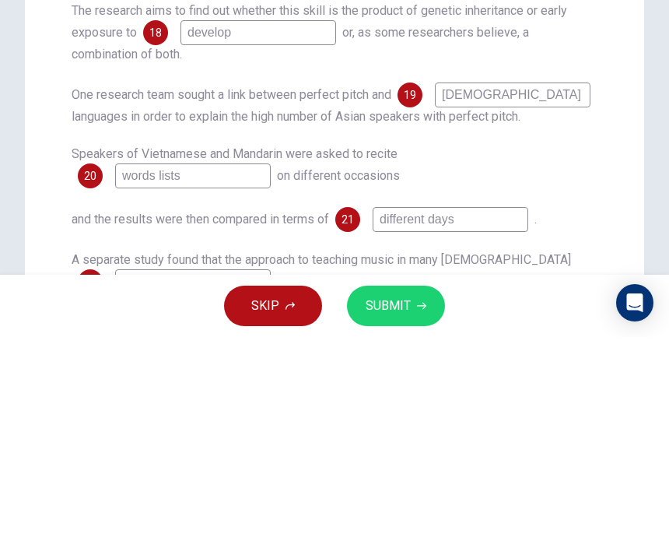
type input "[DEMOGRAPHIC_DATA]"
click at [552, 363] on div "Speakers of Vietnamese and Mandarin were asked to recite 20 words lists on diff…" at bounding box center [335, 385] width 526 height 44
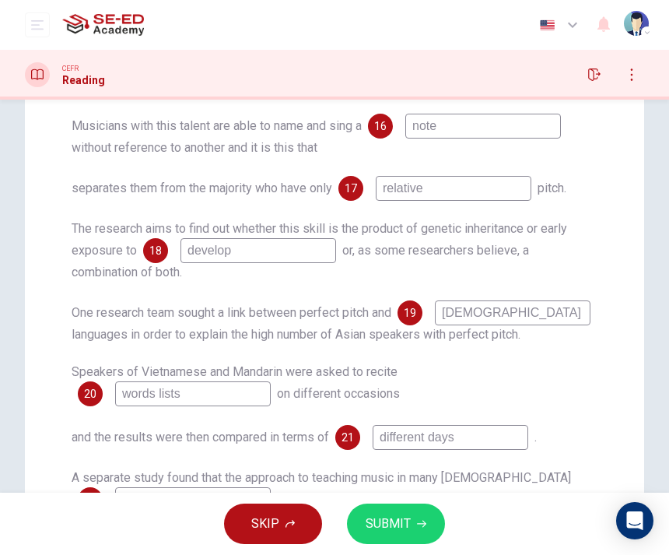
click at [385, 537] on button "SUBMIT" at bounding box center [396, 524] width 98 height 40
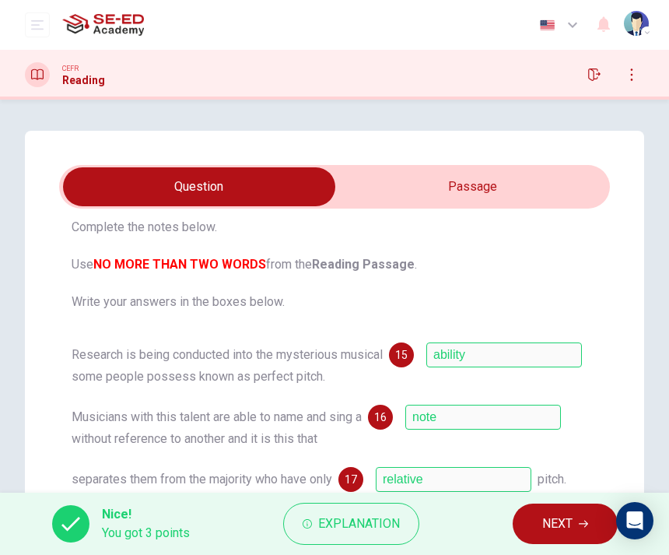
scroll to position [0, 0]
click at [542, 526] on button "NEXT" at bounding box center [565, 524] width 105 height 40
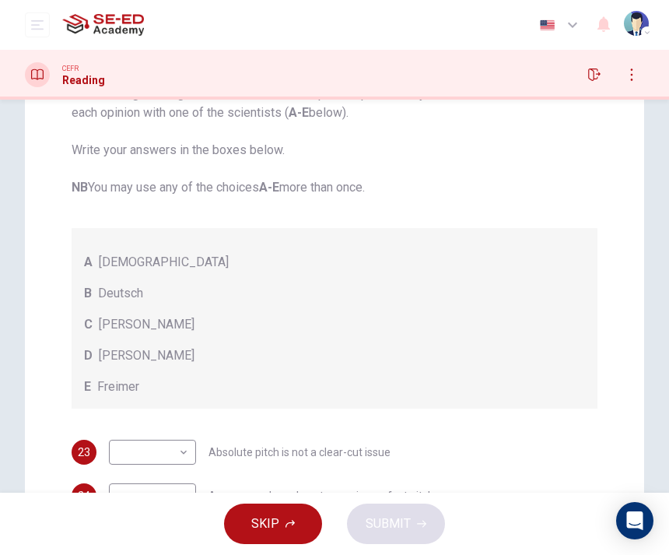
scroll to position [184, 0]
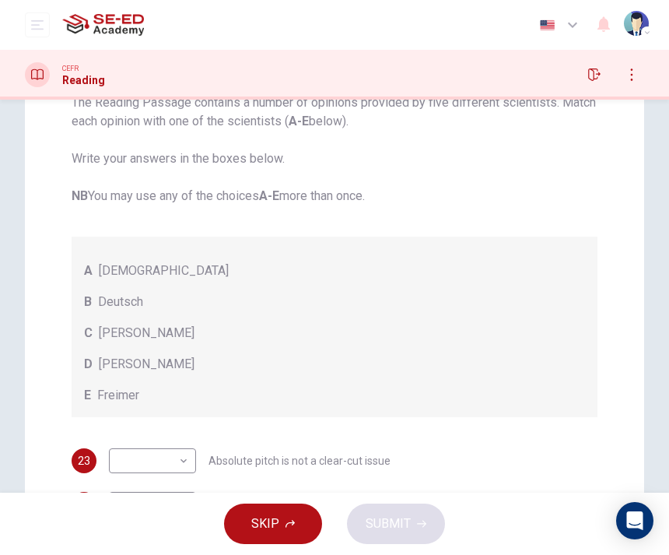
click at [144, 466] on body "This site uses cookies, as explained in our Privacy Policy . If you agree to th…" at bounding box center [334, 277] width 669 height 555
click at [462, 171] on div at bounding box center [334, 277] width 669 height 555
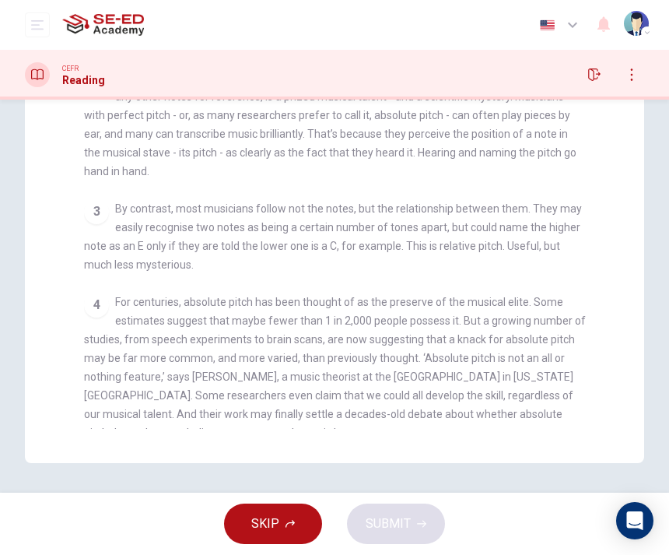
scroll to position [160, 0]
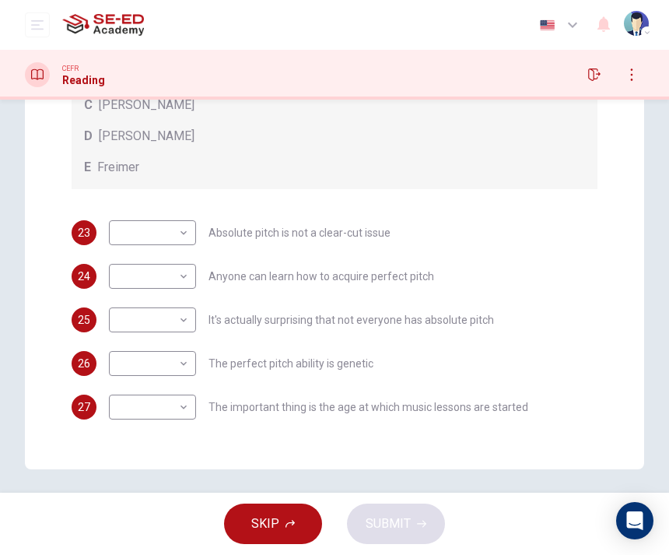
click at [515, 153] on div "A Levitin B Deutsch C [PERSON_NAME] D [PERSON_NAME]" at bounding box center [335, 99] width 526 height 181
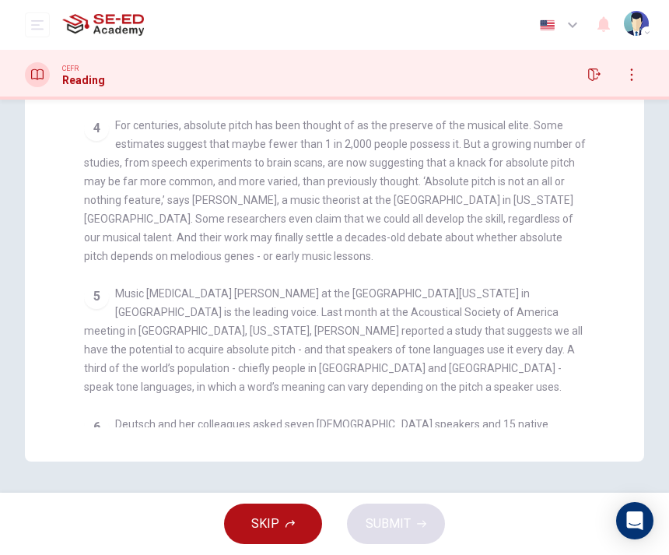
scroll to position [335, 0]
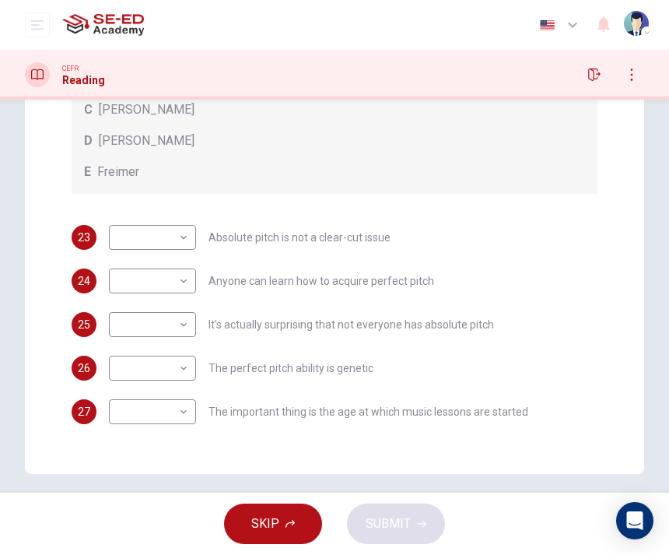
click at [122, 286] on body "This site uses cookies, as explained in our Privacy Policy . If you agree to th…" at bounding box center [334, 277] width 669 height 555
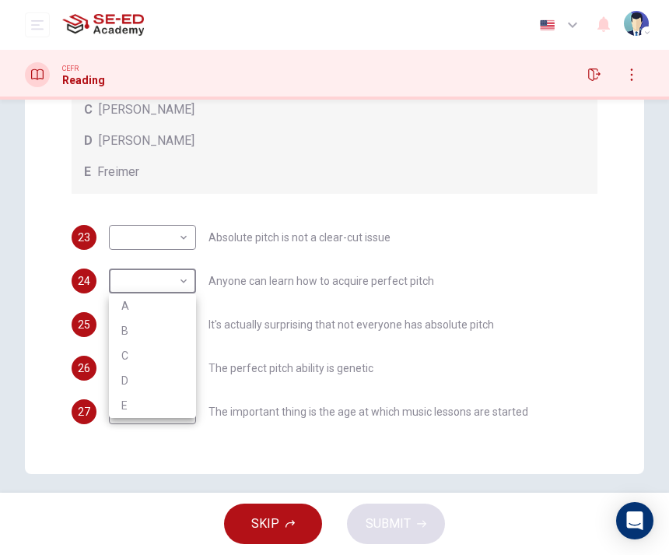
click at [557, 138] on div at bounding box center [334, 277] width 669 height 555
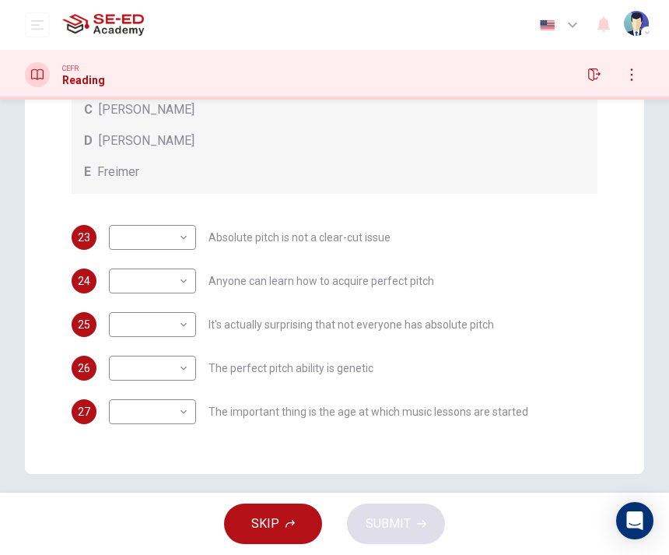
click at [111, 284] on body "This site uses cookies, as explained in our Privacy Policy . If you agree to th…" at bounding box center [334, 277] width 669 height 555
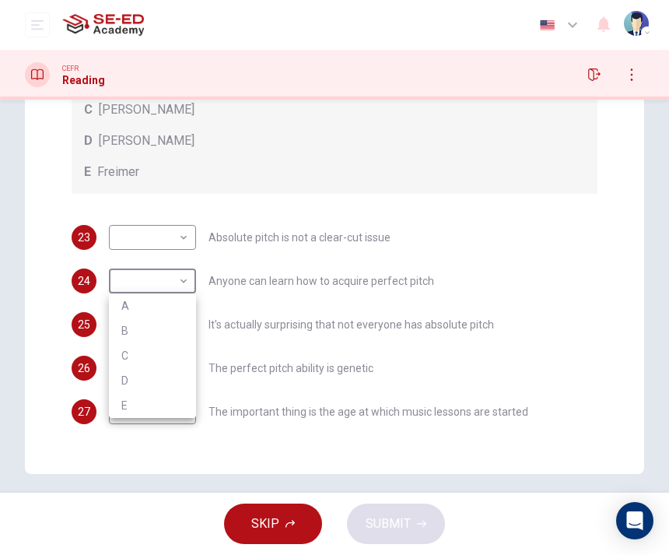
click at [495, 154] on div at bounding box center [334, 277] width 669 height 555
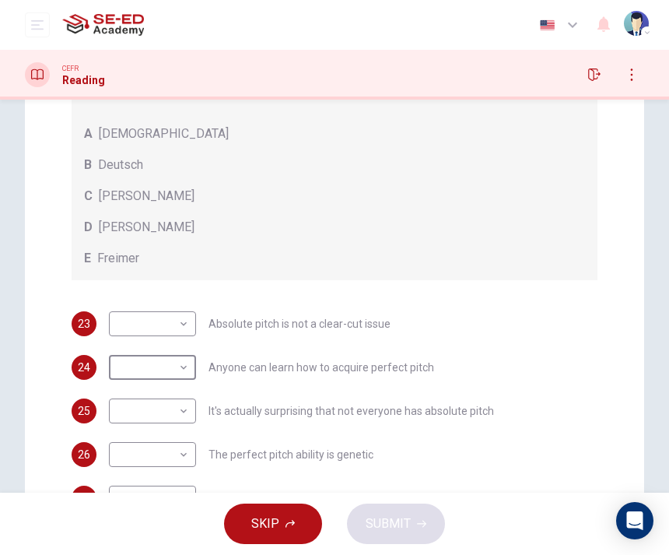
scroll to position [326, 0]
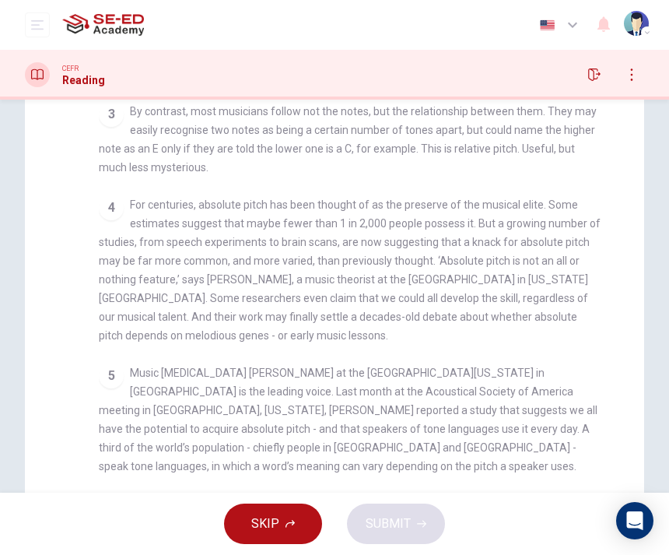
checkbox input "false"
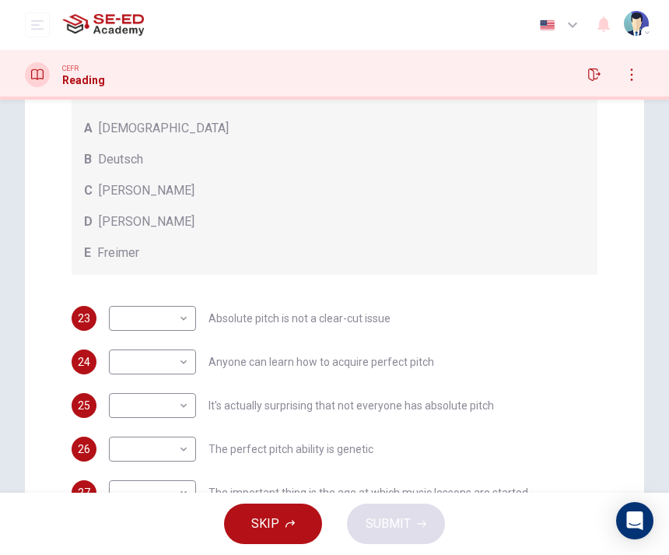
click at [105, 370] on div "24 ​ ​ Anyone can learn how to acquire perfect pitch" at bounding box center [335, 361] width 526 height 25
click at [133, 355] on body "This site uses cookies, as explained in our Privacy Policy . If you agree to th…" at bounding box center [334, 277] width 669 height 555
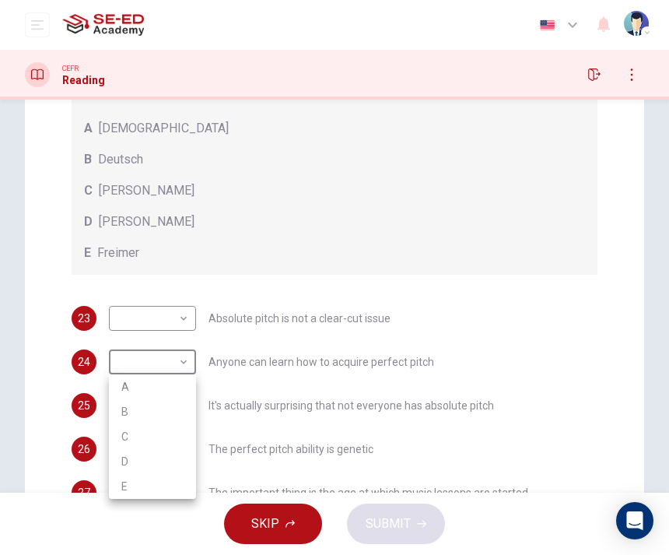
click at [125, 416] on li "B" at bounding box center [152, 411] width 87 height 25
type input "B"
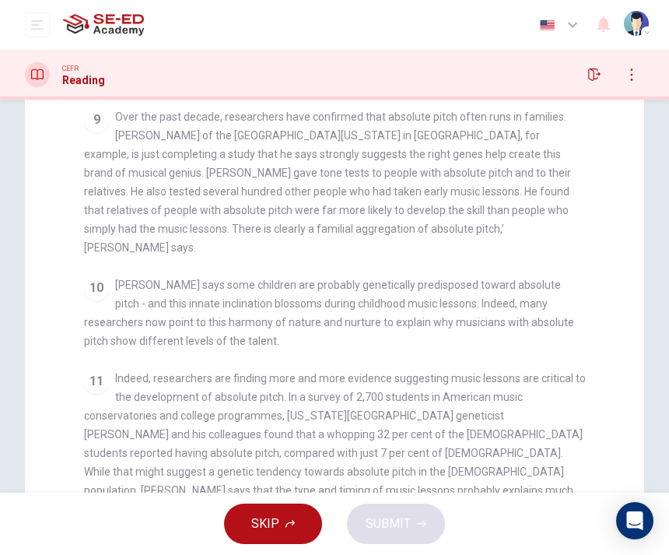
scroll to position [1074, 0]
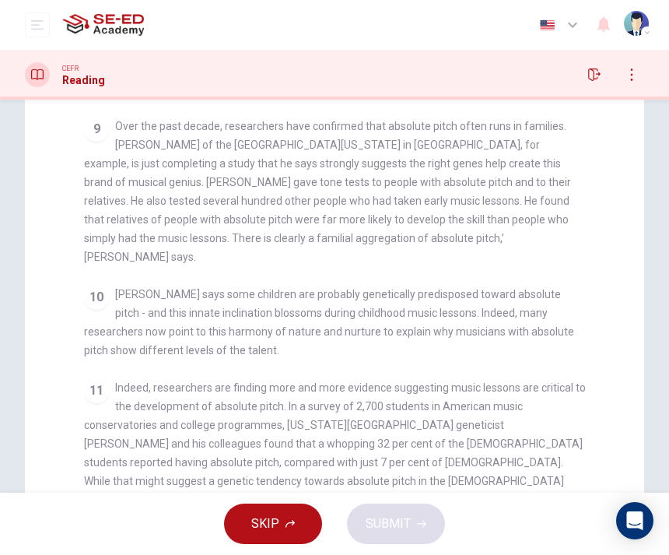
checkbox input "false"
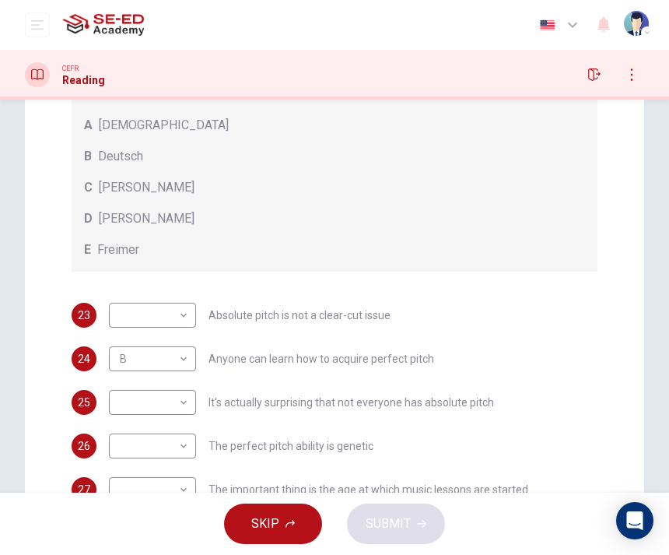
scroll to position [9, 0]
click at [129, 448] on body "This site uses cookies, as explained in our Privacy Policy . If you agree to th…" at bounding box center [334, 277] width 669 height 555
click at [127, 542] on li "E" at bounding box center [152, 530] width 87 height 25
type input "E"
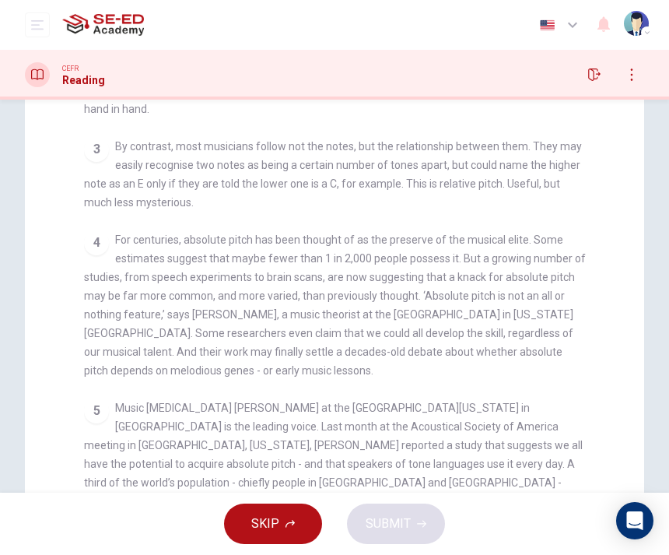
scroll to position [338, 0]
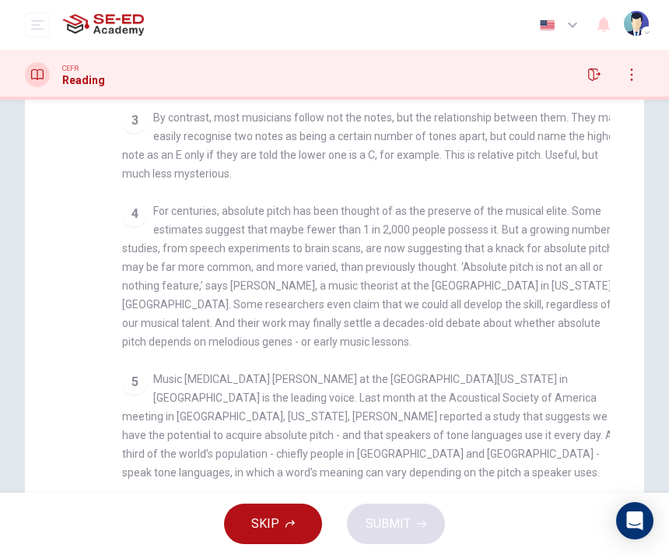
checkbox input "false"
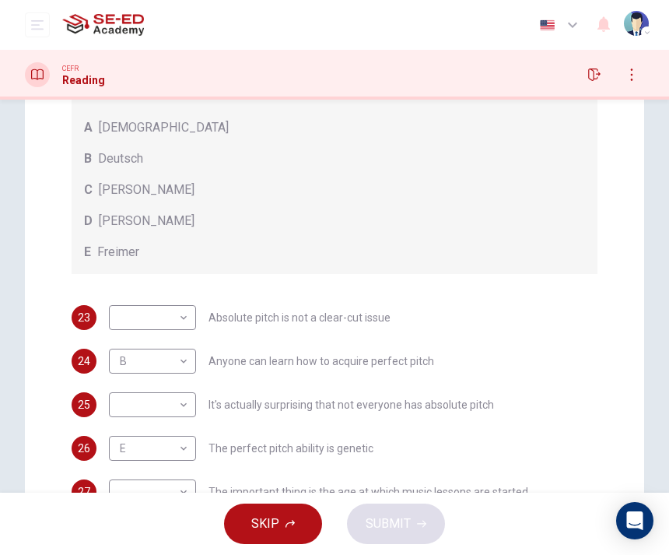
scroll to position [9, 0]
click at [125, 490] on body "This site uses cookies, as explained in our Privacy Policy . If you agree to th…" at bounding box center [334, 277] width 669 height 555
click at [121, 527] on li "E" at bounding box center [152, 530] width 87 height 25
type input "E"
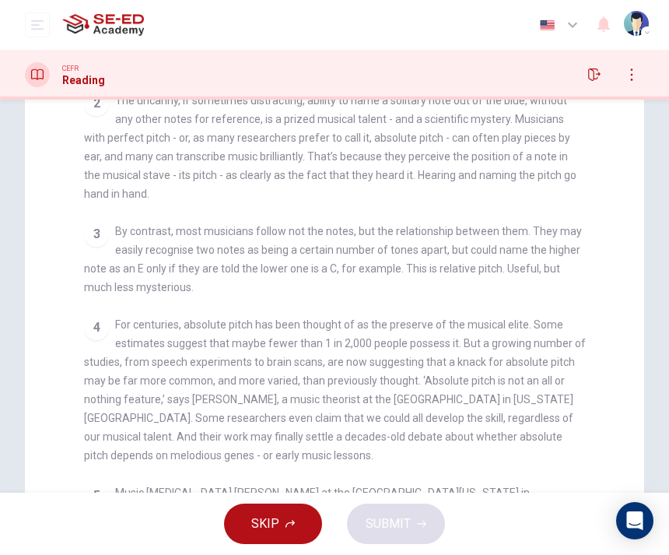
scroll to position [232, 0]
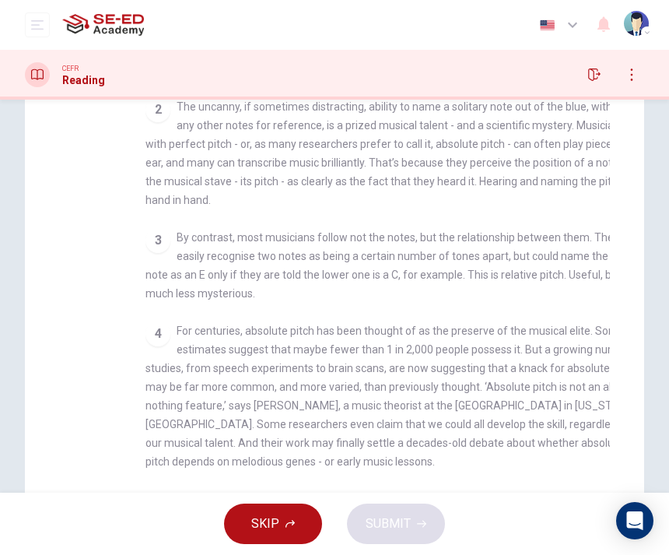
checkbox input "false"
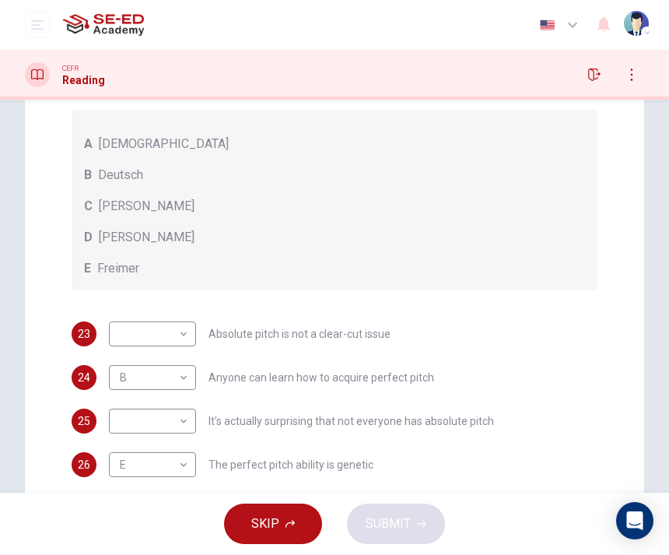
click at [113, 325] on body "This site uses cookies, as explained in our Privacy Policy . If you agree to th…" at bounding box center [334, 277] width 669 height 555
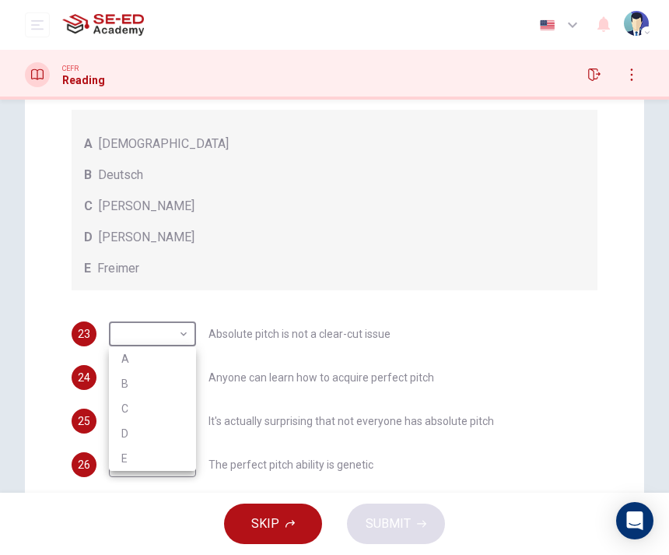
click at [124, 430] on li "D" at bounding box center [152, 433] width 87 height 25
type input "D"
click at [117, 427] on body "This site uses cookies, as explained in our Privacy Policy . If you agree to th…" at bounding box center [334, 277] width 669 height 555
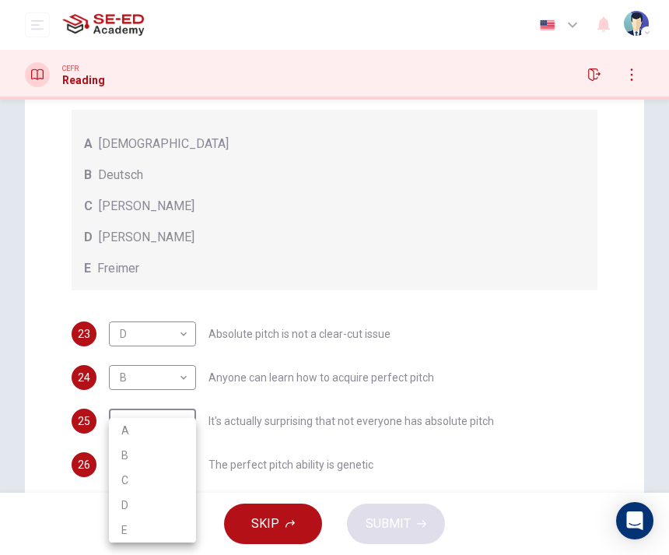
click at [127, 427] on li "A" at bounding box center [152, 430] width 87 height 25
type input "A"
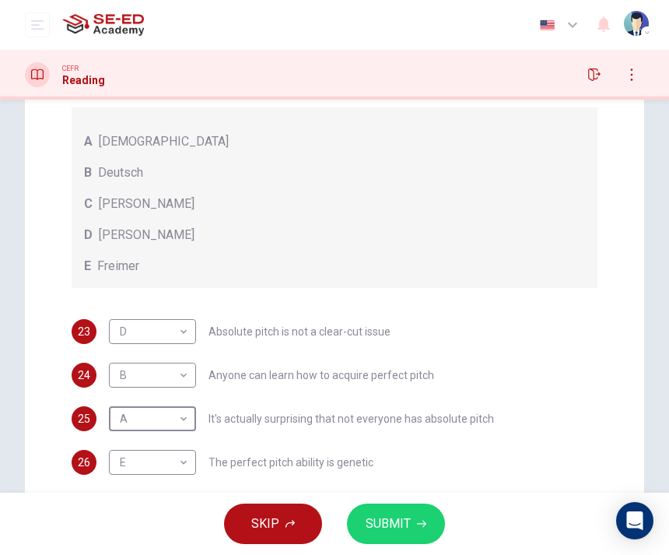
scroll to position [9, 0]
click at [119, 469] on body "This site uses cookies, as explained in our Privacy Policy . If you agree to th…" at bounding box center [334, 277] width 669 height 555
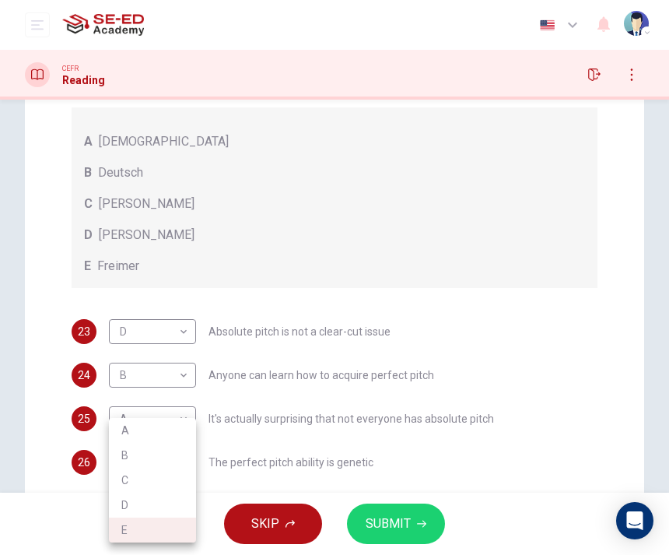
click at [125, 480] on li "C" at bounding box center [152, 480] width 87 height 25
type input "C"
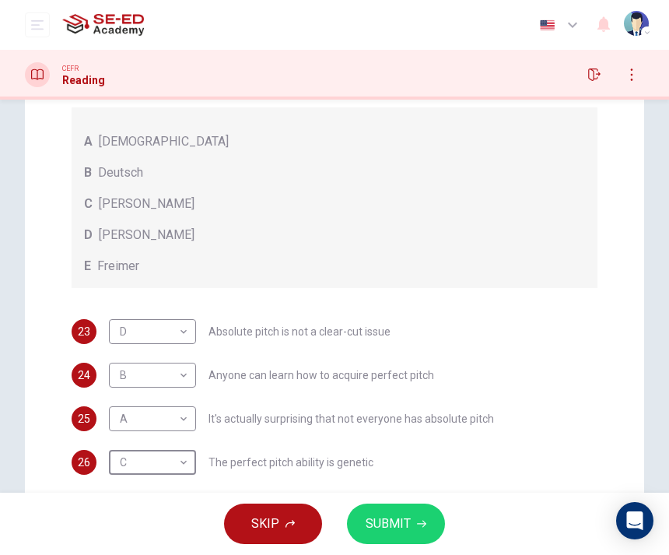
click at [356, 515] on button "SUBMIT" at bounding box center [396, 524] width 98 height 40
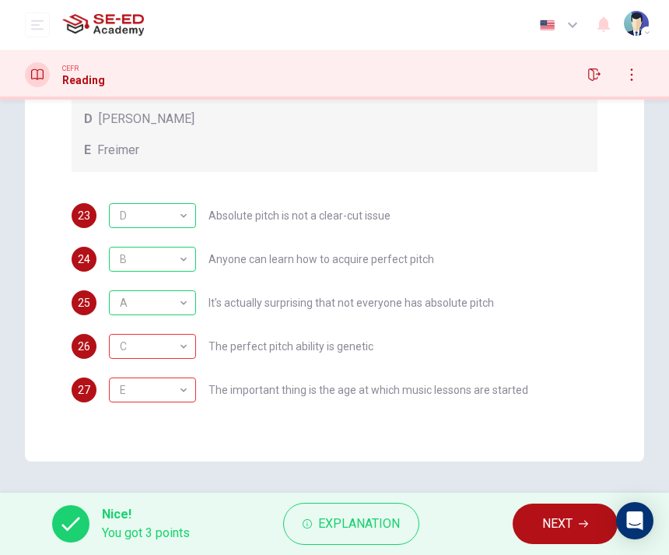
scroll to position [420, 0]
click at [533, 528] on button "NEXT" at bounding box center [565, 524] width 105 height 40
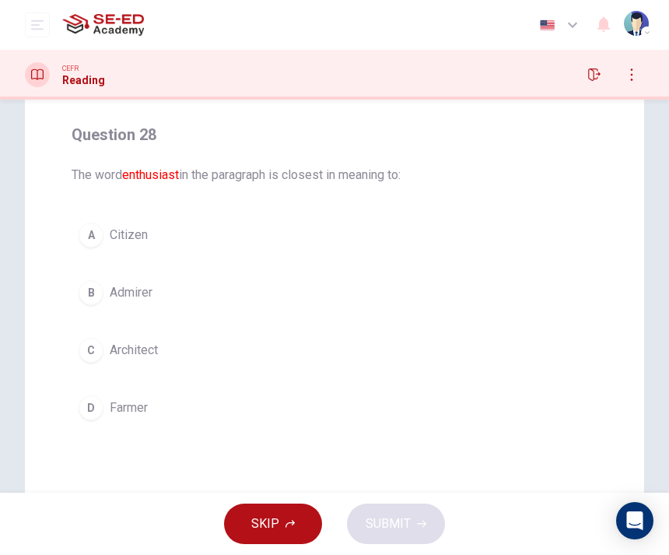
scroll to position [114, 0]
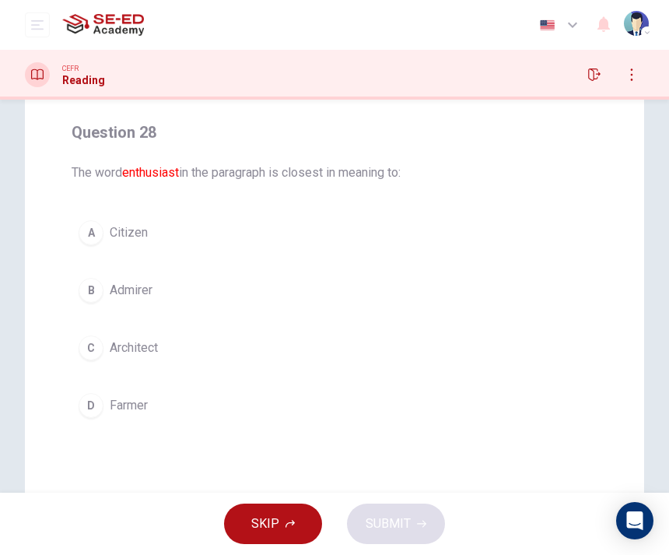
click at [81, 304] on button "B Admirer" at bounding box center [335, 290] width 526 height 39
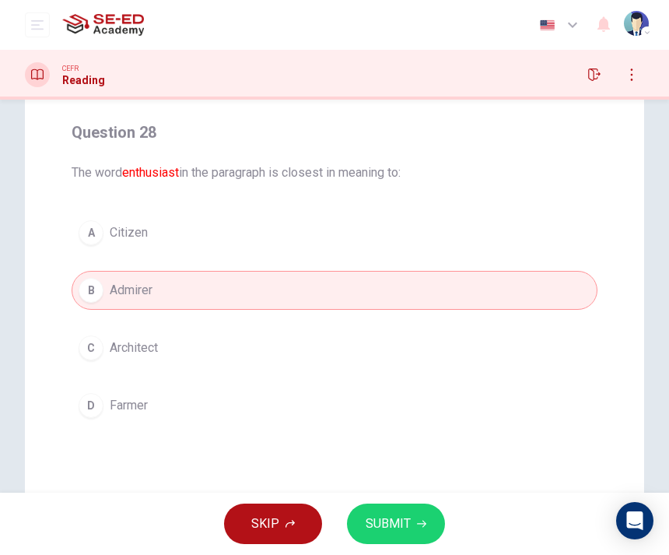
click at [379, 507] on button "SUBMIT" at bounding box center [396, 524] width 98 height 40
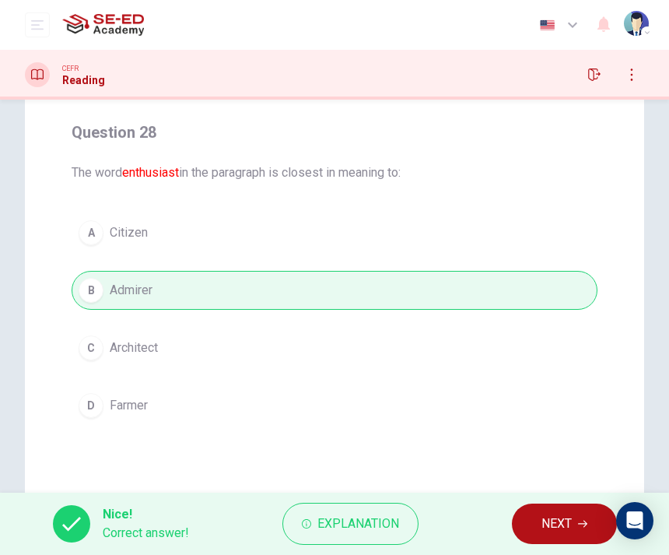
click at [533, 527] on button "NEXT" at bounding box center [564, 524] width 105 height 40
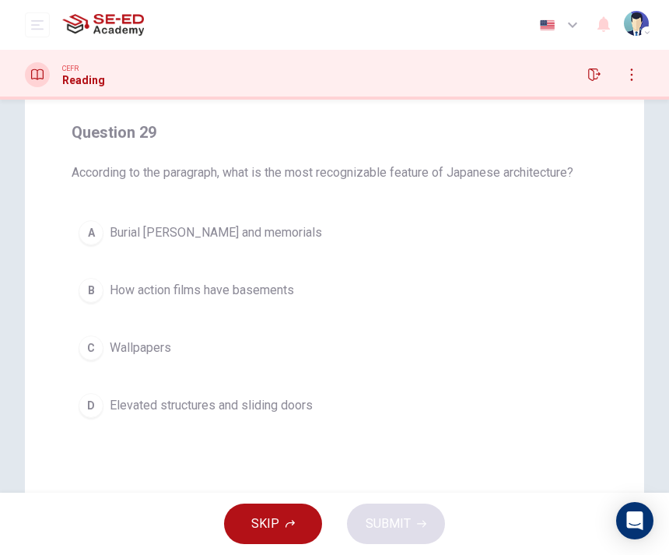
click at [73, 299] on button "B How action films have basements" at bounding box center [335, 290] width 526 height 39
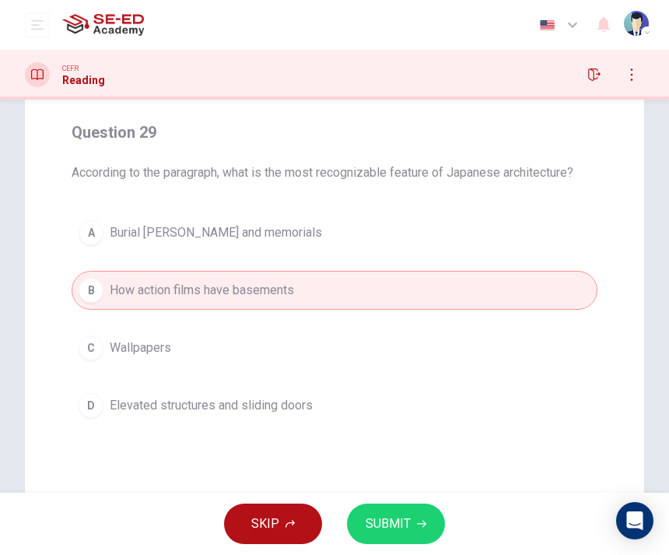
click at [97, 351] on div "C" at bounding box center [91, 347] width 25 height 25
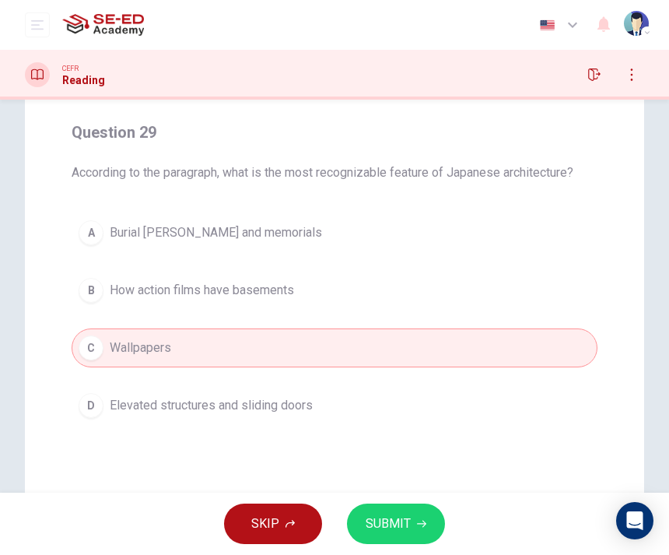
click at [78, 255] on div "A Burial [PERSON_NAME] and memorials B How action films have basements C Wallpa…" at bounding box center [335, 319] width 526 height 212
click at [93, 242] on div "A" at bounding box center [91, 232] width 25 height 25
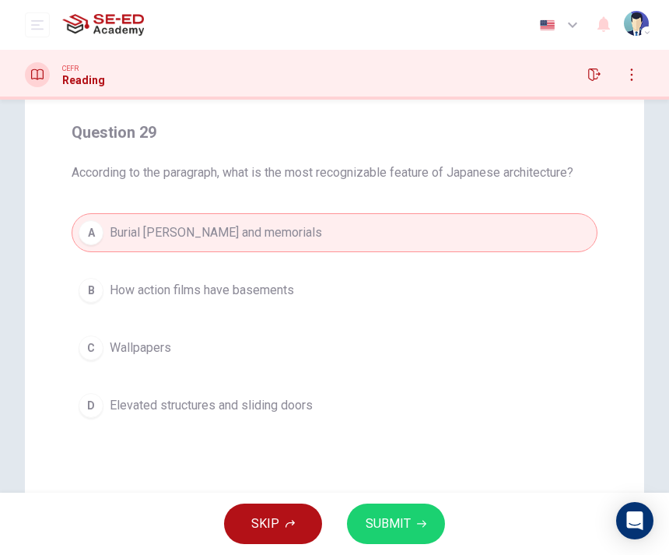
click at [100, 399] on div "D" at bounding box center [91, 405] width 25 height 25
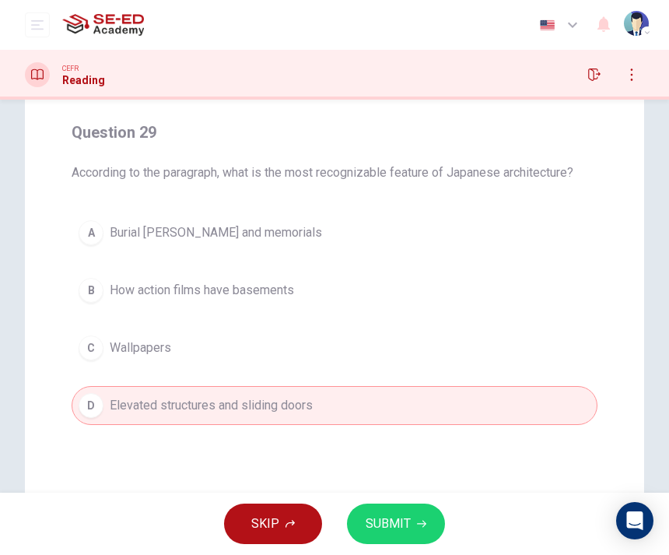
click at [413, 518] on button "SUBMIT" at bounding box center [396, 524] width 98 height 40
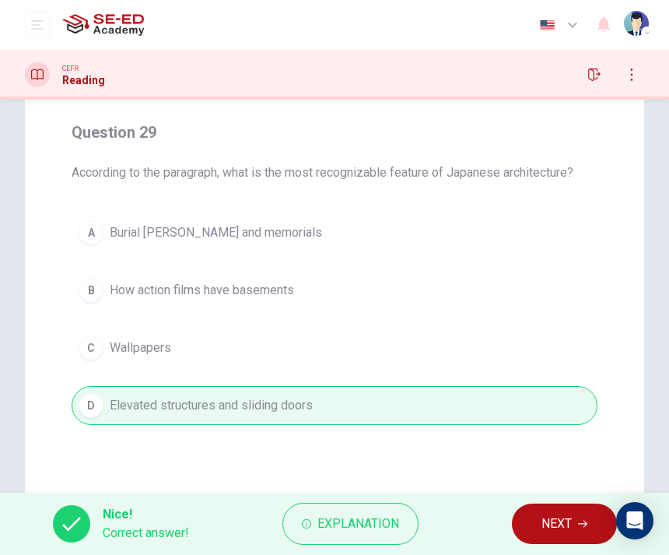
click at [550, 521] on span "NEXT" at bounding box center [557, 524] width 30 height 22
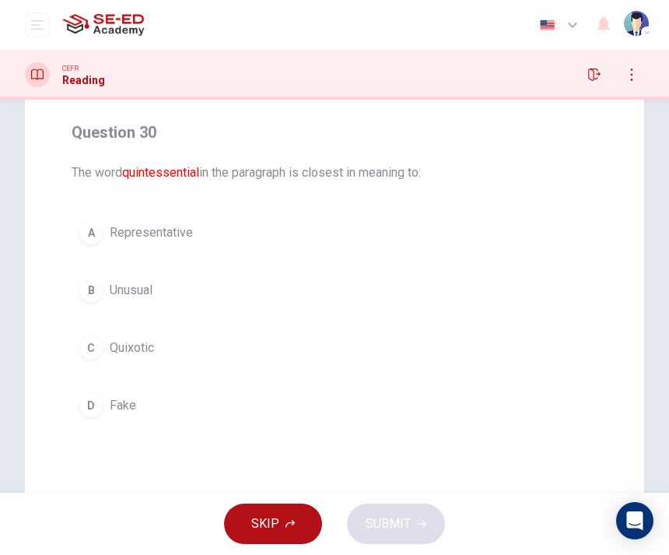
click at [79, 305] on button "B Unusual" at bounding box center [335, 290] width 526 height 39
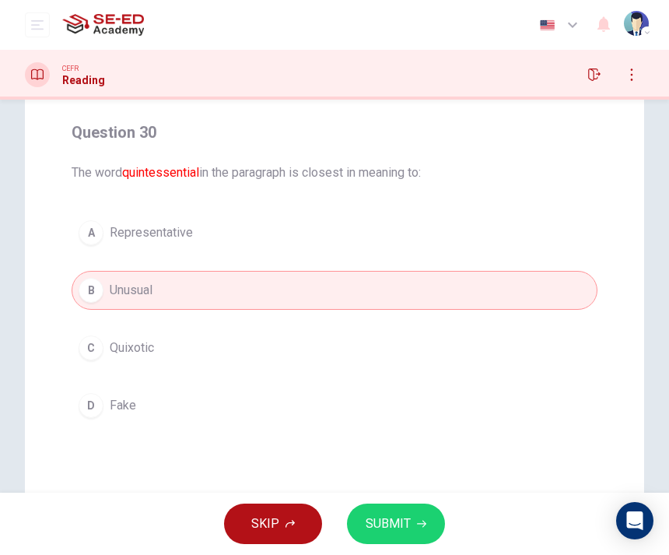
click at [91, 342] on div "C" at bounding box center [91, 347] width 25 height 25
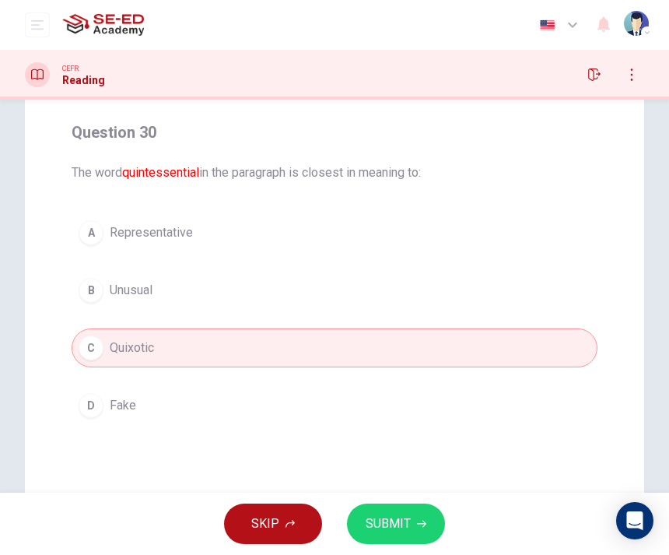
click at [89, 402] on div "D" at bounding box center [91, 405] width 25 height 25
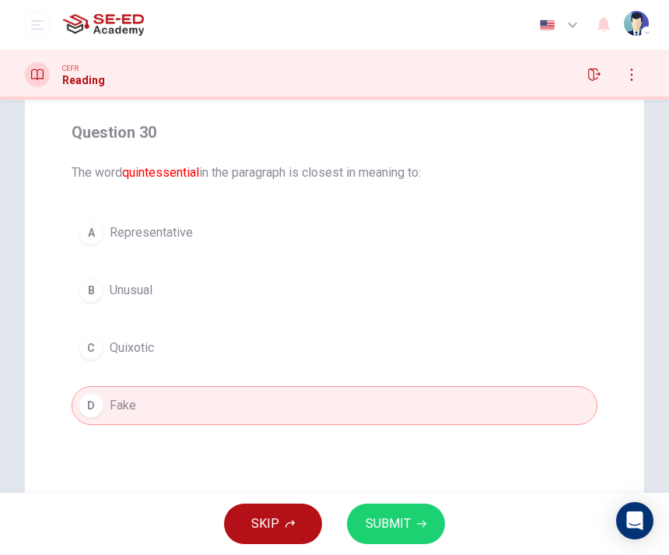
click at [84, 247] on button "A Representative" at bounding box center [335, 232] width 526 height 39
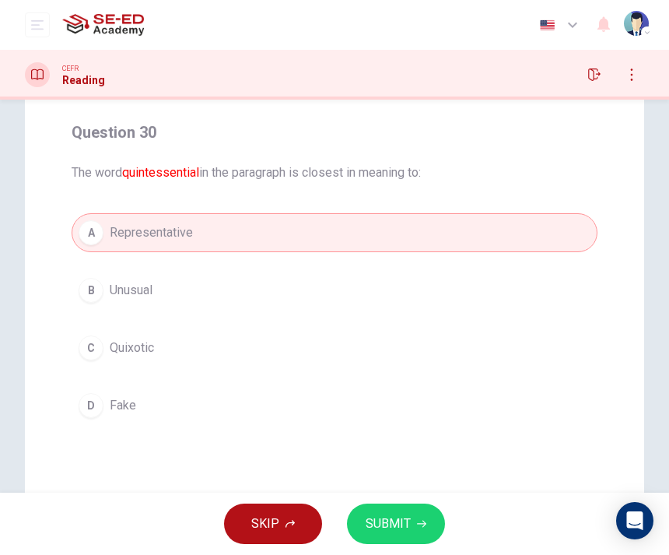
click at [403, 518] on span "SUBMIT" at bounding box center [388, 524] width 45 height 22
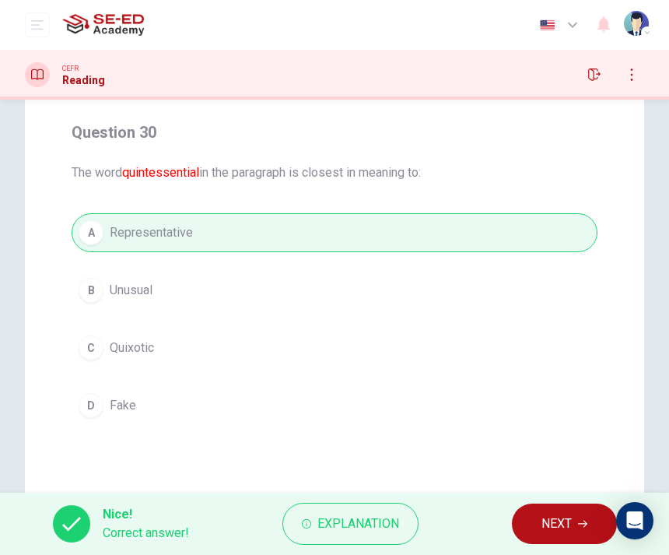
click at [532, 514] on button "NEXT" at bounding box center [564, 524] width 105 height 40
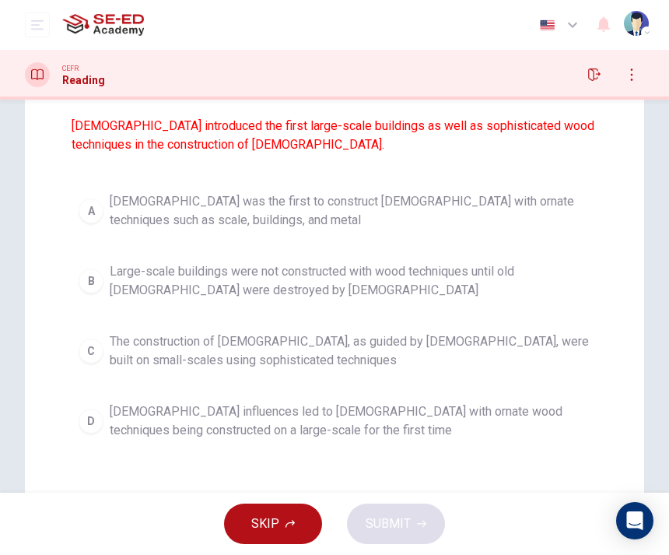
scroll to position [202, 0]
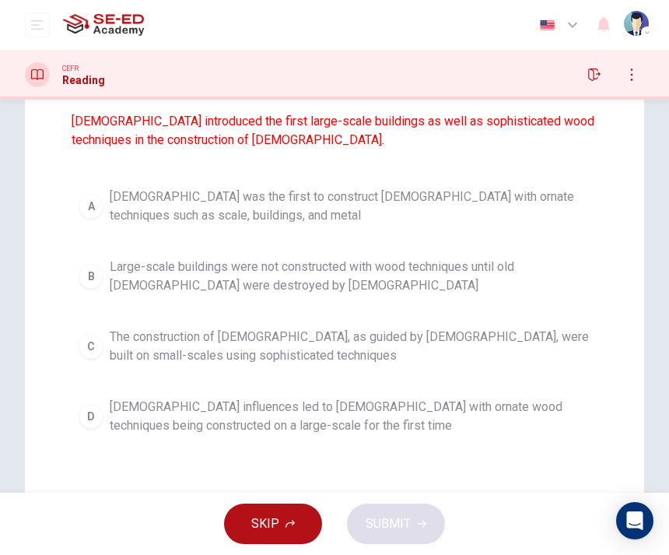
click at [86, 409] on div "D" at bounding box center [91, 416] width 25 height 25
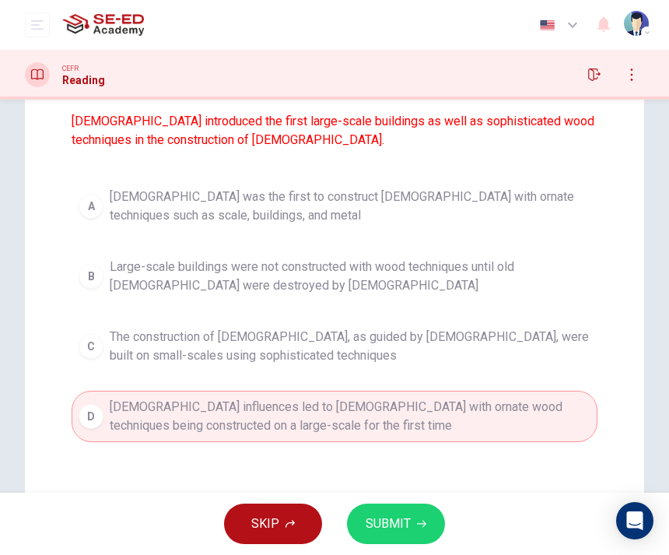
click at [416, 518] on button "SUBMIT" at bounding box center [396, 524] width 98 height 40
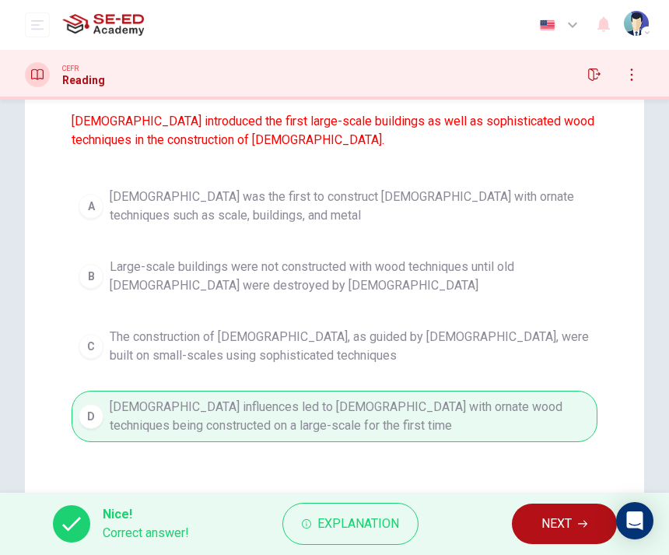
click at [527, 532] on button "NEXT" at bounding box center [564, 524] width 105 height 40
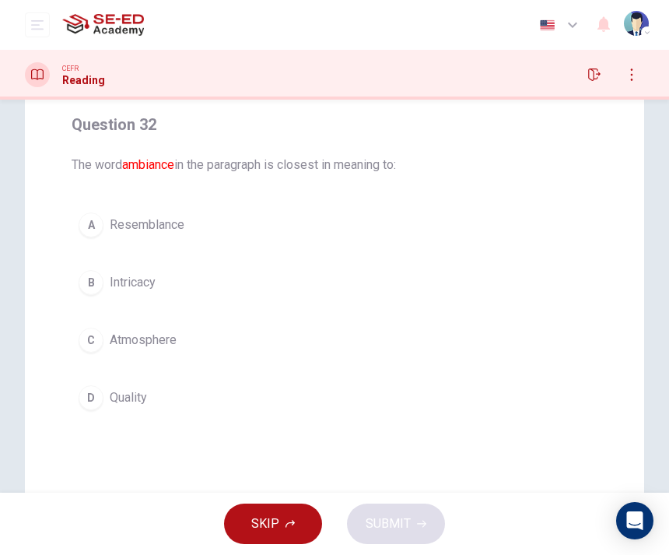
scroll to position [93, 0]
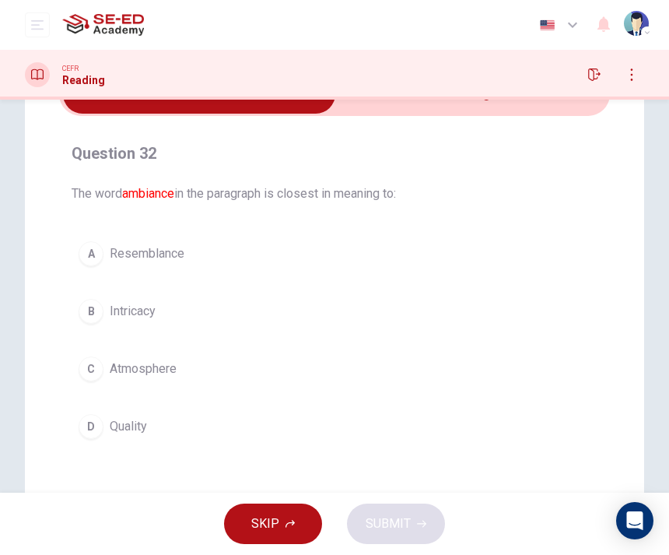
click at [76, 274] on div "A Resemblance B Intricacy C Atmosphere D Quality" at bounding box center [335, 340] width 526 height 212
click at [83, 368] on div "C" at bounding box center [91, 368] width 25 height 25
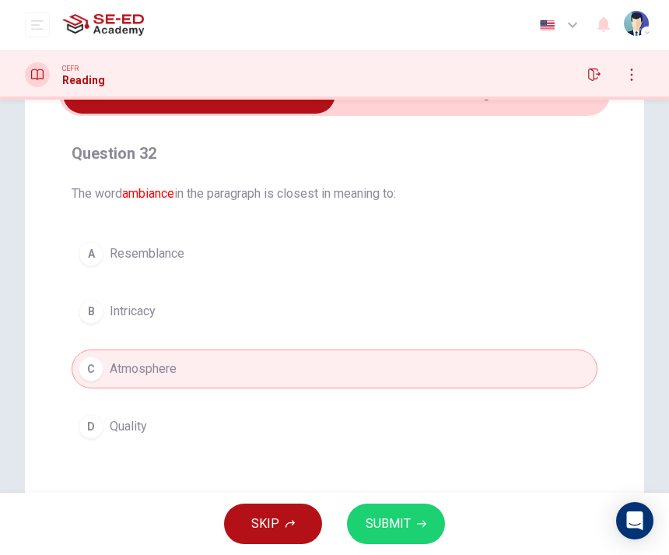
click at [78, 256] on button "A Resemblance" at bounding box center [335, 253] width 526 height 39
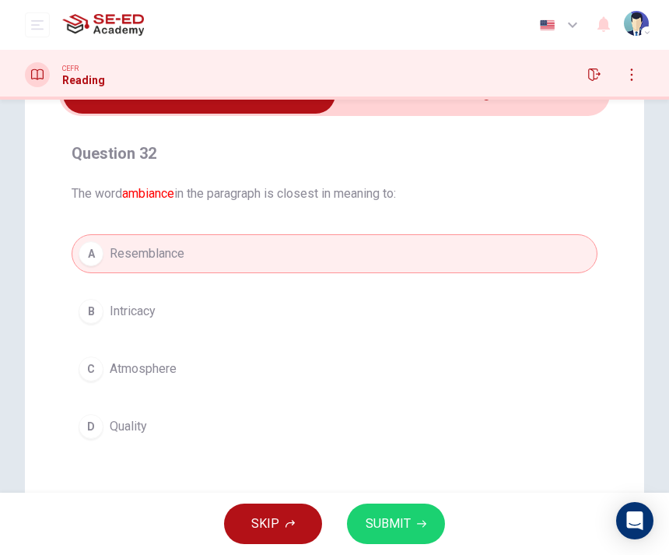
click at [92, 294] on button "B Intricacy" at bounding box center [335, 311] width 526 height 39
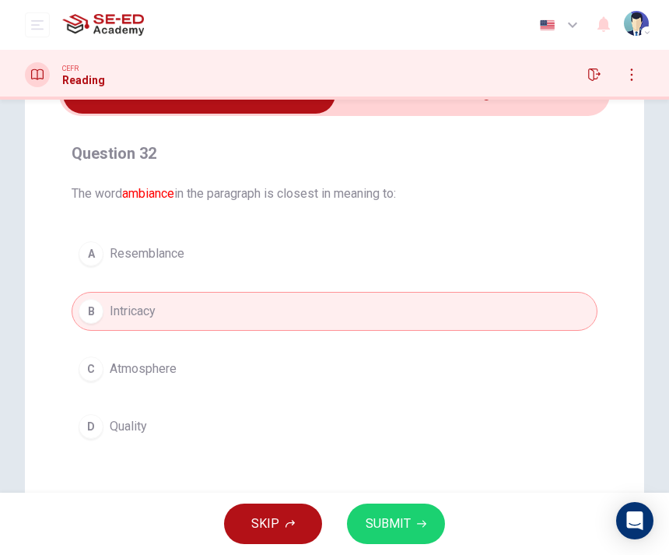
click at [99, 360] on div "C" at bounding box center [91, 368] width 25 height 25
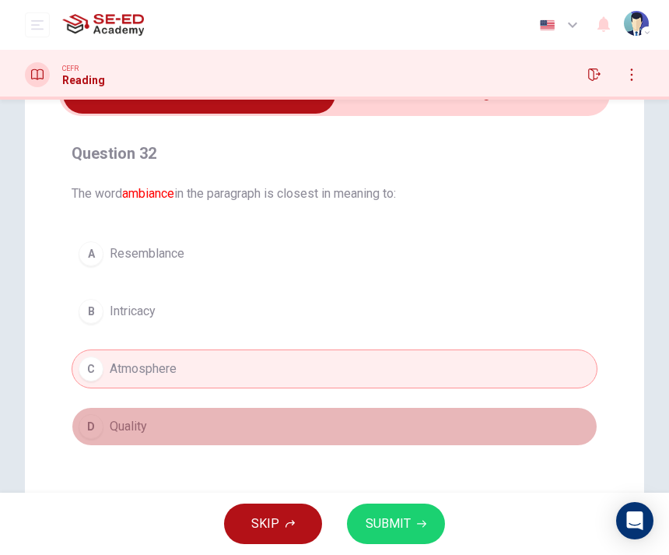
click at [99, 430] on div "D" at bounding box center [91, 426] width 25 height 25
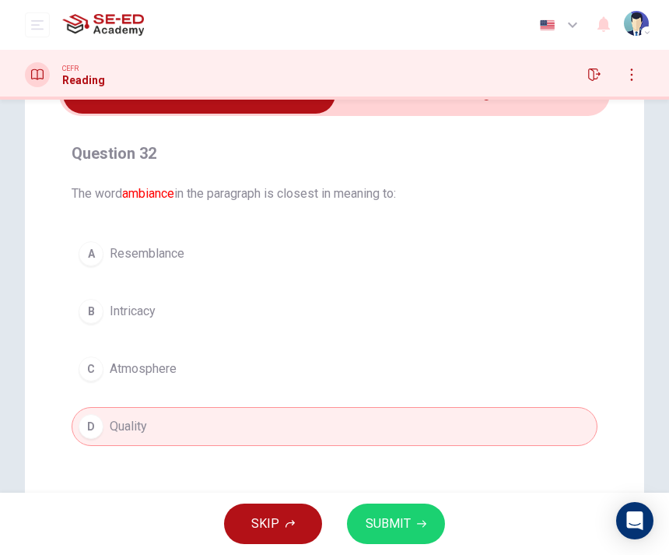
click at [93, 373] on div "C" at bounding box center [91, 368] width 25 height 25
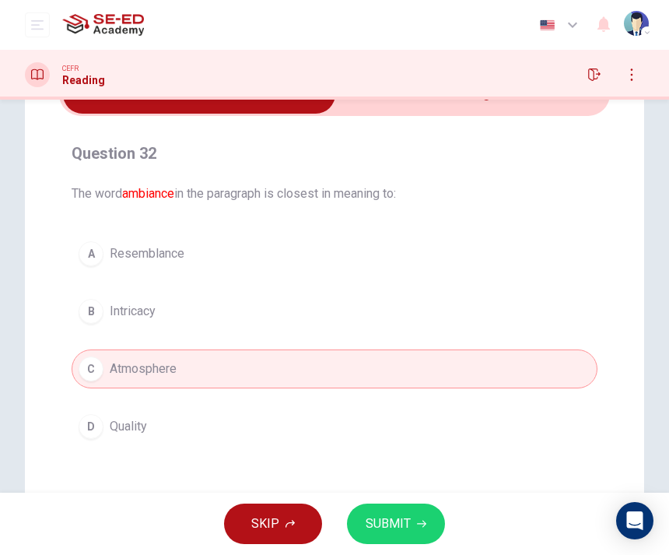
click at [78, 262] on button "A Resemblance" at bounding box center [335, 253] width 526 height 39
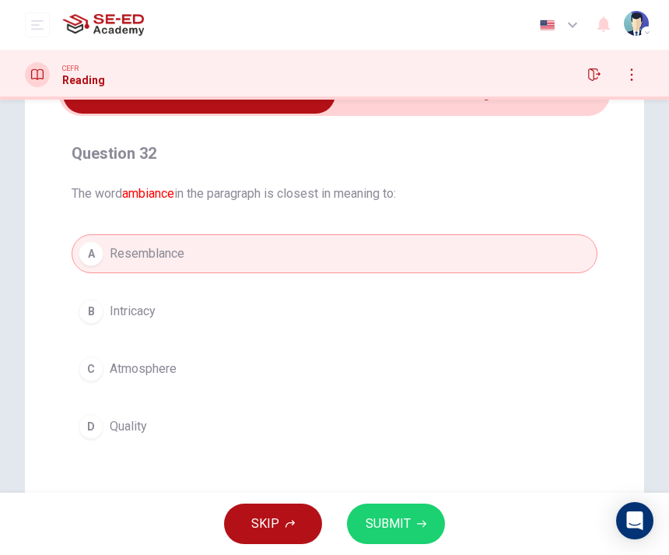
click at [111, 363] on span "Atmosphere" at bounding box center [143, 369] width 67 height 19
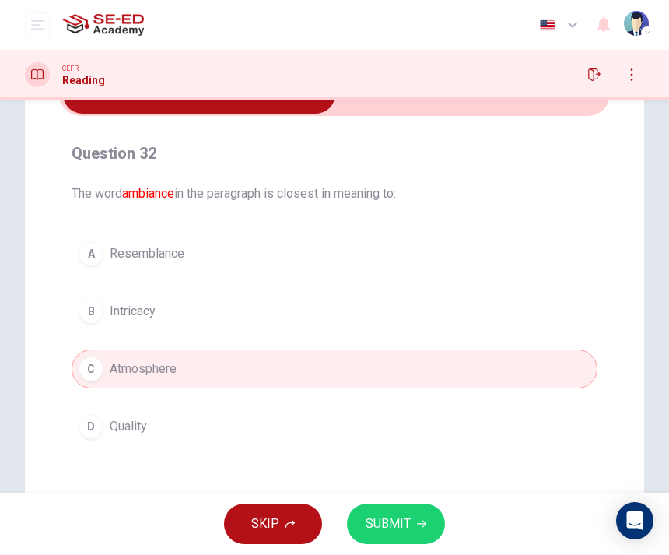
click at [416, 511] on button "SUBMIT" at bounding box center [396, 524] width 98 height 40
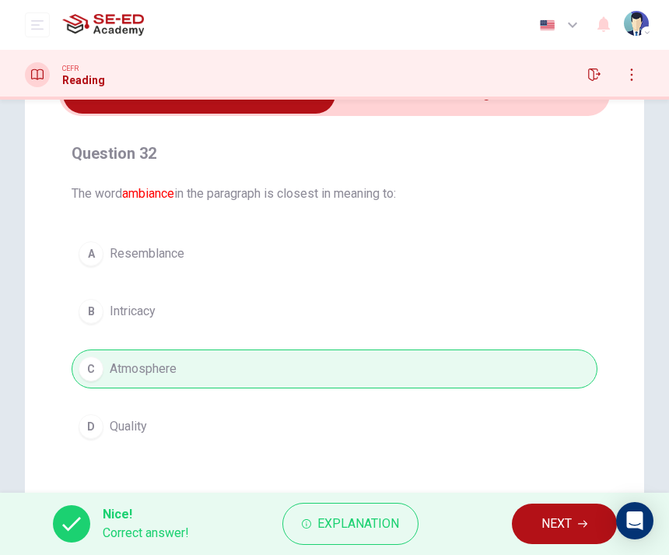
click at [518, 527] on button "NEXT" at bounding box center [564, 524] width 105 height 40
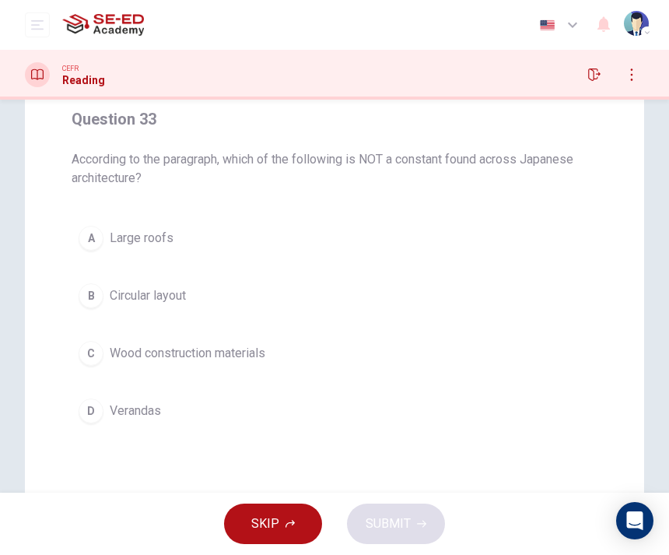
scroll to position [129, 0]
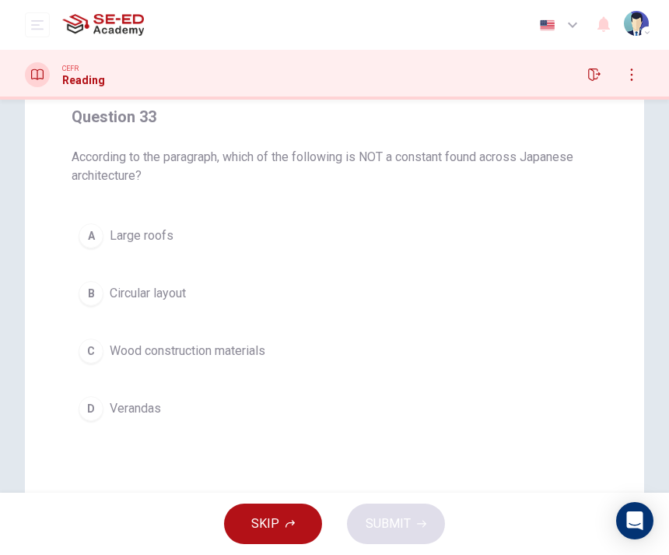
click at [65, 301] on div "Question 33 According to the paragraph, which of the following is NOT a constan…" at bounding box center [334, 266] width 551 height 349
click at [86, 307] on button "B Circular layout" at bounding box center [335, 293] width 526 height 39
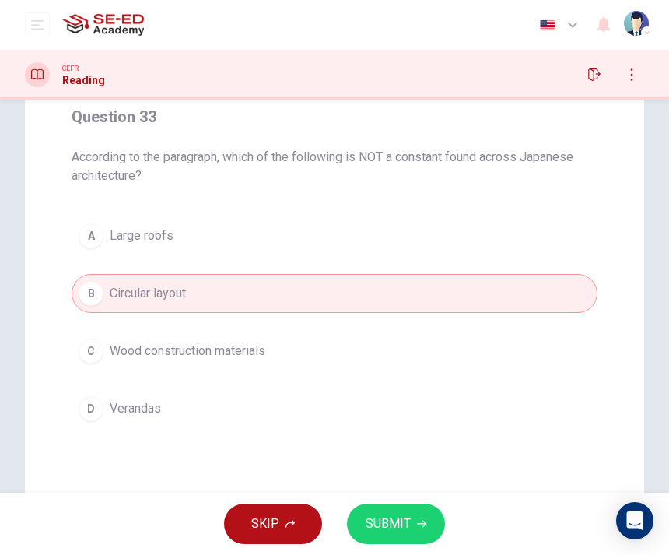
click at [406, 521] on span "SUBMIT" at bounding box center [388, 524] width 45 height 22
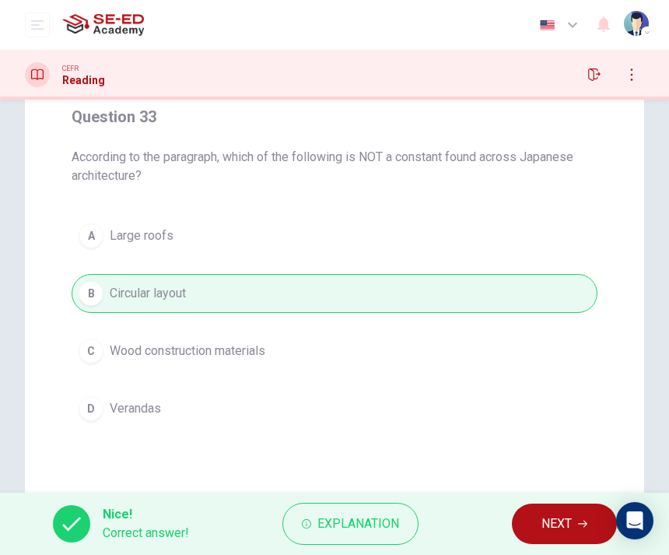
click at [533, 534] on button "NEXT" at bounding box center [564, 524] width 105 height 40
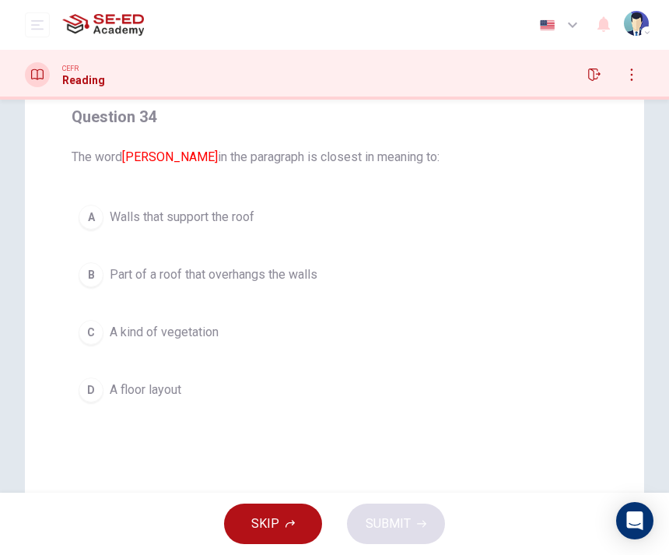
click at [88, 230] on button "A Walls that support the roof" at bounding box center [335, 217] width 526 height 39
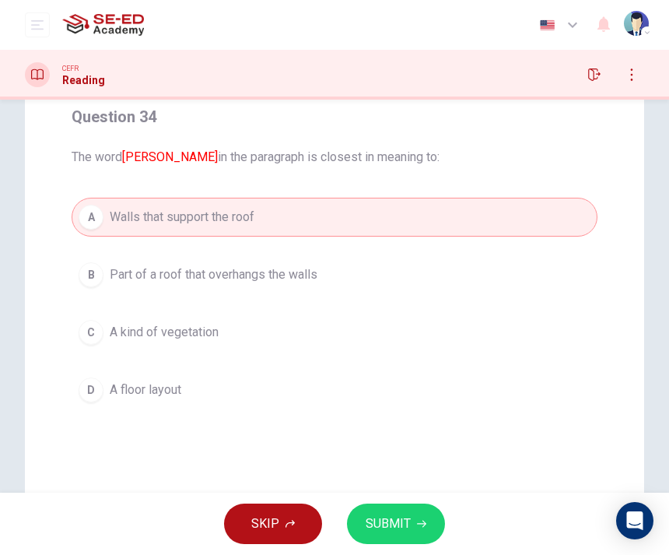
click at [76, 304] on div "A Walls that support the roof B Part of a roof that overhangs the walls C A kin…" at bounding box center [335, 304] width 526 height 212
click at [82, 319] on button "C A kind of vegetation" at bounding box center [335, 332] width 526 height 39
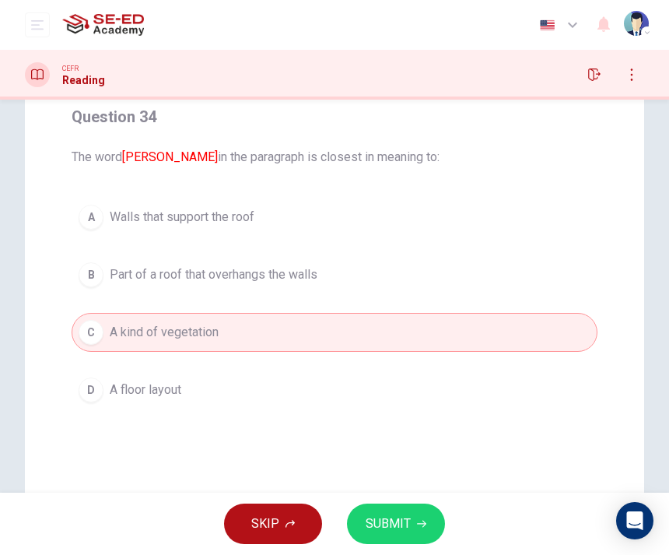
click at [69, 287] on div "Question 34 The word [PERSON_NAME] in the paragraph is closest in meaning to: A…" at bounding box center [334, 257] width 551 height 330
click at [72, 282] on button "B Part of a roof that overhangs the walls" at bounding box center [335, 274] width 526 height 39
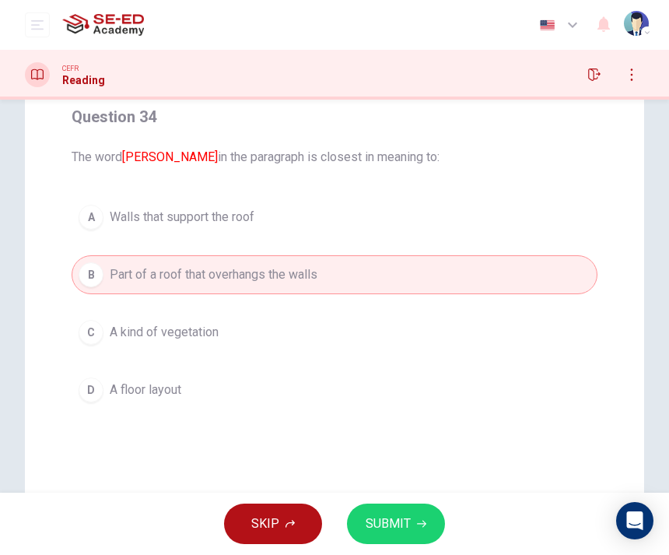
click at [89, 228] on div "A" at bounding box center [91, 217] width 25 height 25
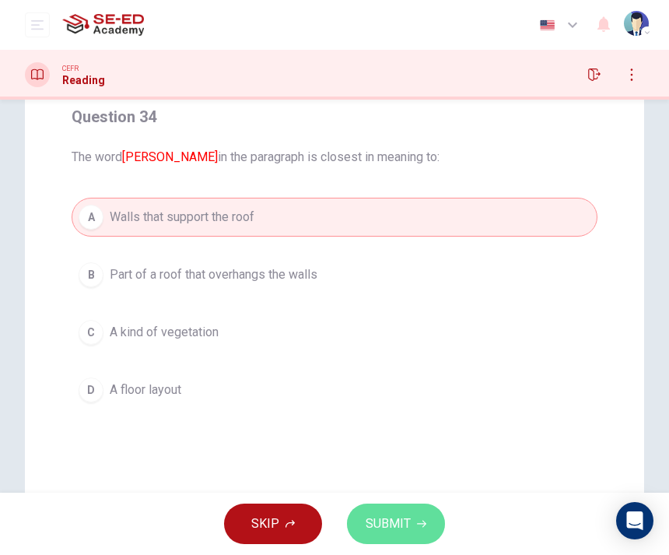
click at [421, 518] on button "SUBMIT" at bounding box center [396, 524] width 98 height 40
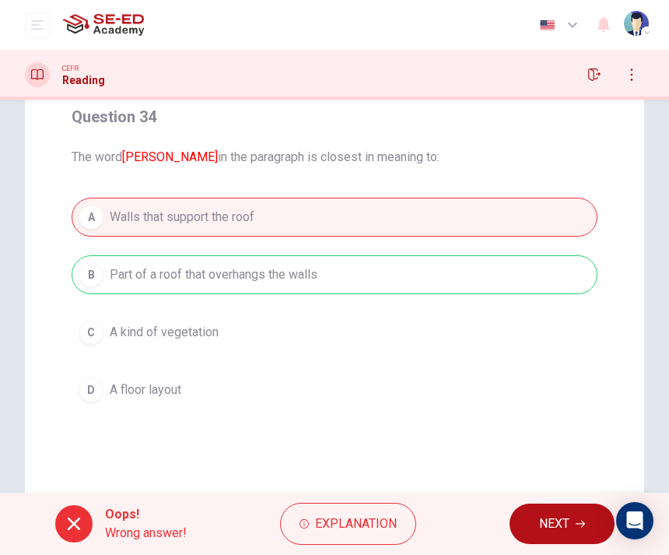
click at [531, 518] on button "NEXT" at bounding box center [562, 524] width 105 height 40
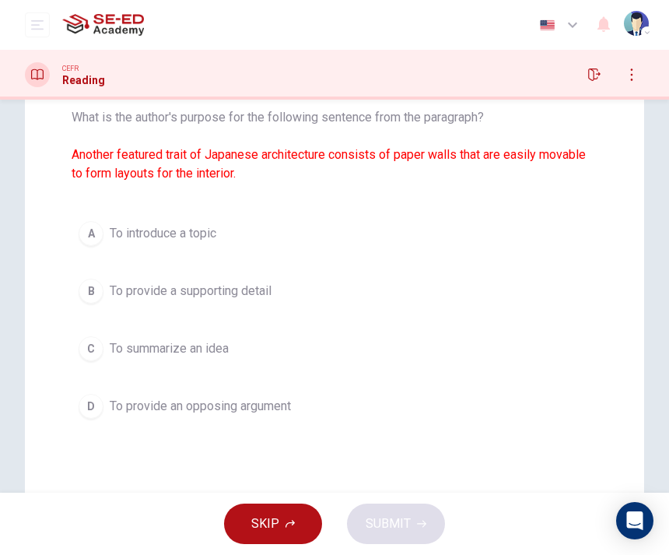
scroll to position [170, 0]
click at [81, 249] on button "A To introduce a topic" at bounding box center [335, 232] width 526 height 39
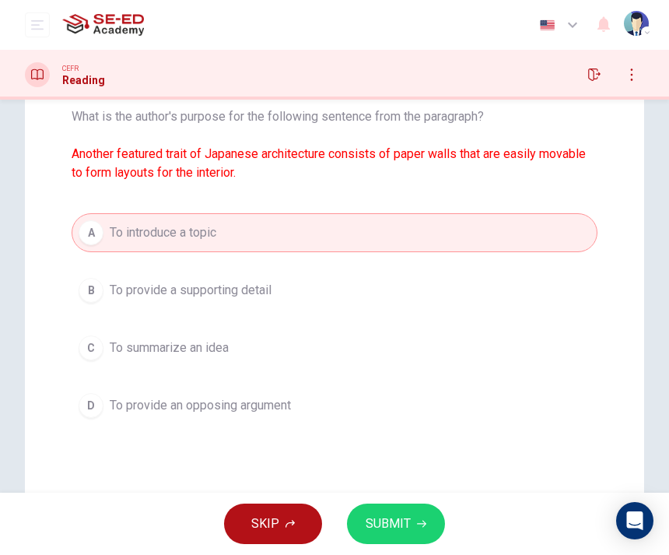
click at [402, 507] on button "SUBMIT" at bounding box center [396, 524] width 98 height 40
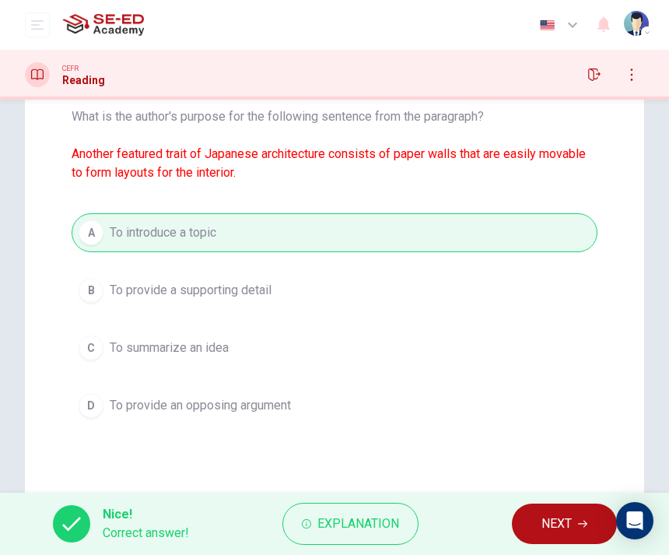
click at [535, 525] on button "NEXT" at bounding box center [564, 524] width 105 height 40
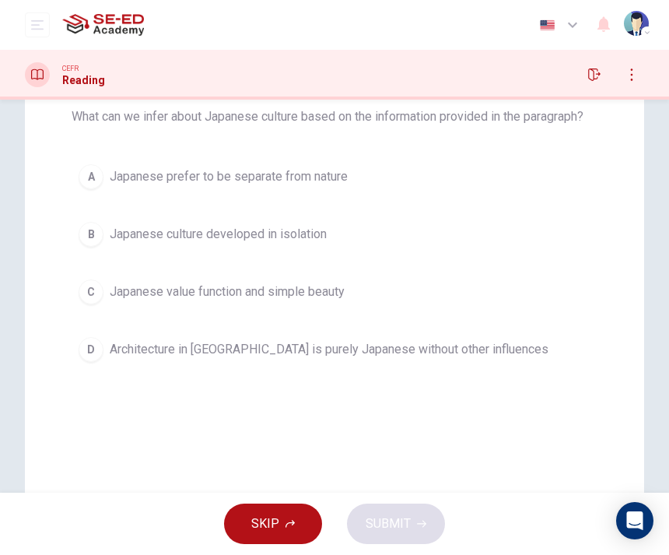
click at [83, 188] on button "A [DEMOGRAPHIC_DATA] prefer to be separate from nature" at bounding box center [335, 176] width 526 height 39
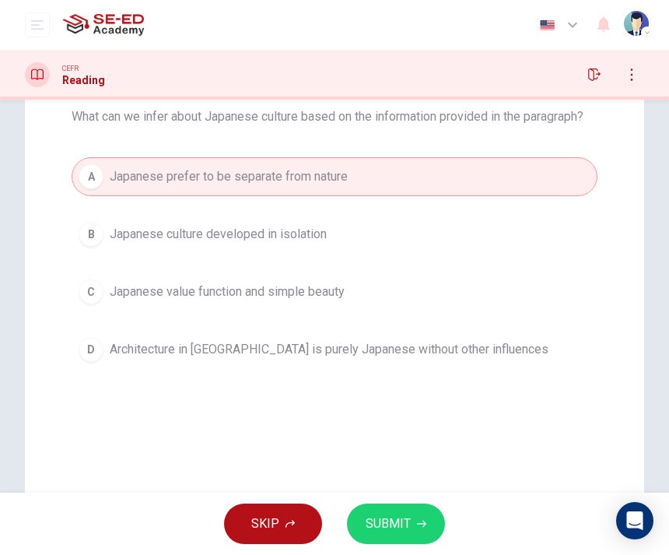
click at [410, 359] on button "D Architecture in [GEOGRAPHIC_DATA] is purely Japanese without other influences" at bounding box center [335, 349] width 526 height 39
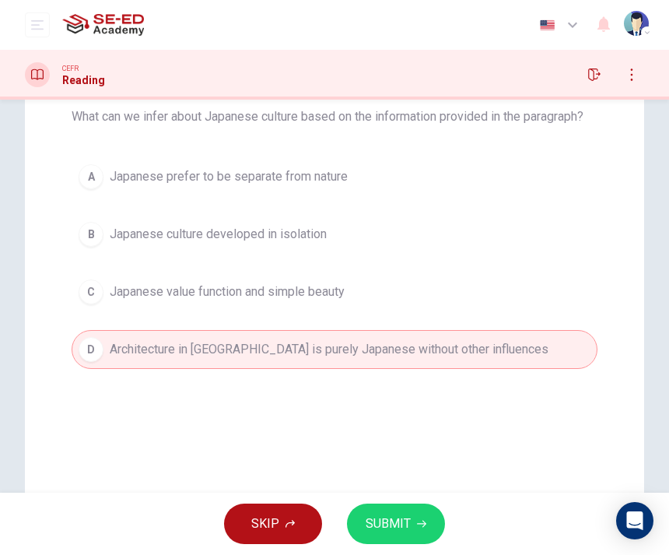
click at [441, 296] on button "C Japanese value function and simple beauty" at bounding box center [335, 291] width 526 height 39
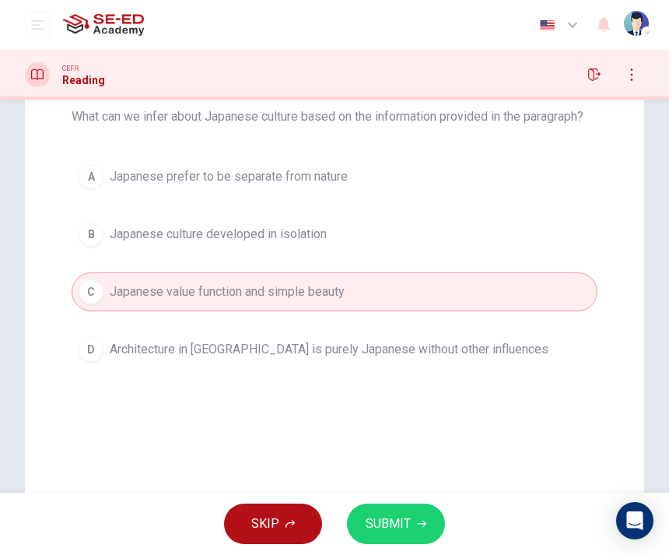
click at [86, 249] on button "B Japanese culture developed in isolation" at bounding box center [335, 234] width 526 height 39
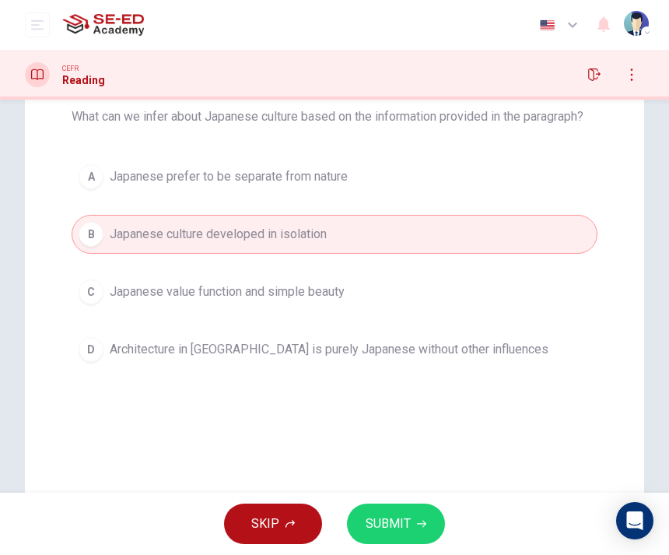
click at [106, 289] on button "C Japanese value function and simple beauty" at bounding box center [335, 291] width 526 height 39
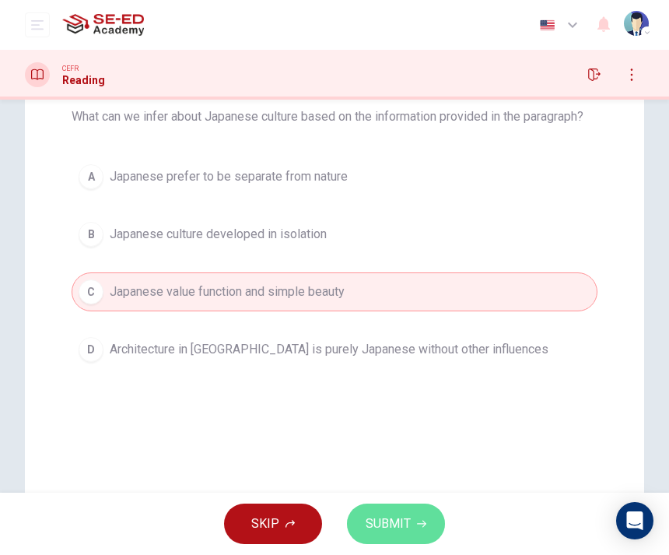
click at [412, 515] on button "SUBMIT" at bounding box center [396, 524] width 98 height 40
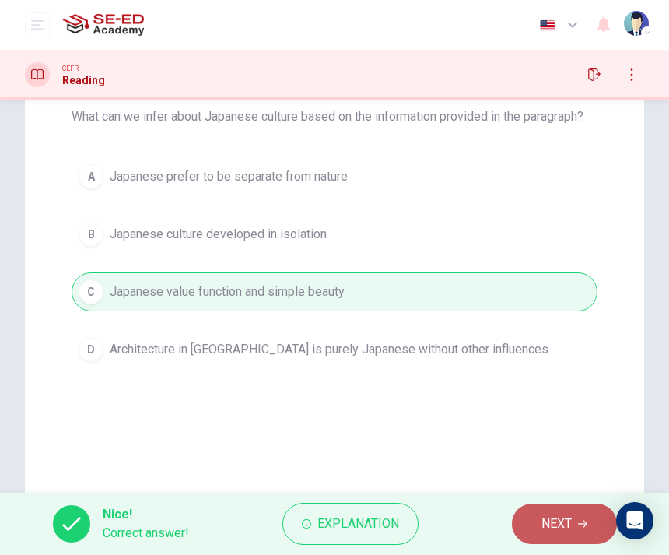
click at [546, 515] on span "NEXT" at bounding box center [557, 524] width 30 height 22
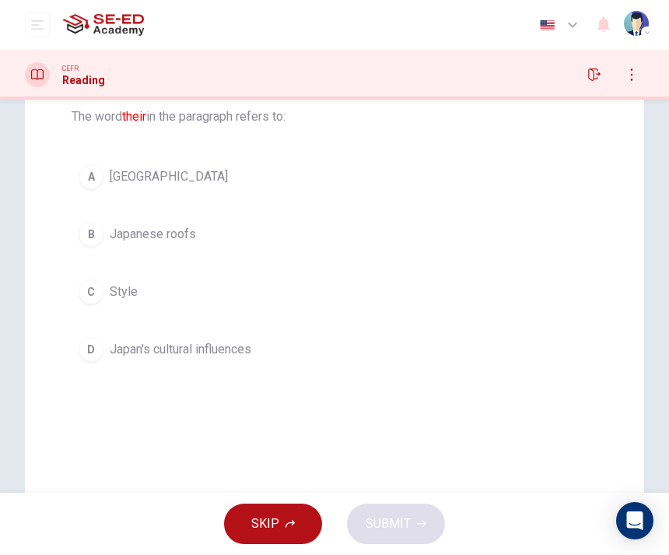
click at [95, 247] on button "B Japanese roofs" at bounding box center [335, 234] width 526 height 39
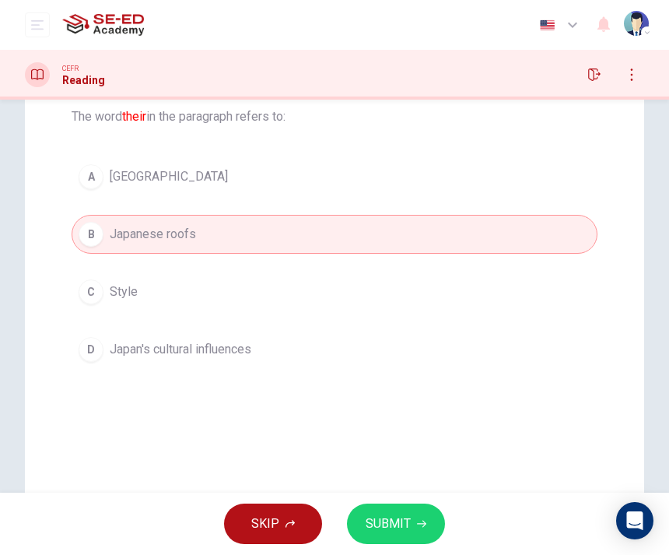
click at [119, 335] on button "D Japan's cultural influences" at bounding box center [335, 349] width 526 height 39
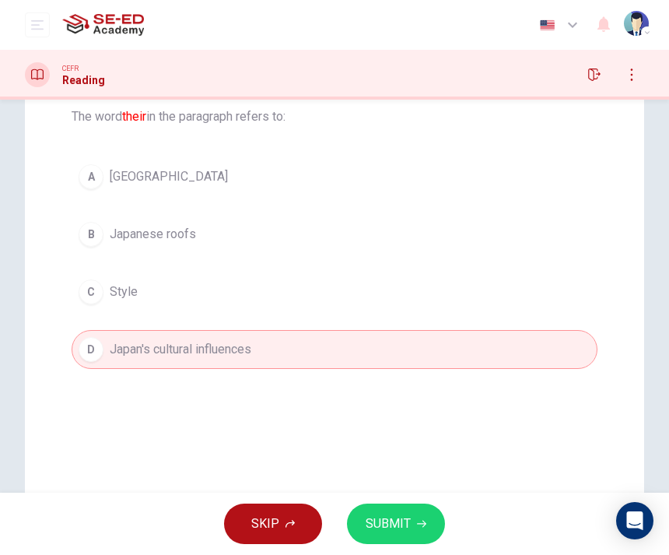
click at [429, 518] on button "SUBMIT" at bounding box center [396, 524] width 98 height 40
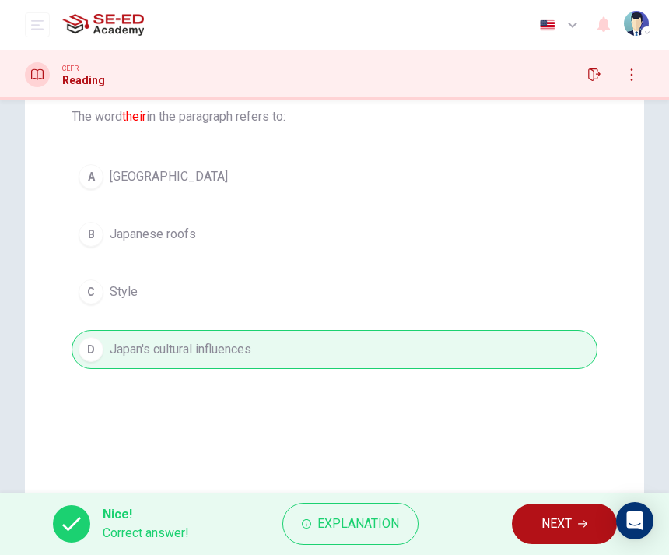
click at [538, 518] on button "NEXT" at bounding box center [564, 524] width 105 height 40
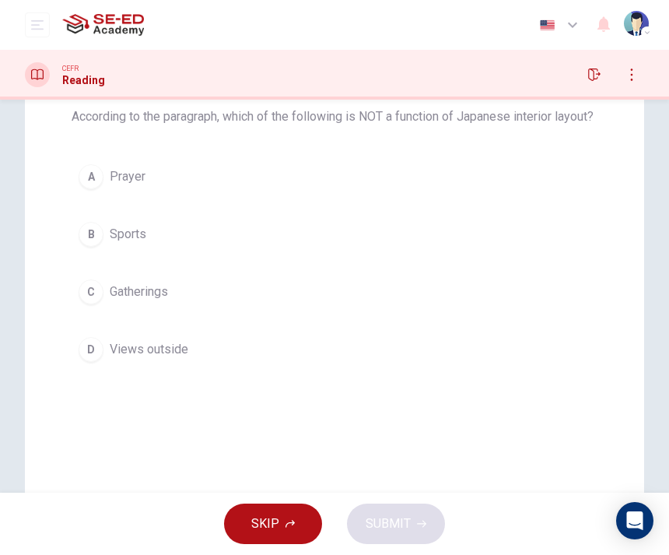
click at [91, 304] on div "C" at bounding box center [91, 291] width 25 height 25
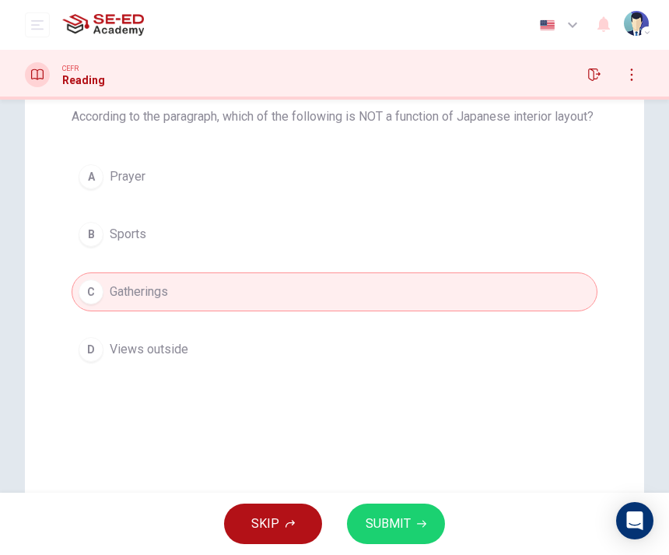
click at [100, 346] on div "A Prayer B Sports C Gatherings D Views outside" at bounding box center [335, 263] width 526 height 212
click at [92, 254] on button "B Sports" at bounding box center [335, 234] width 526 height 39
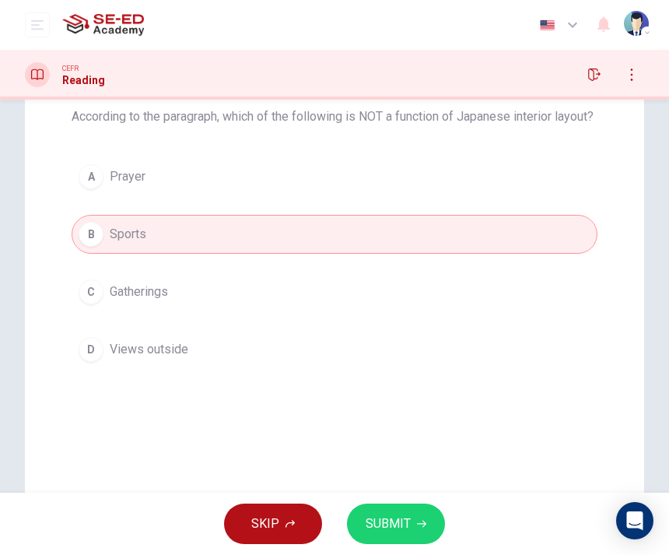
click at [426, 517] on button "SUBMIT" at bounding box center [396, 524] width 98 height 40
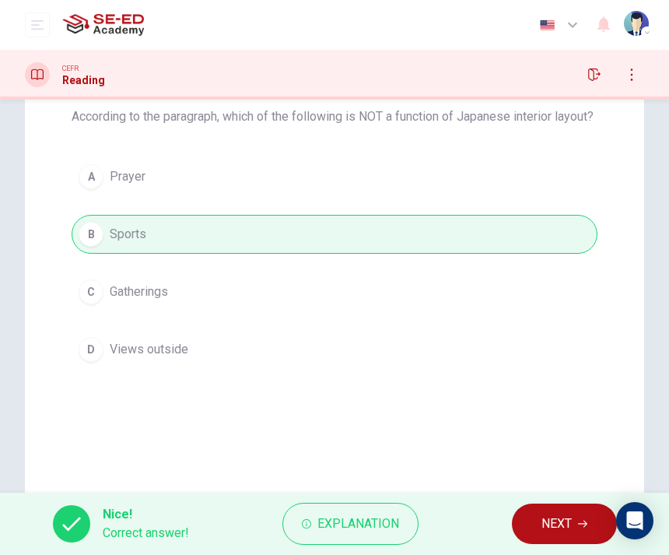
click at [529, 509] on button "NEXT" at bounding box center [564, 524] width 105 height 40
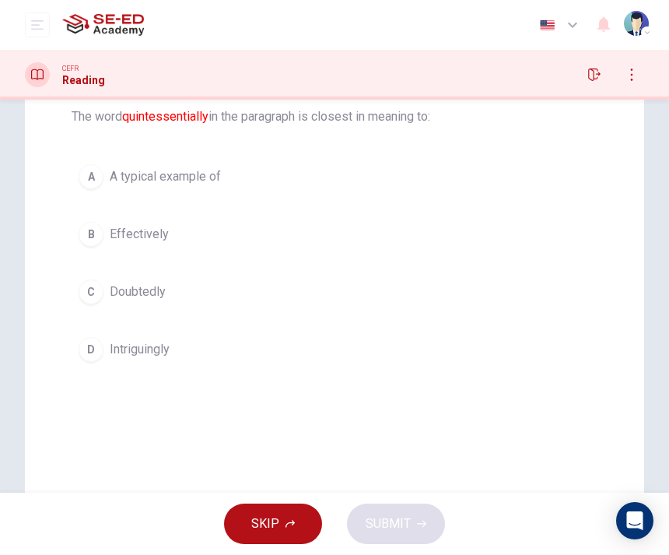
scroll to position [150, 0]
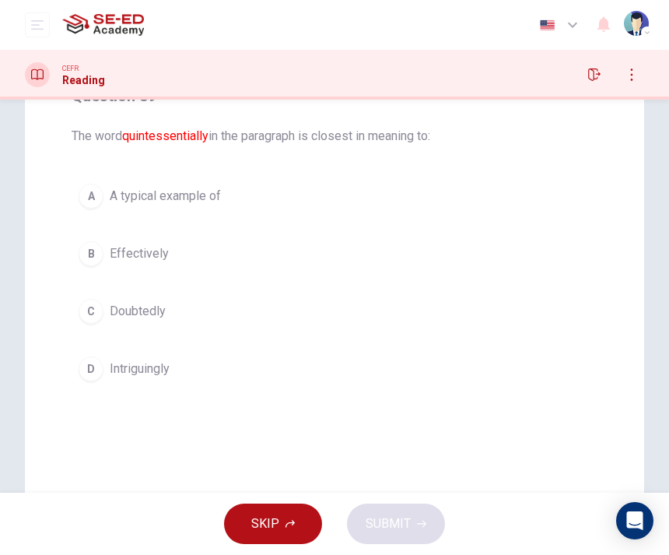
click at [451, 234] on button "B Effectively" at bounding box center [335, 253] width 526 height 39
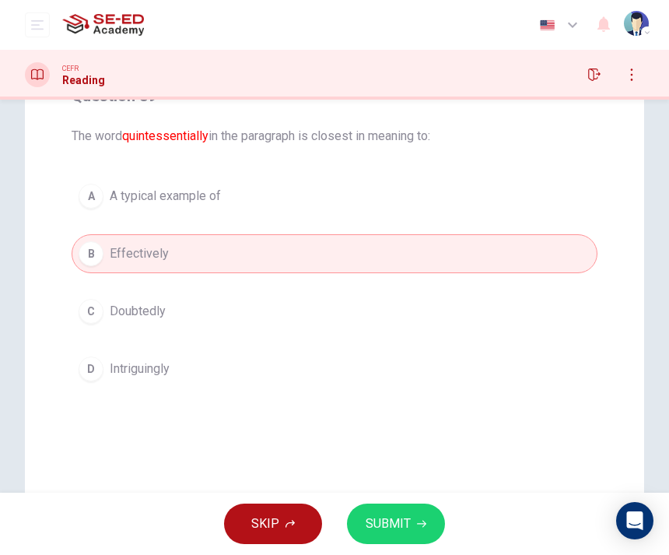
click at [397, 528] on span "SUBMIT" at bounding box center [388, 524] width 45 height 22
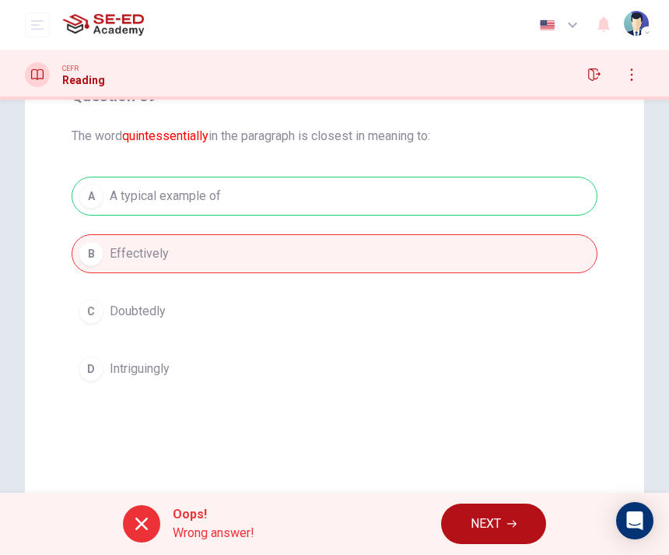
click at [518, 511] on button "NEXT" at bounding box center [493, 524] width 105 height 40
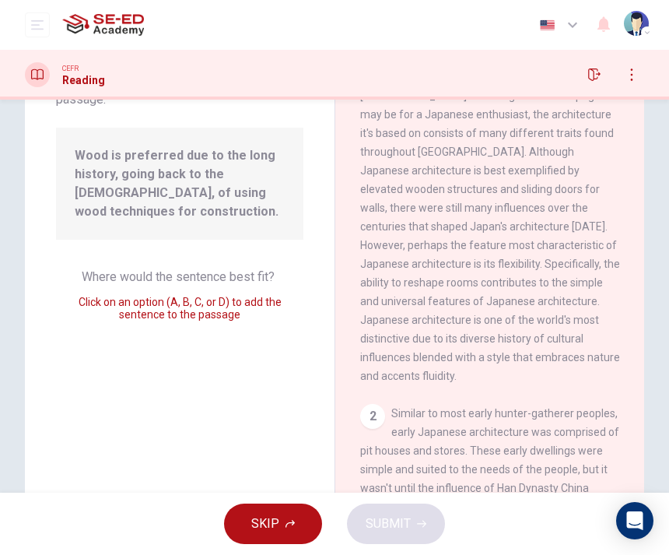
scroll to position [648, 0]
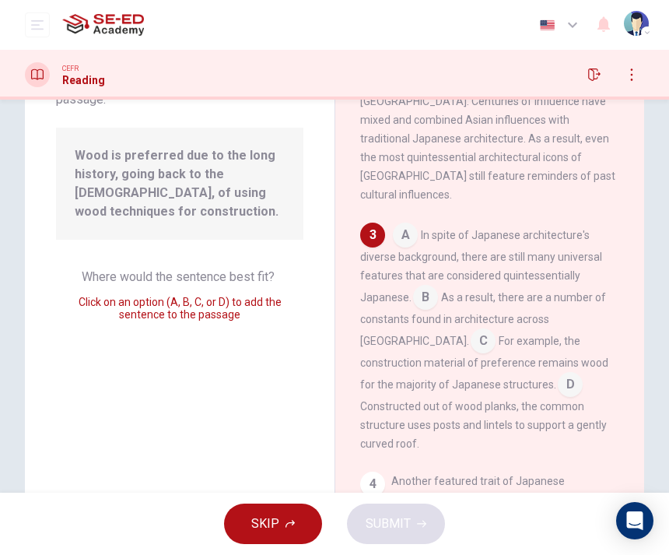
click at [558, 374] on input at bounding box center [570, 386] width 25 height 25
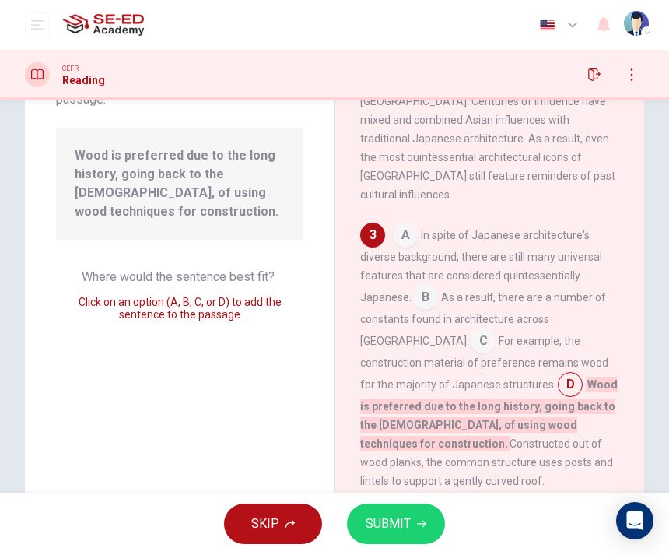
click at [384, 522] on span "SUBMIT" at bounding box center [388, 524] width 45 height 22
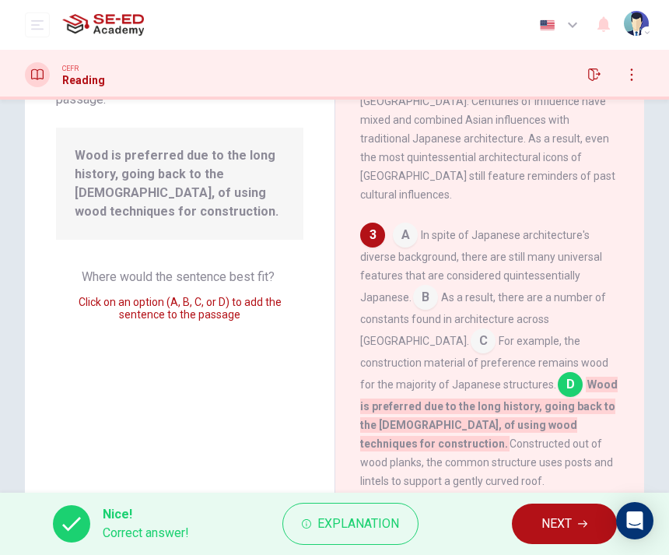
click at [539, 535] on button "NEXT" at bounding box center [564, 524] width 105 height 40
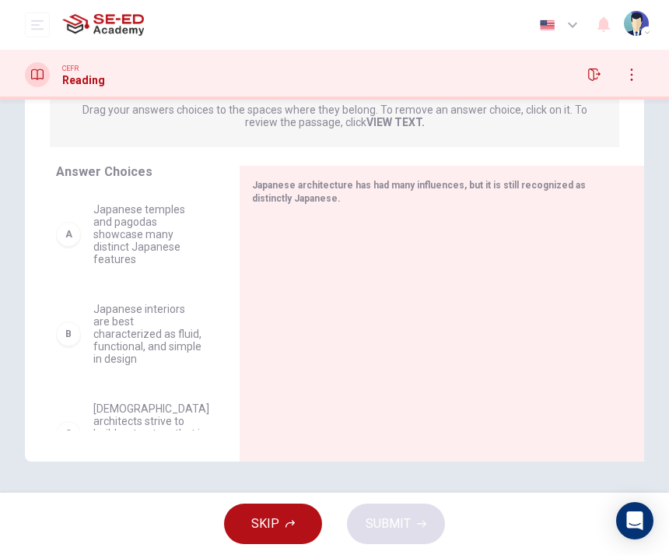
scroll to position [213, 0]
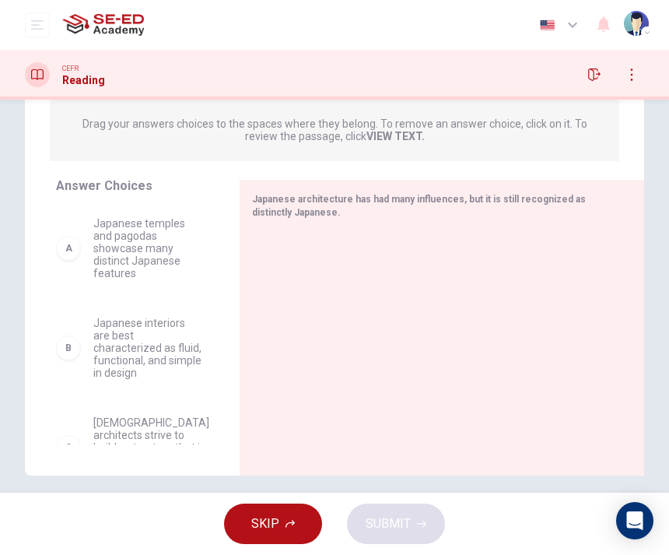
click at [174, 266] on span "Japanese temples and pagodas showcase many distinct Japanese features" at bounding box center [147, 248] width 109 height 62
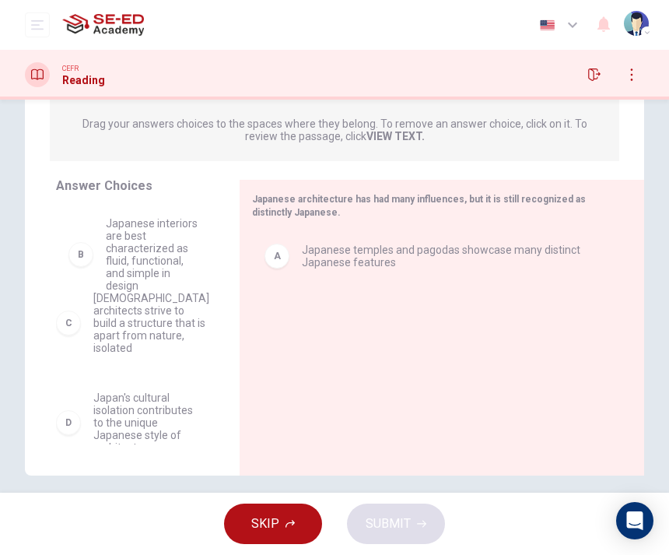
click at [171, 247] on div "C [DEMOGRAPHIC_DATA] architects strive to build a structure that is apart from …" at bounding box center [135, 325] width 159 height 240
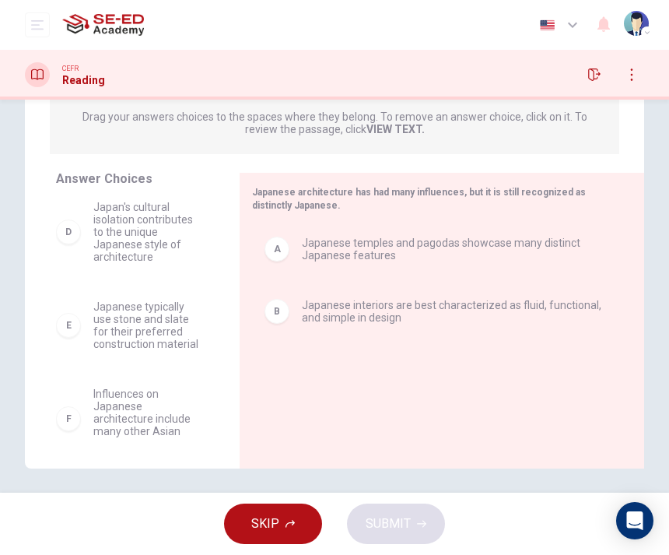
scroll to position [223, 0]
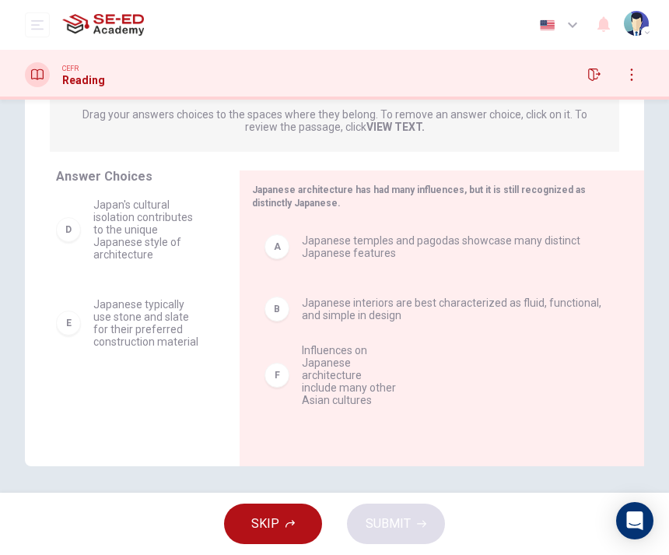
click at [346, 490] on div "Question 41 View Text Directions: An introductory sentence for a brief summary …" at bounding box center [334, 296] width 669 height 393
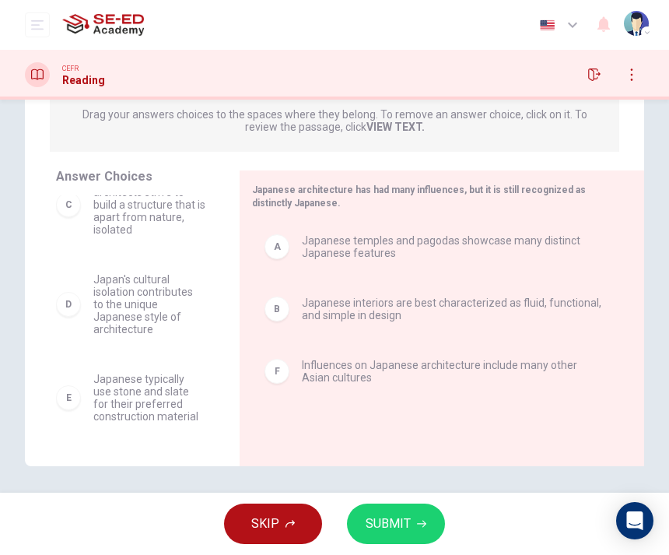
scroll to position [22, 0]
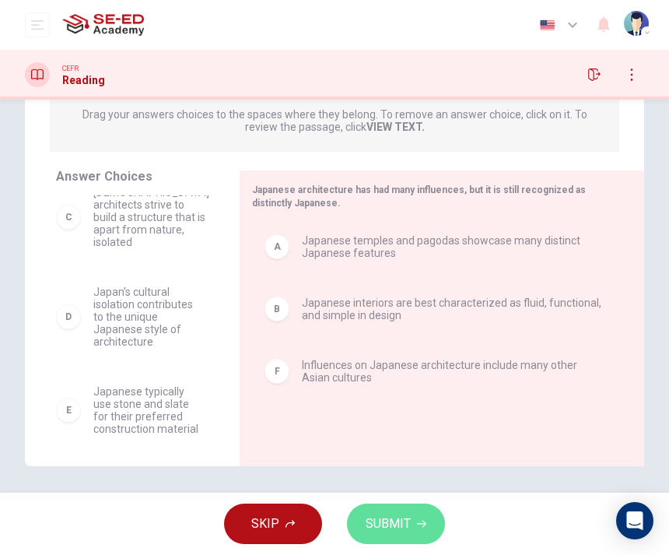
click at [379, 525] on span "SUBMIT" at bounding box center [388, 524] width 45 height 22
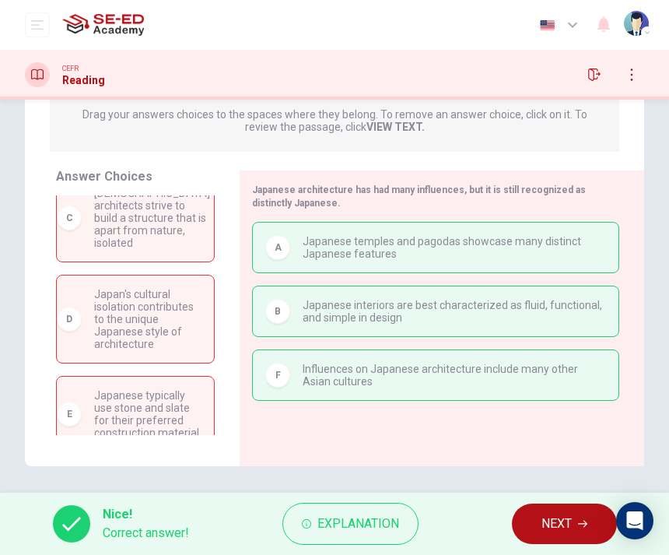
click at [553, 536] on button "NEXT" at bounding box center [564, 524] width 105 height 40
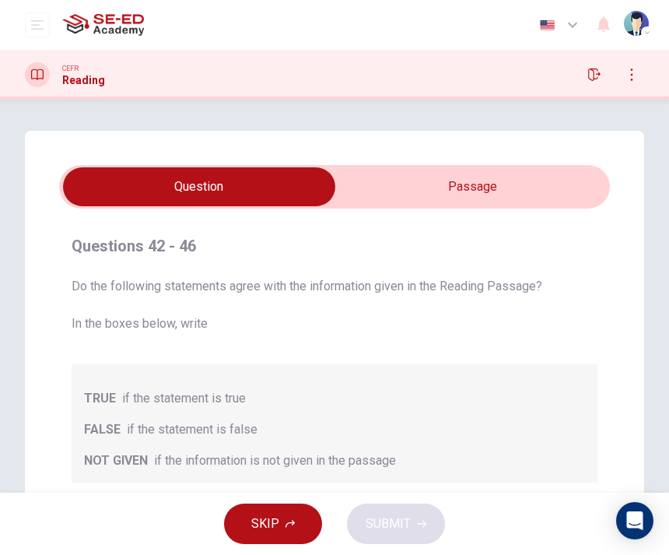
scroll to position [0, 0]
click at [594, 82] on button "button" at bounding box center [594, 74] width 25 height 25
